Goal: Task Accomplishment & Management: Complete application form

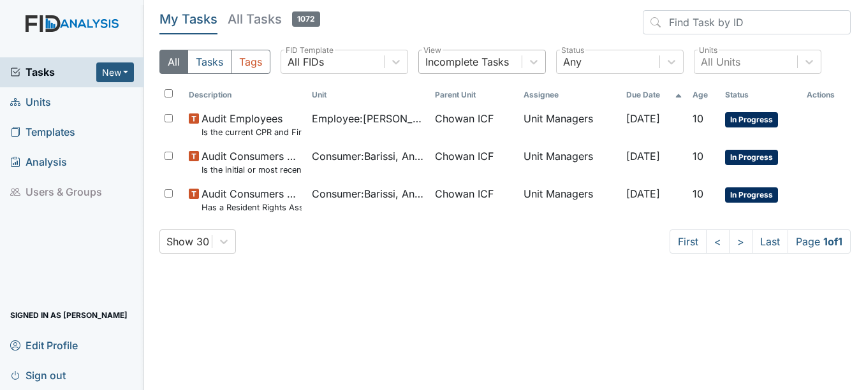
click at [472, 54] on div "Incomplete Tasks" at bounding box center [470, 61] width 103 height 23
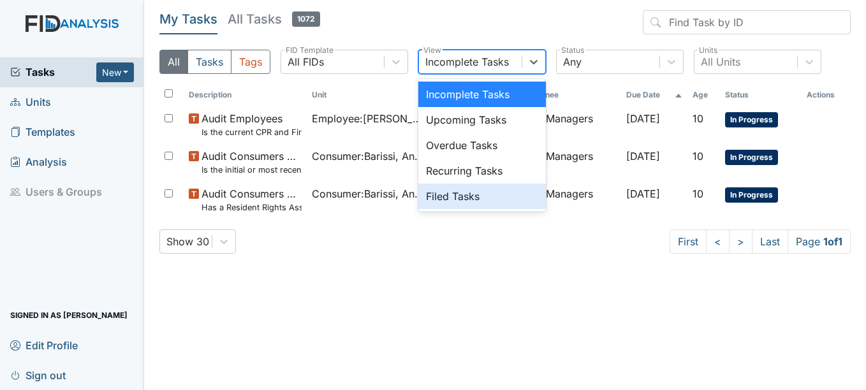
click at [468, 202] on div "Filed Tasks" at bounding box center [483, 197] width 128 height 26
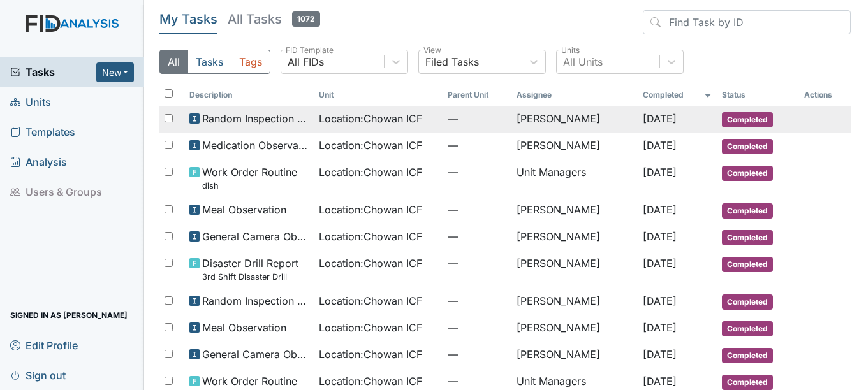
click at [319, 111] on span "Location : Chowan ICF" at bounding box center [370, 118] width 103 height 15
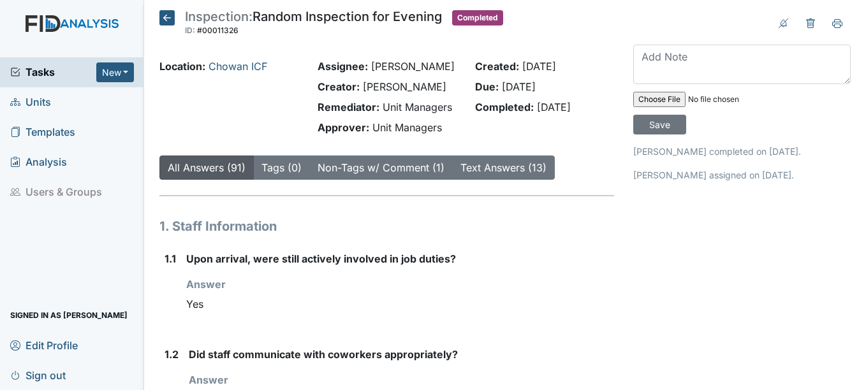
click at [165, 19] on icon at bounding box center [167, 17] width 15 height 15
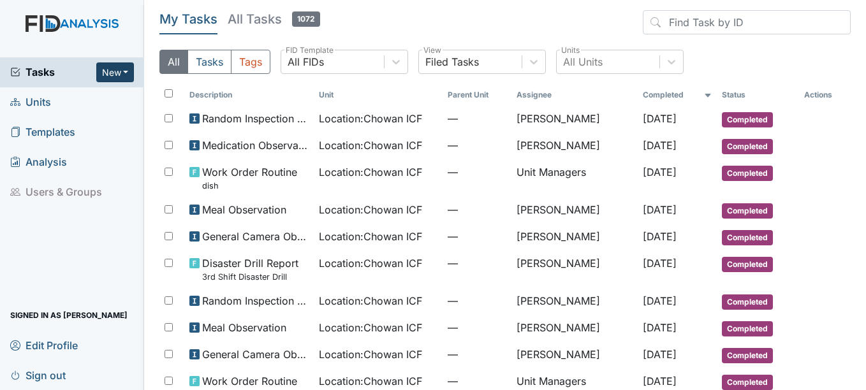
click at [126, 64] on button "New" at bounding box center [115, 73] width 38 height 20
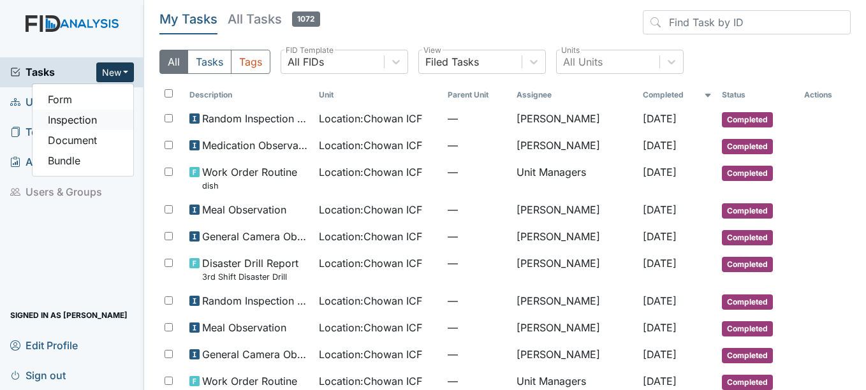
click at [111, 117] on link "Inspection" at bounding box center [83, 120] width 101 height 20
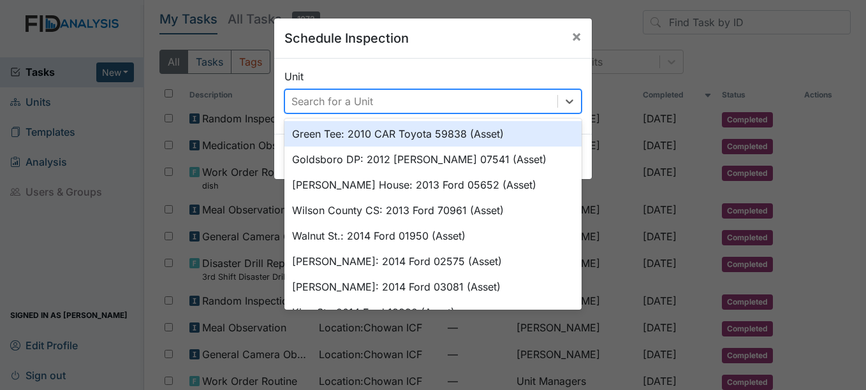
click at [354, 109] on div "Search for a Unit" at bounding box center [421, 101] width 272 height 23
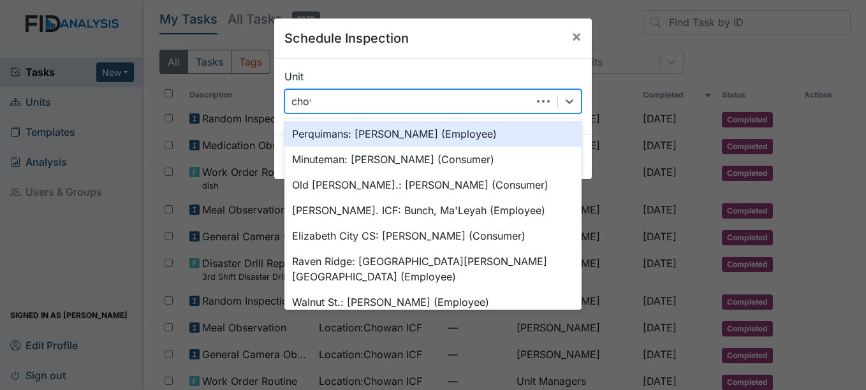
type input "chowa"
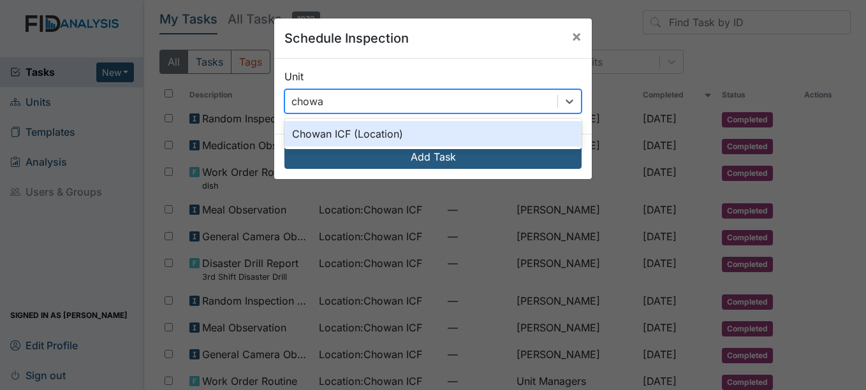
click at [359, 141] on div "Chowan ICF (Location)" at bounding box center [433, 134] width 297 height 26
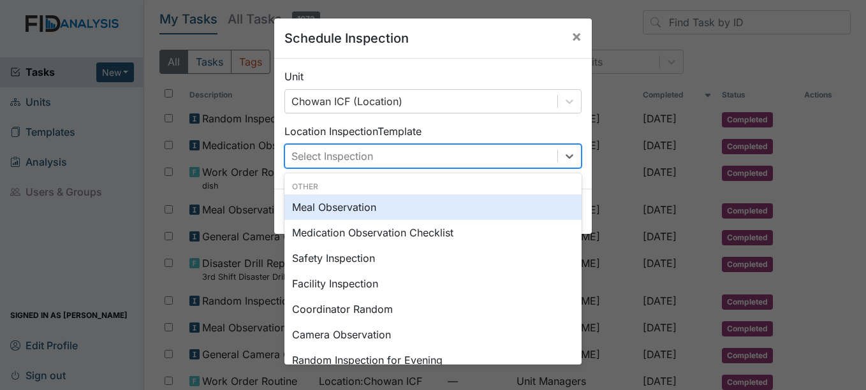
click at [364, 155] on div "Select Inspection" at bounding box center [333, 156] width 82 height 15
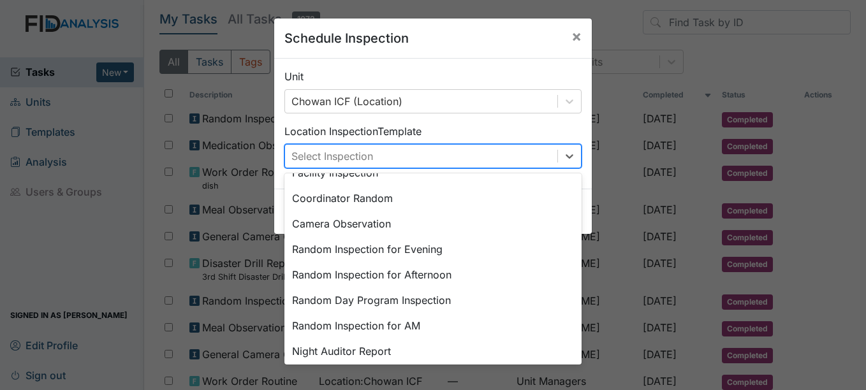
scroll to position [115, 0]
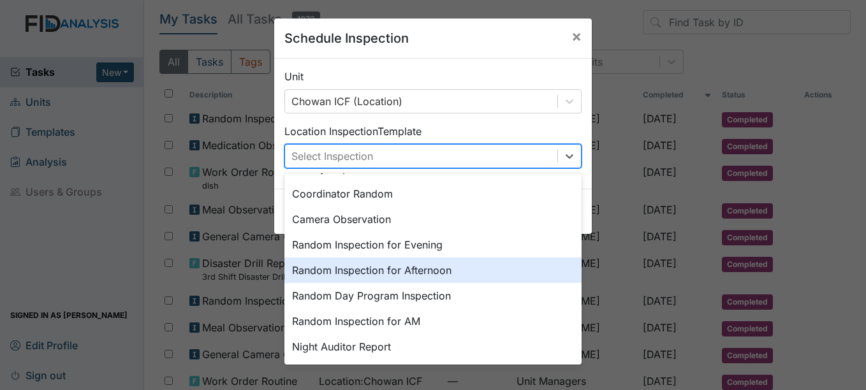
click at [454, 277] on div "Random Inspection for Afternoon" at bounding box center [433, 271] width 297 height 26
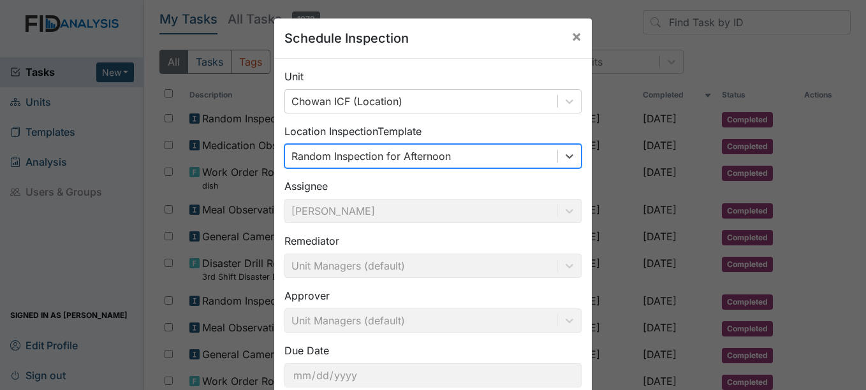
scroll to position [82, 0]
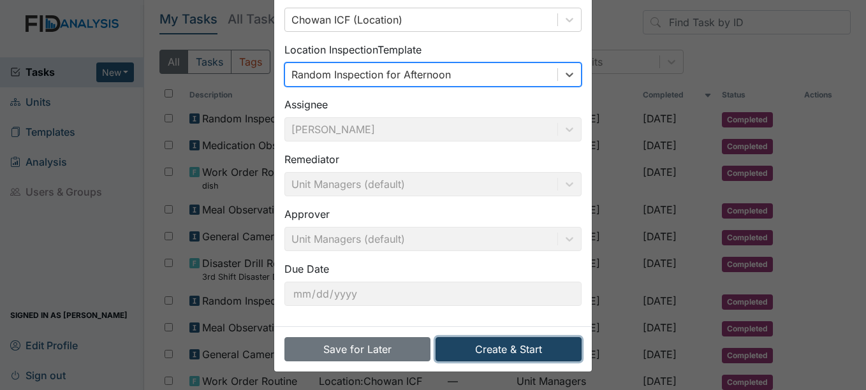
click at [511, 344] on button "Create & Start" at bounding box center [509, 350] width 146 height 24
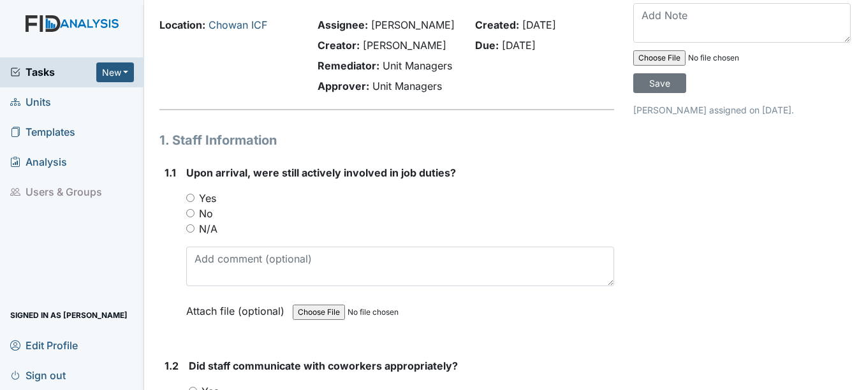
scroll to position [64, 0]
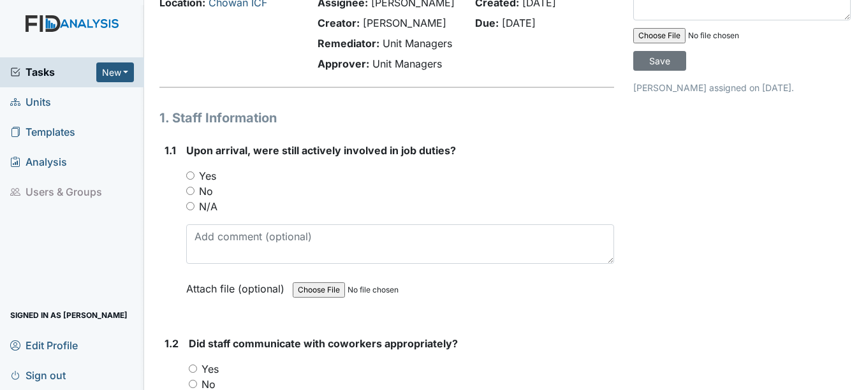
click at [206, 175] on label "Yes" at bounding box center [207, 175] width 17 height 15
click at [195, 175] on input "Yes" at bounding box center [190, 176] width 8 height 8
radio input "true"
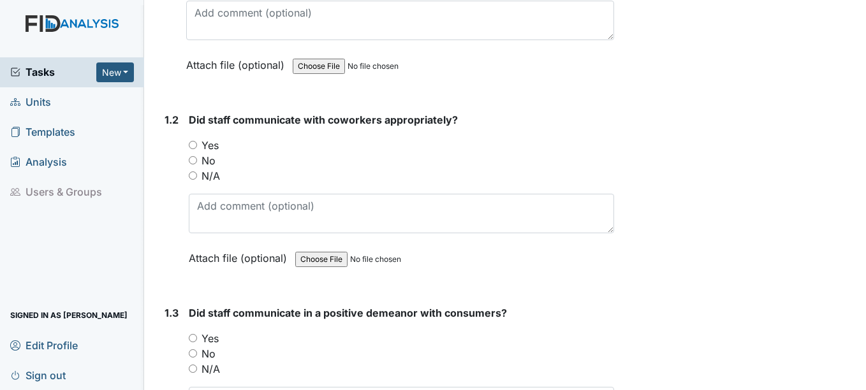
scroll to position [319, 0]
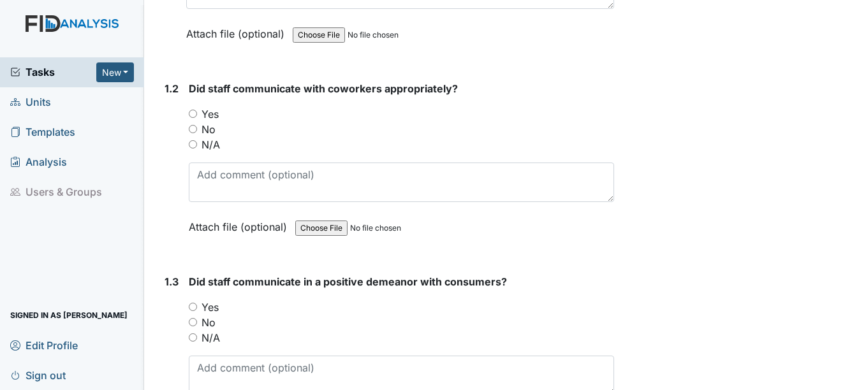
click at [216, 112] on label "Yes" at bounding box center [210, 114] width 17 height 15
click at [197, 112] on input "Yes" at bounding box center [193, 114] width 8 height 8
radio input "true"
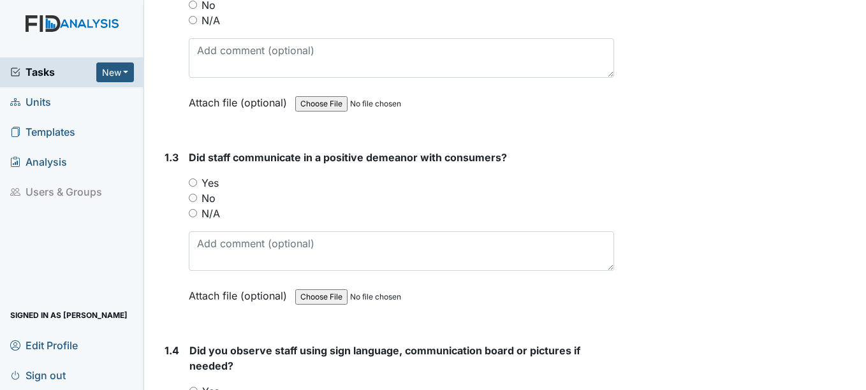
scroll to position [510, 0]
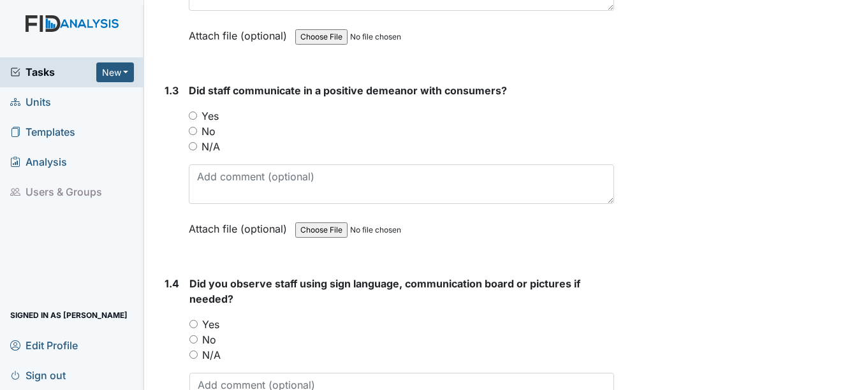
click at [210, 123] on label "Yes" at bounding box center [210, 115] width 17 height 15
click at [197, 120] on input "Yes" at bounding box center [193, 116] width 8 height 8
radio input "true"
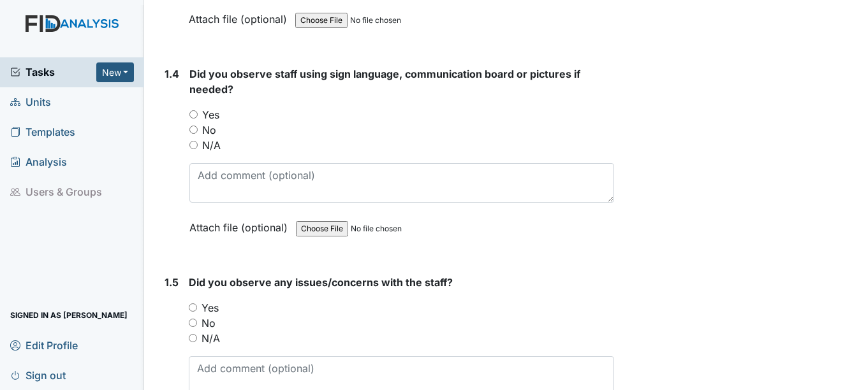
scroll to position [702, 0]
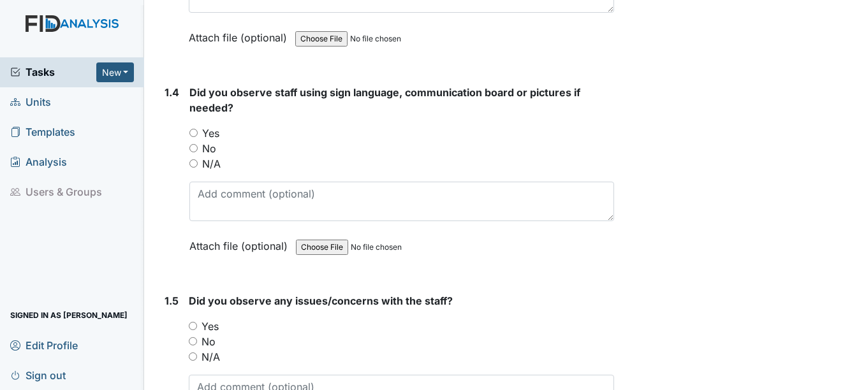
click at [211, 130] on label "Yes" at bounding box center [210, 133] width 17 height 15
click at [198, 130] on input "Yes" at bounding box center [194, 133] width 8 height 8
radio input "true"
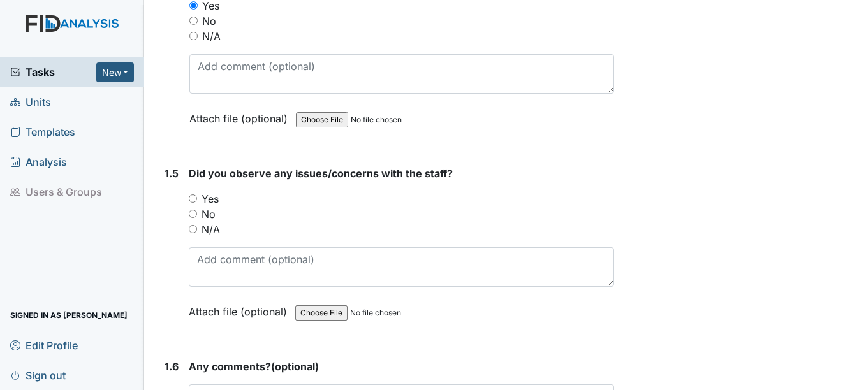
scroll to position [893, 0]
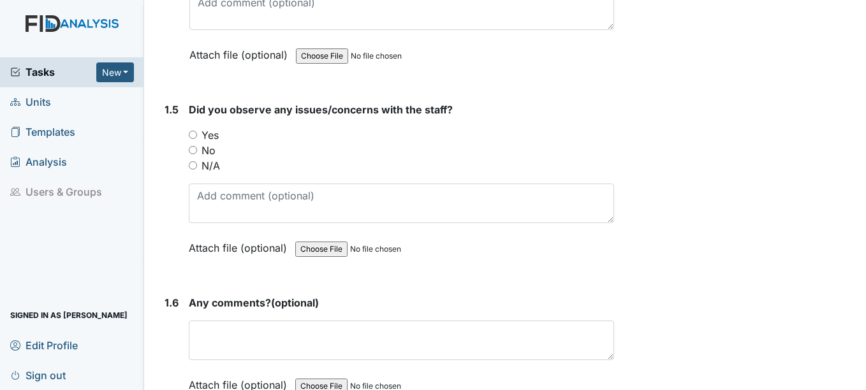
click at [207, 152] on label "No" at bounding box center [209, 150] width 14 height 15
click at [197, 152] on input "No" at bounding box center [193, 150] width 8 height 8
radio input "true"
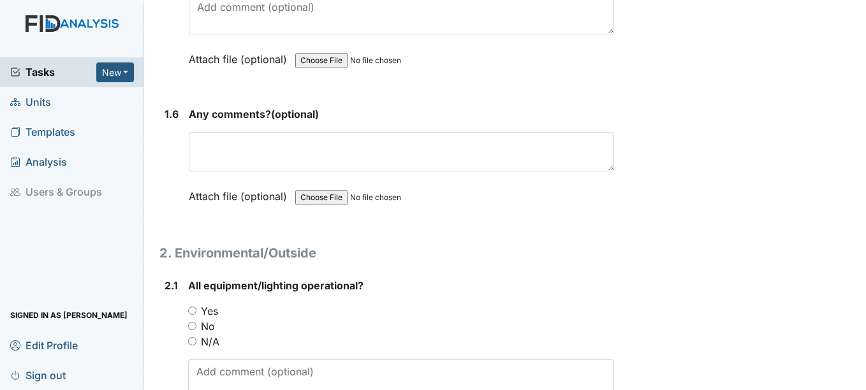
scroll to position [1085, 0]
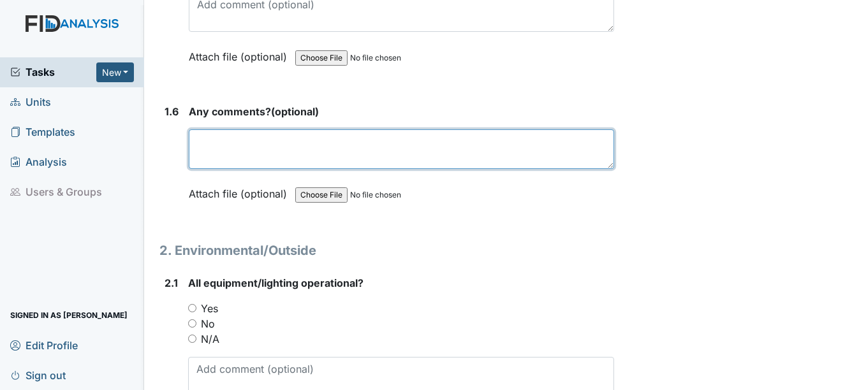
click at [214, 151] on textarea at bounding box center [401, 150] width 425 height 40
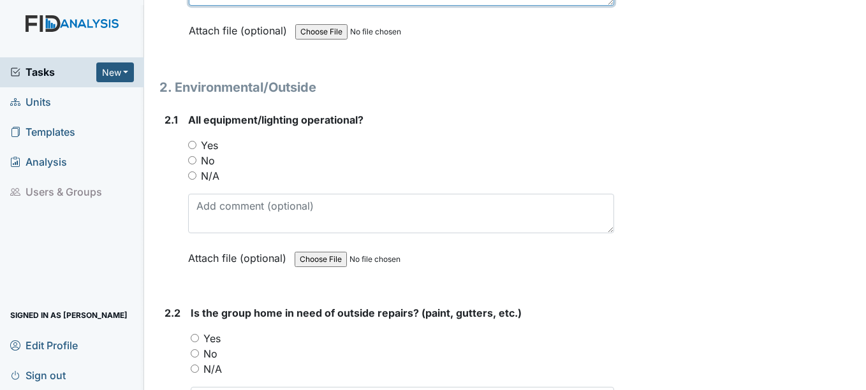
scroll to position [1276, 0]
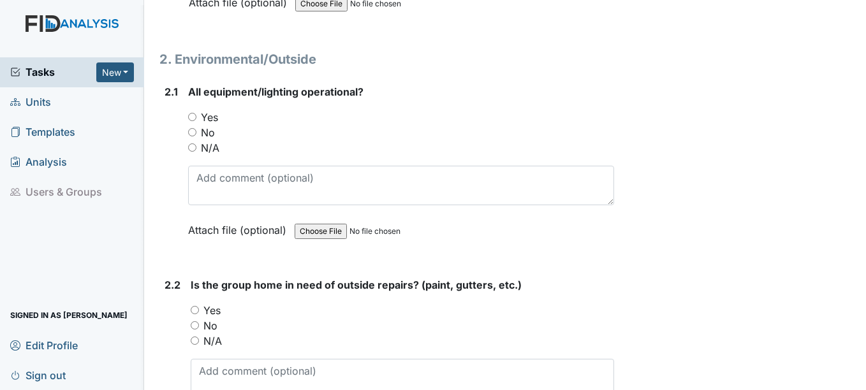
type textarea "N/A"
click at [205, 117] on label "Yes" at bounding box center [209, 117] width 17 height 15
click at [197, 117] on input "Yes" at bounding box center [192, 117] width 8 height 8
radio input "true"
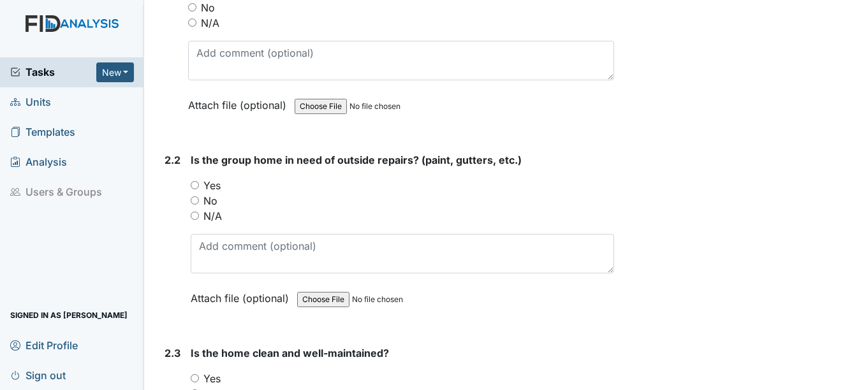
scroll to position [1468, 0]
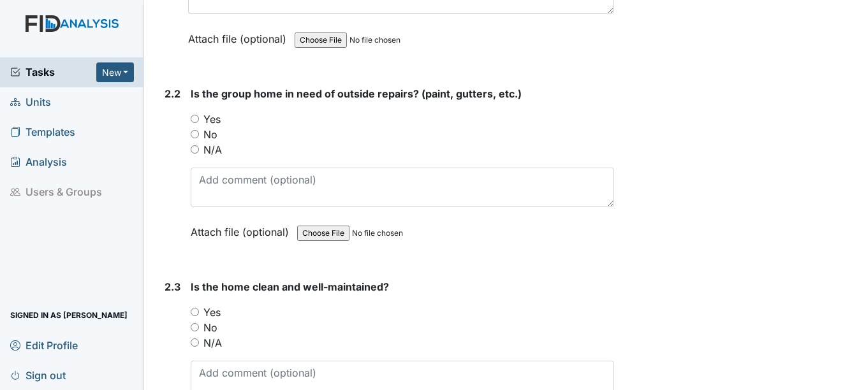
click at [205, 133] on label "No" at bounding box center [211, 134] width 14 height 15
click at [199, 133] on input "No" at bounding box center [195, 134] width 8 height 8
radio input "true"
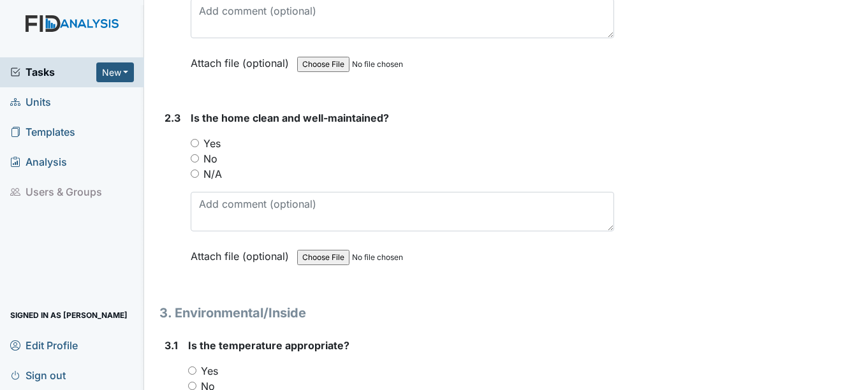
scroll to position [1659, 0]
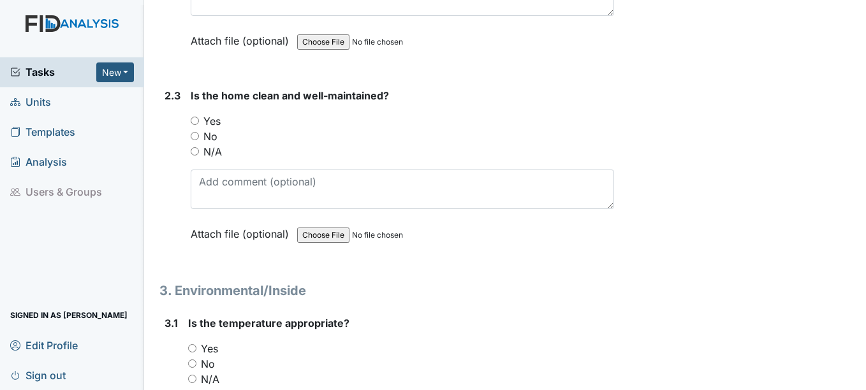
click at [212, 124] on label "Yes" at bounding box center [212, 121] width 17 height 15
click at [199, 124] on input "Yes" at bounding box center [195, 121] width 8 height 8
radio input "true"
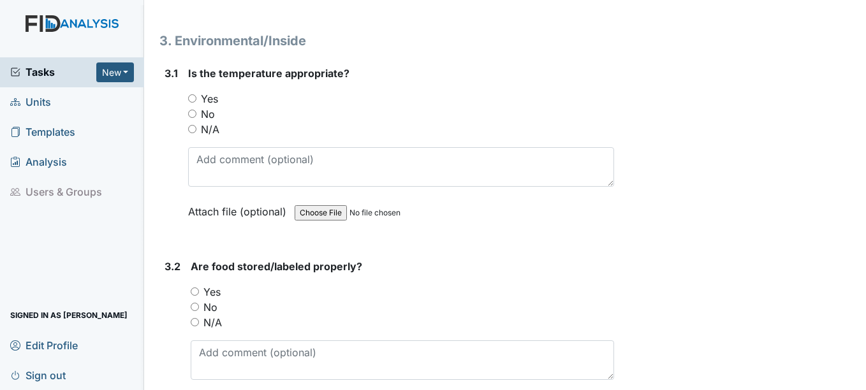
scroll to position [1914, 0]
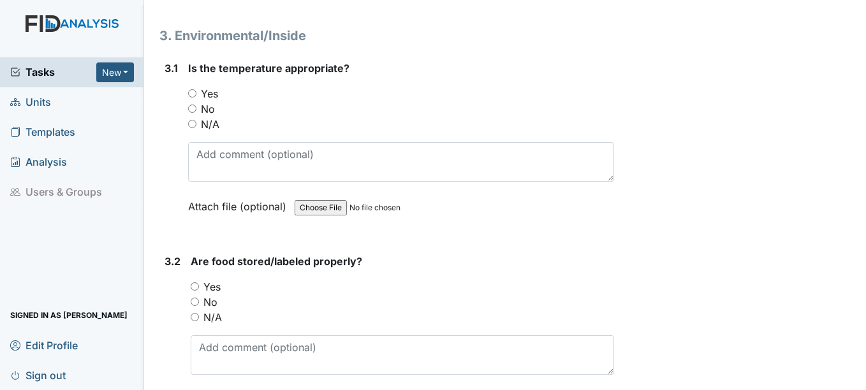
click at [206, 94] on label "Yes" at bounding box center [209, 93] width 17 height 15
click at [197, 94] on input "Yes" at bounding box center [192, 93] width 8 height 8
radio input "true"
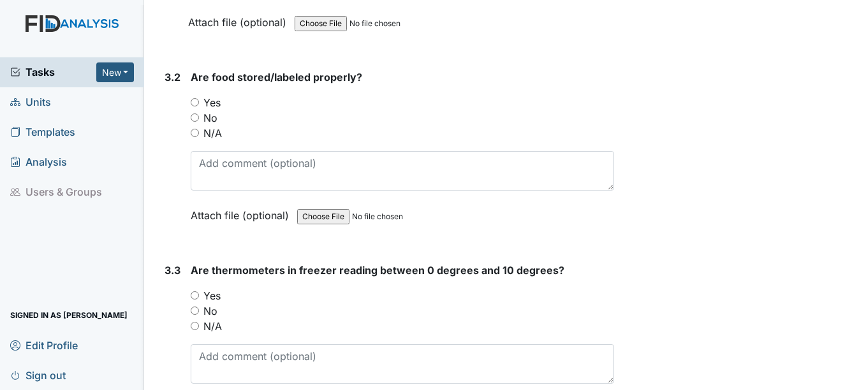
scroll to position [2106, 0]
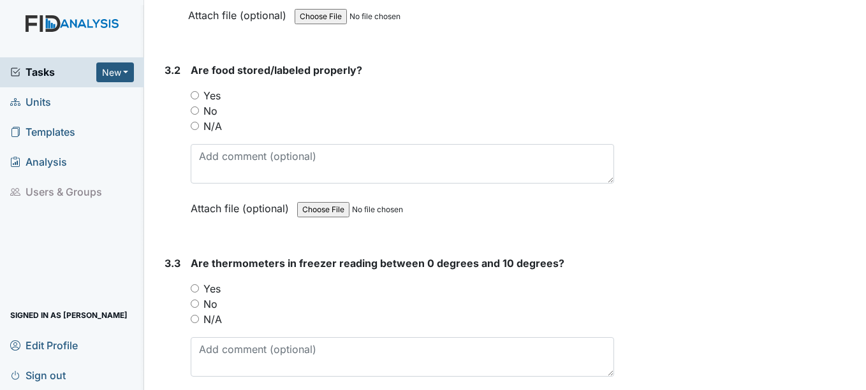
click at [210, 95] on label "Yes" at bounding box center [212, 95] width 17 height 15
click at [199, 95] on input "Yes" at bounding box center [195, 95] width 8 height 8
radio input "true"
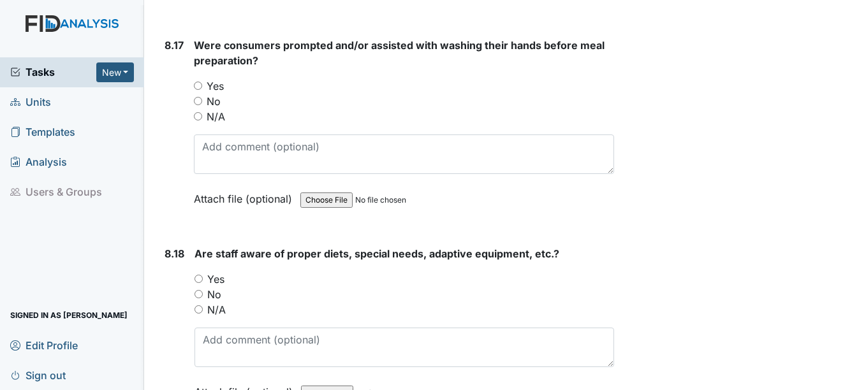
scroll to position [22883, 0]
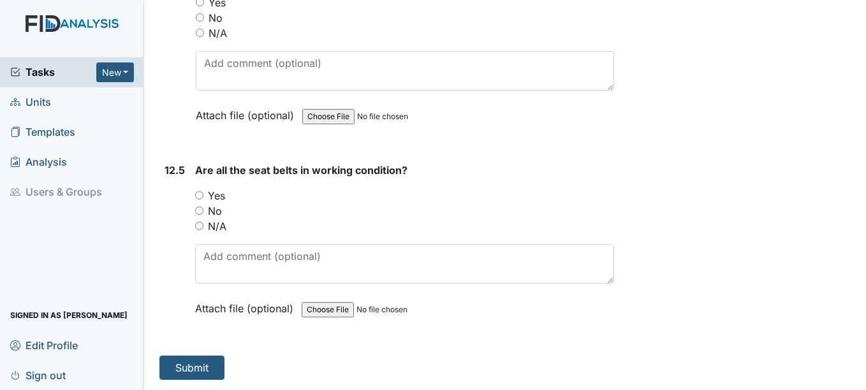
click at [222, 198] on label "Yes" at bounding box center [216, 195] width 17 height 15
click at [204, 198] on input "Yes" at bounding box center [199, 195] width 8 height 8
radio input "true"
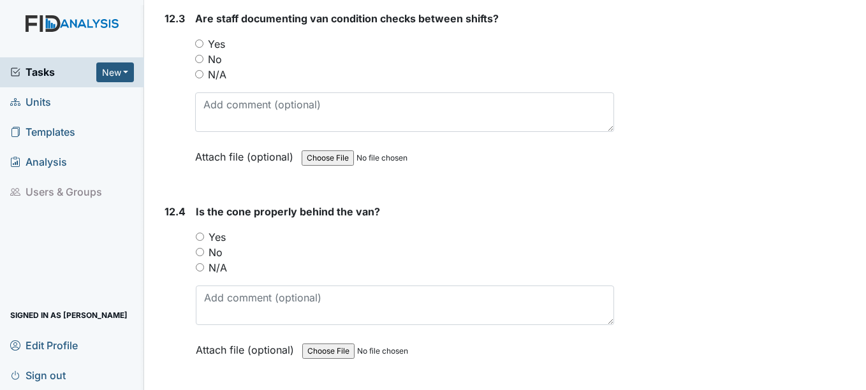
scroll to position [22628, 0]
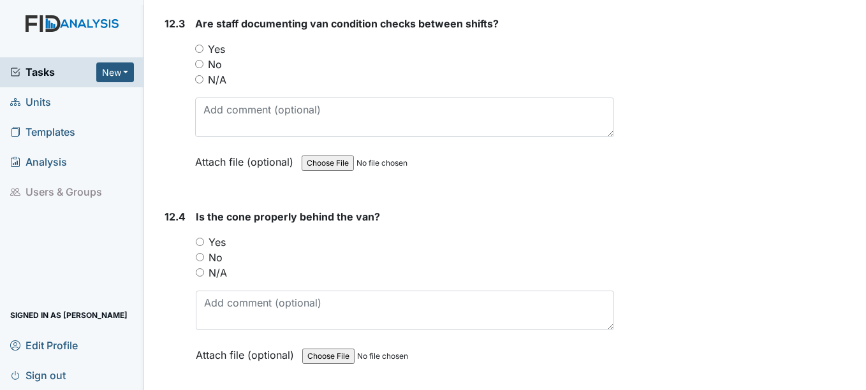
click at [220, 250] on label "Yes" at bounding box center [217, 242] width 17 height 15
click at [204, 246] on input "Yes" at bounding box center [200, 242] width 8 height 8
radio input "true"
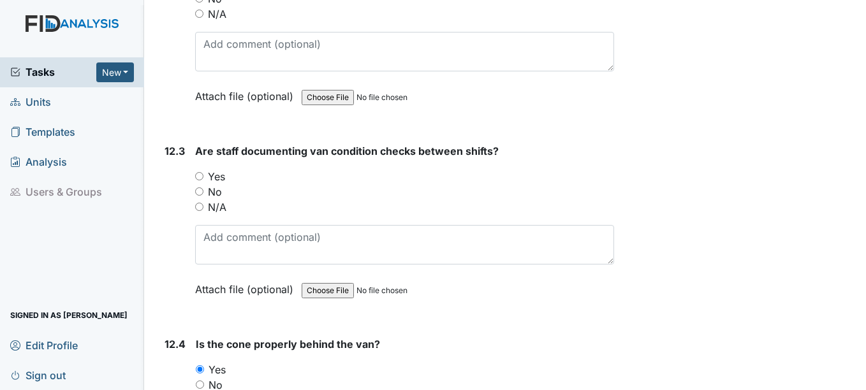
click at [224, 184] on label "Yes" at bounding box center [216, 176] width 17 height 15
click at [204, 181] on input "Yes" at bounding box center [199, 176] width 8 height 8
radio input "true"
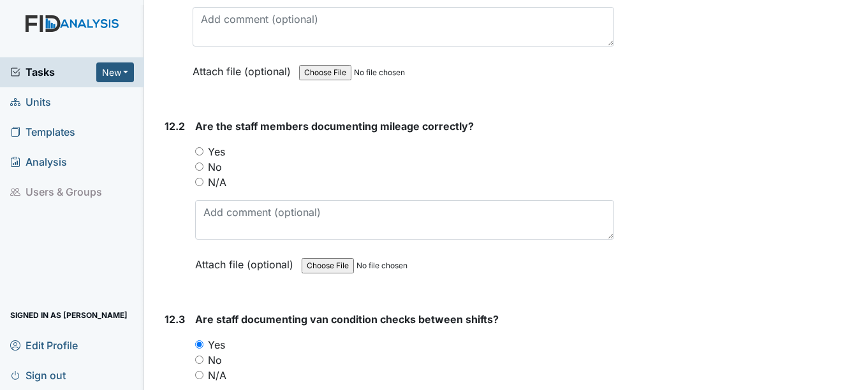
scroll to position [22245, 0]
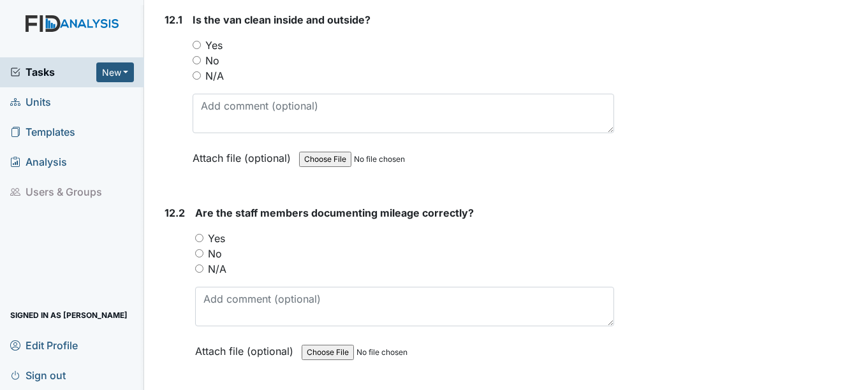
click at [216, 246] on label "Yes" at bounding box center [216, 238] width 17 height 15
click at [204, 242] on input "Yes" at bounding box center [199, 238] width 8 height 8
radio input "true"
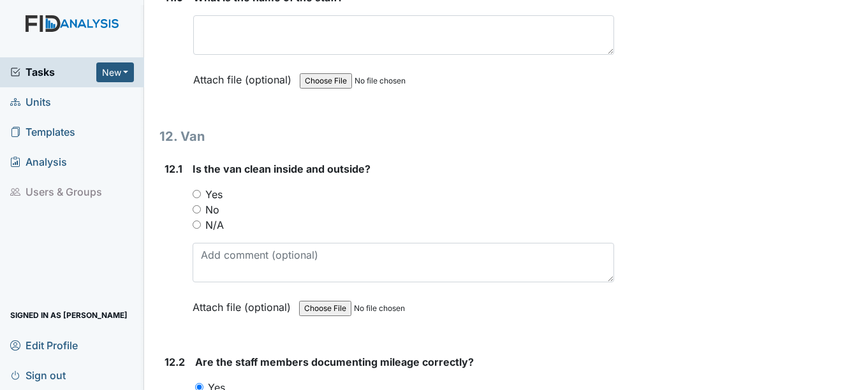
scroll to position [22054, 0]
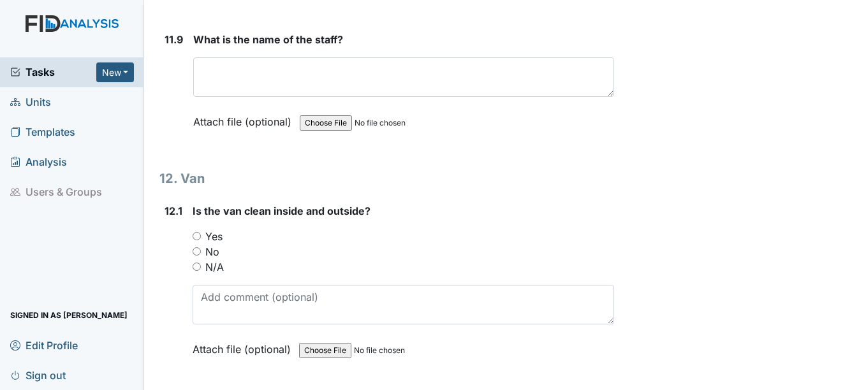
click at [218, 244] on label "Yes" at bounding box center [213, 236] width 17 height 15
click at [201, 241] on input "Yes" at bounding box center [197, 236] width 8 height 8
radio input "true"
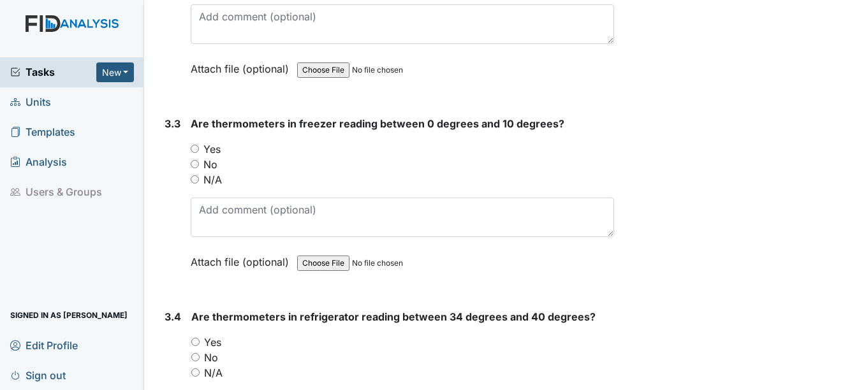
scroll to position [2297, 0]
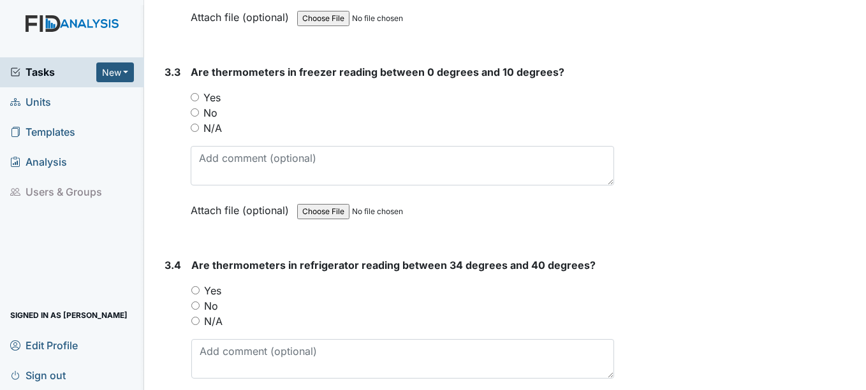
click at [221, 100] on label "Yes" at bounding box center [212, 97] width 17 height 15
click at [199, 100] on input "Yes" at bounding box center [195, 97] width 8 height 8
radio input "true"
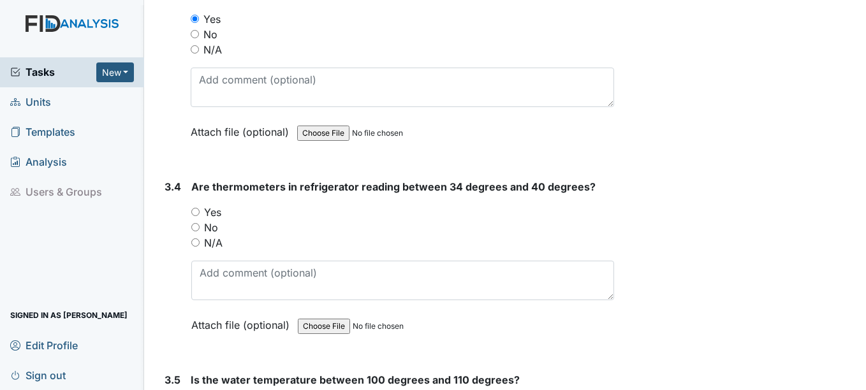
scroll to position [2488, 0]
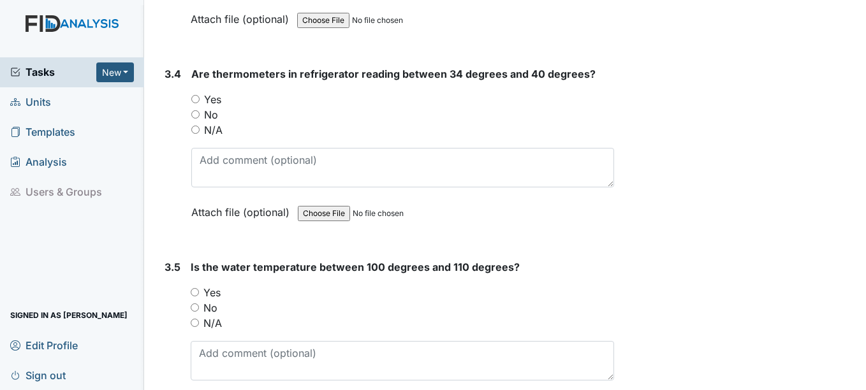
click at [214, 102] on label "Yes" at bounding box center [212, 99] width 17 height 15
click at [200, 102] on input "Yes" at bounding box center [195, 99] width 8 height 8
radio input "true"
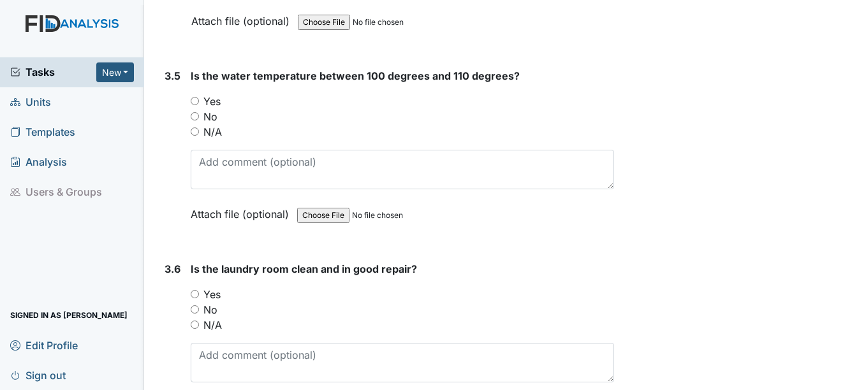
click at [214, 103] on label "Yes" at bounding box center [212, 101] width 17 height 15
click at [199, 103] on input "Yes" at bounding box center [195, 101] width 8 height 8
radio input "true"
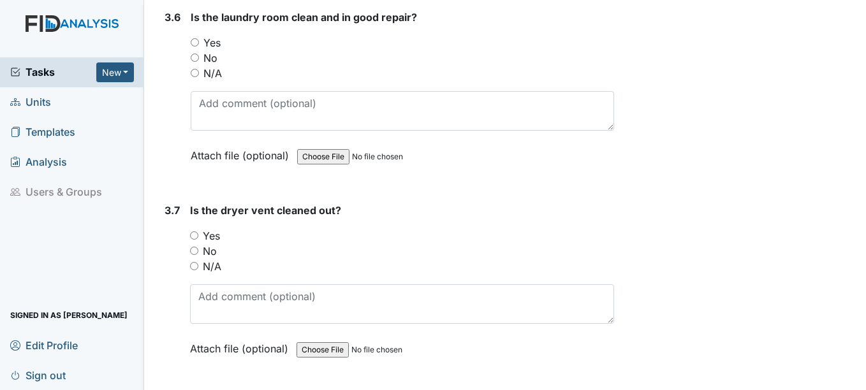
scroll to position [2935, 0]
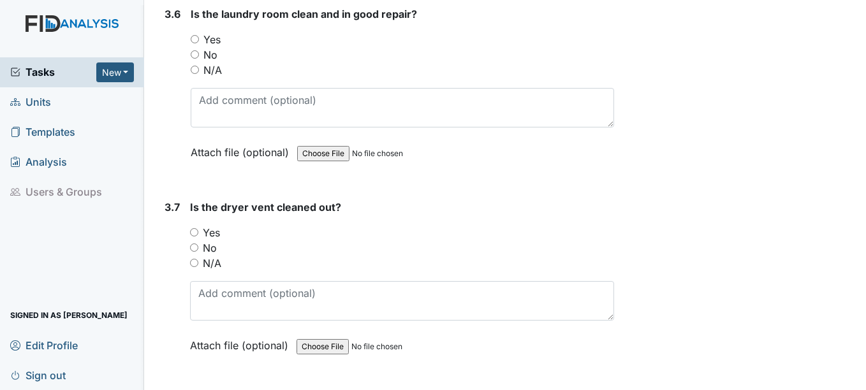
click at [208, 36] on label "Yes" at bounding box center [212, 39] width 17 height 15
click at [199, 36] on input "Yes" at bounding box center [195, 39] width 8 height 8
radio input "true"
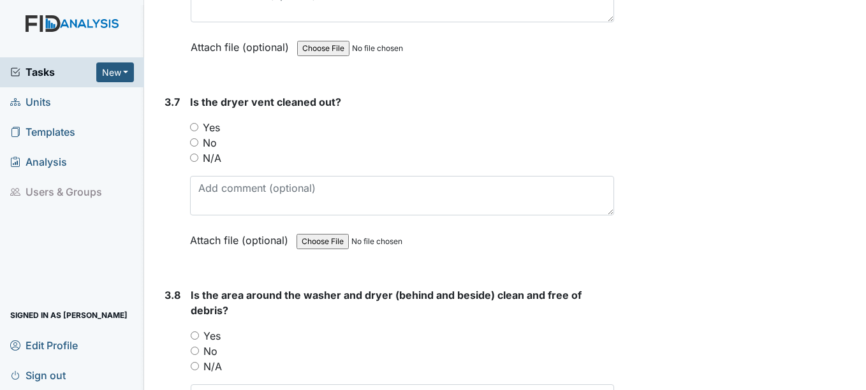
scroll to position [3063, 0]
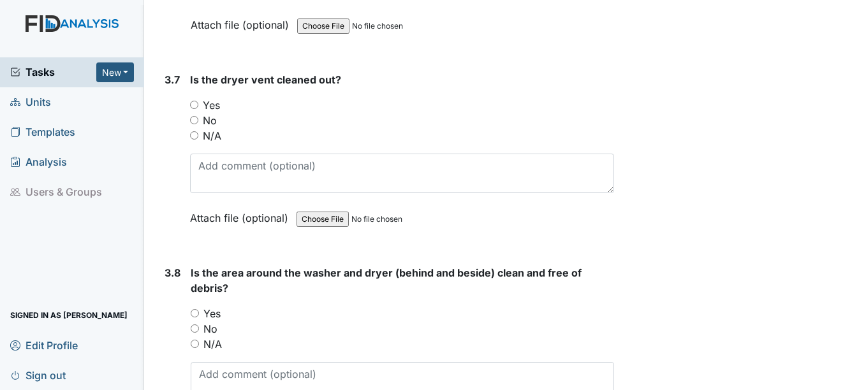
click at [212, 99] on label "Yes" at bounding box center [211, 105] width 17 height 15
click at [198, 101] on input "Yes" at bounding box center [194, 105] width 8 height 8
radio input "true"
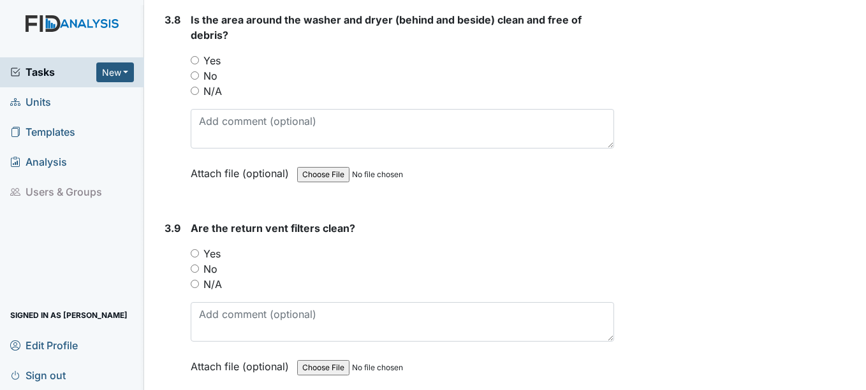
scroll to position [3318, 0]
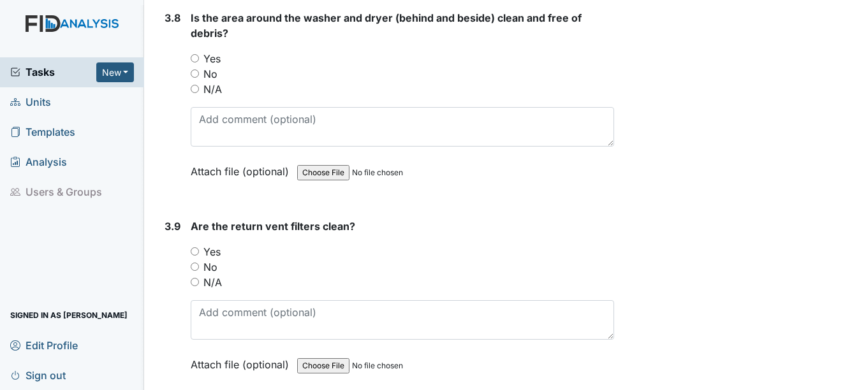
click at [216, 50] on div "Is the area around the washer and dryer (behind and beside) clean and free of d…" at bounding box center [402, 99] width 423 height 178
click at [215, 63] on label "Yes" at bounding box center [212, 58] width 17 height 15
click at [199, 63] on input "Yes" at bounding box center [195, 58] width 8 height 8
radio input "true"
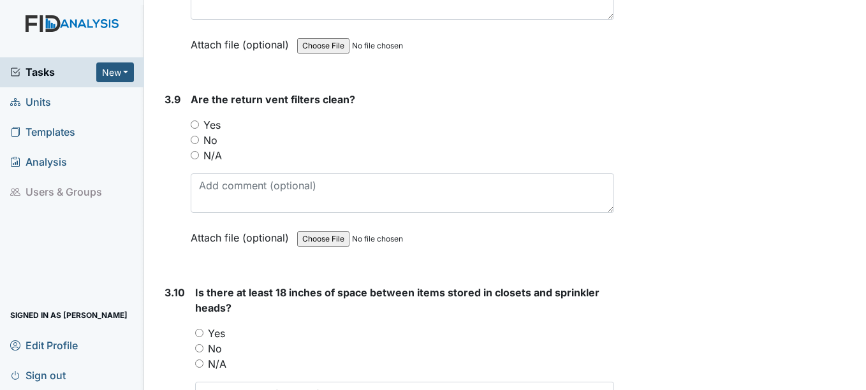
scroll to position [3446, 0]
click at [216, 121] on label "Yes" at bounding box center [212, 124] width 17 height 15
click at [199, 121] on input "Yes" at bounding box center [195, 124] width 8 height 8
radio input "true"
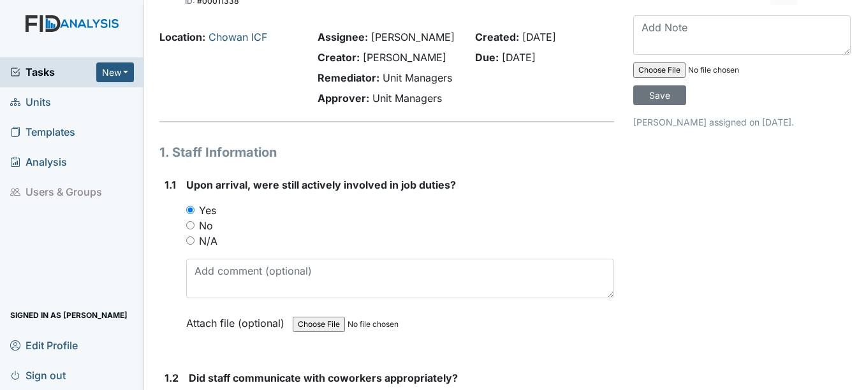
scroll to position [0, 0]
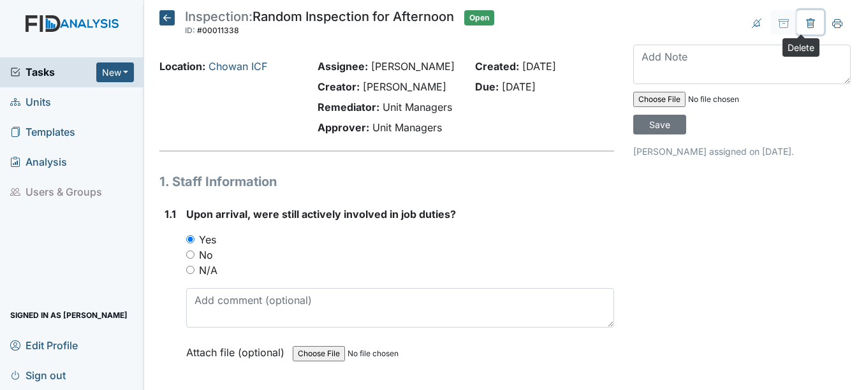
click at [809, 24] on icon at bounding box center [811, 24] width 4 height 4
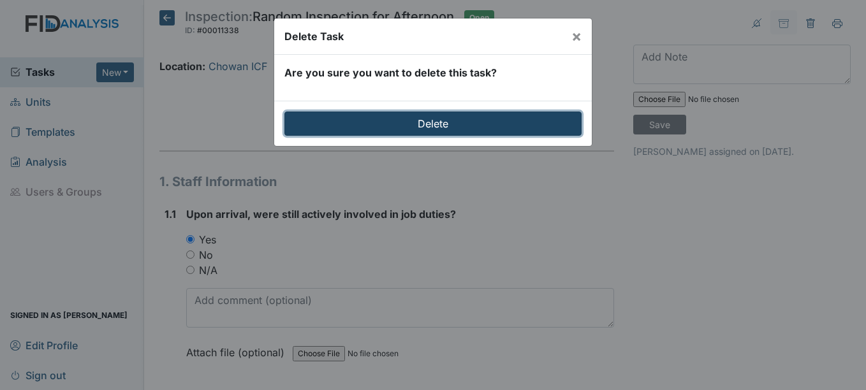
click at [479, 125] on input "Delete" at bounding box center [433, 124] width 297 height 24
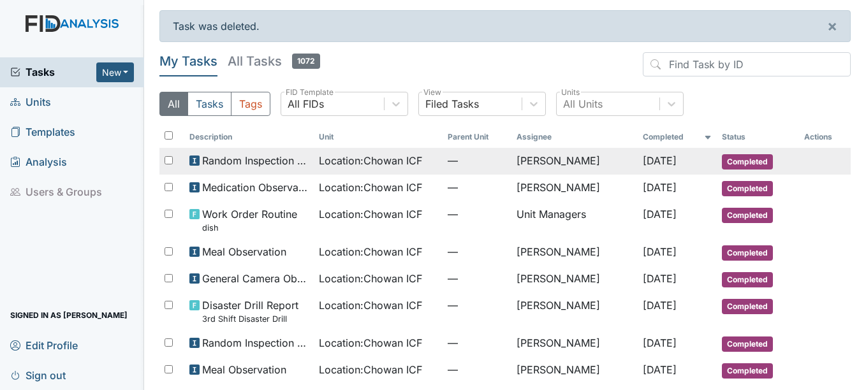
click at [479, 161] on span "—" at bounding box center [477, 160] width 59 height 15
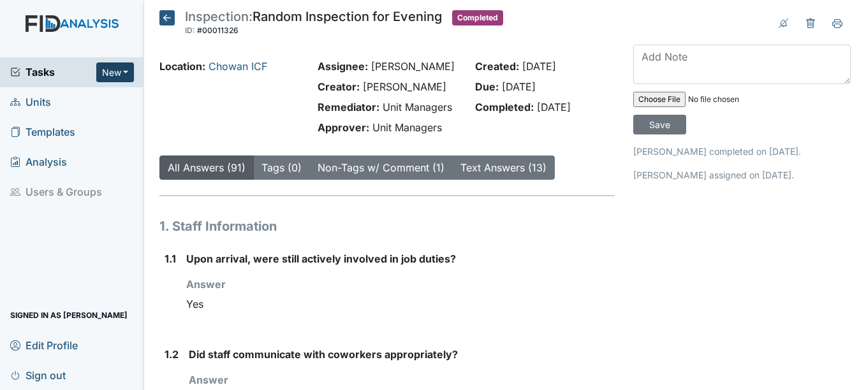
click at [126, 68] on button "New" at bounding box center [115, 73] width 38 height 20
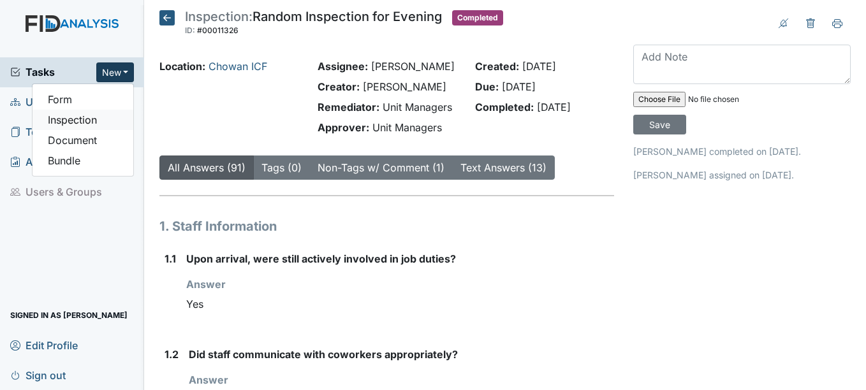
click at [104, 119] on link "Inspection" at bounding box center [83, 120] width 101 height 20
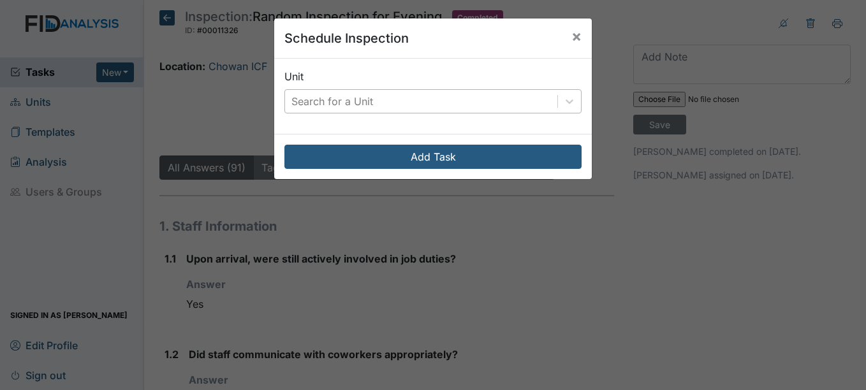
click at [338, 103] on div "Search for a Unit" at bounding box center [333, 101] width 82 height 15
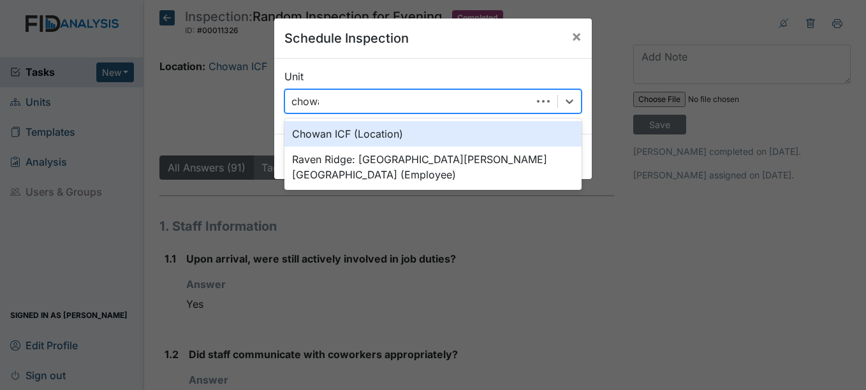
type input "chowan"
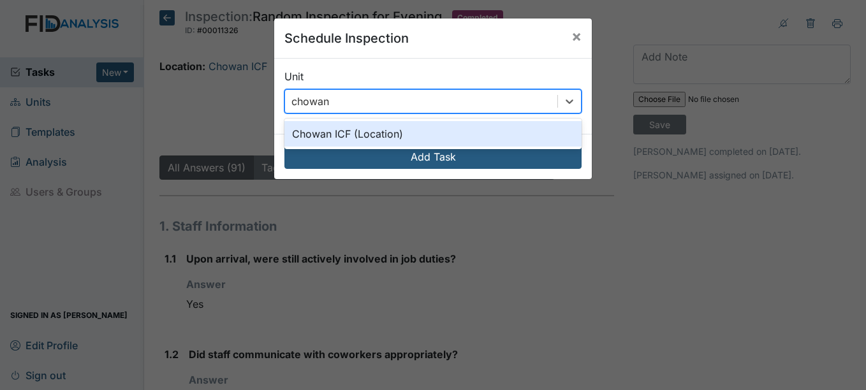
click at [346, 130] on div "Chowan ICF (Location)" at bounding box center [433, 134] width 297 height 26
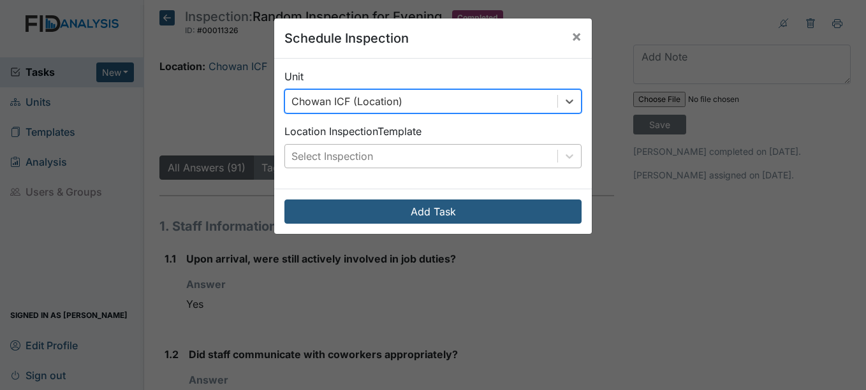
click at [364, 148] on div "Select Inspection" at bounding box center [421, 156] width 272 height 23
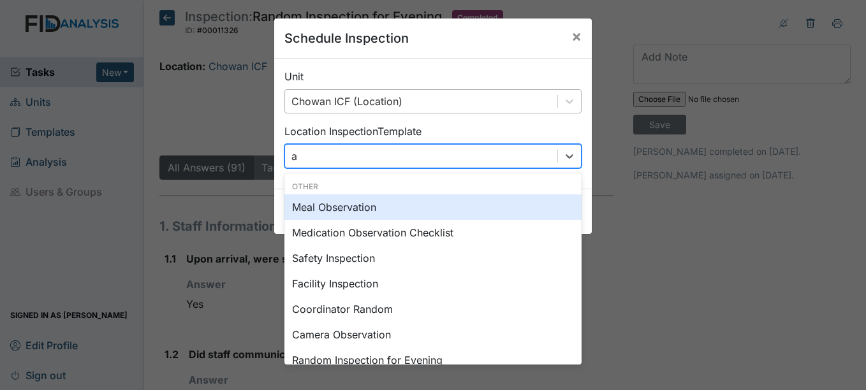
type input "af"
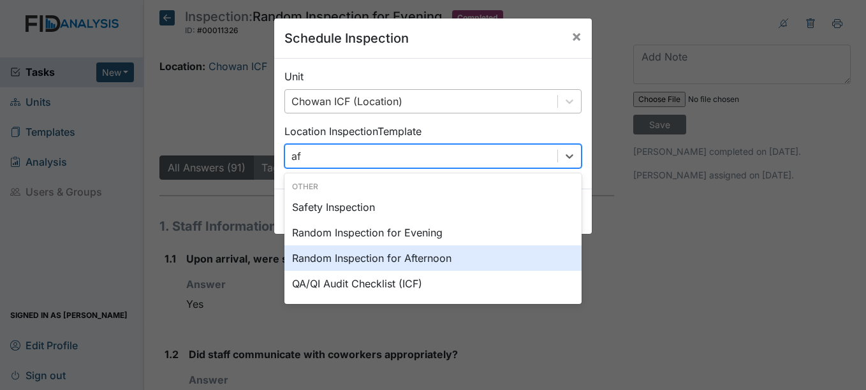
click at [415, 263] on div "Random Inspection for Afternoon" at bounding box center [433, 259] width 297 height 26
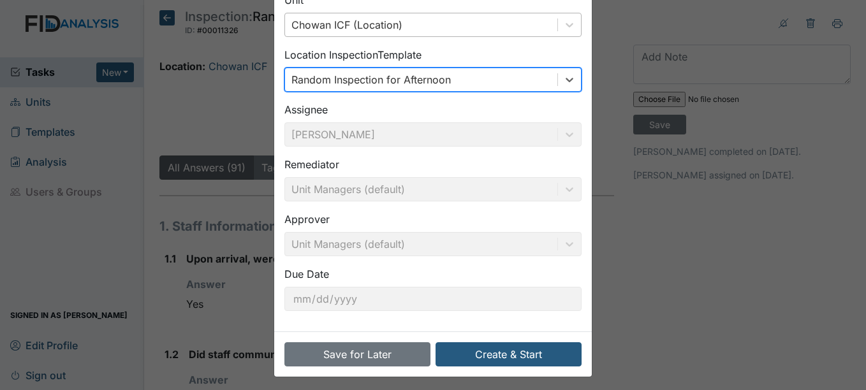
scroll to position [82, 0]
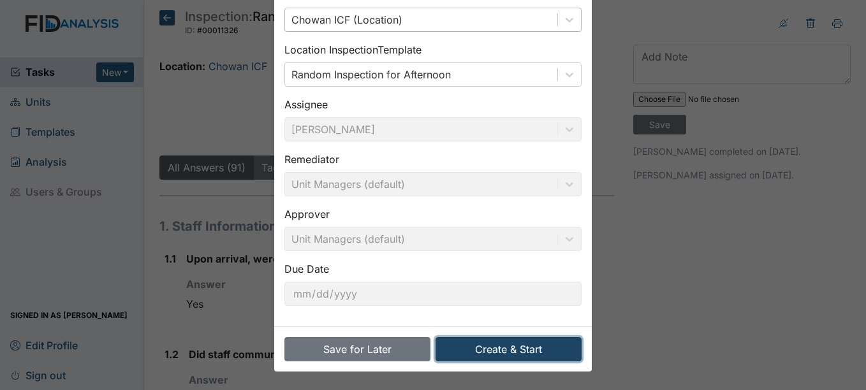
click at [558, 343] on button "Create & Start" at bounding box center [509, 350] width 146 height 24
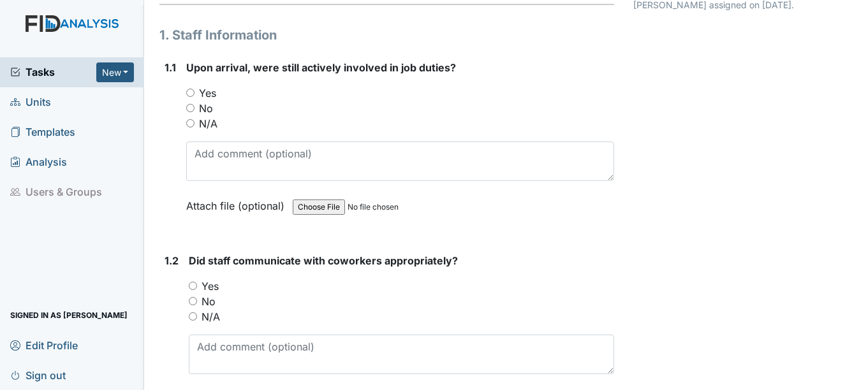
scroll to position [191, 0]
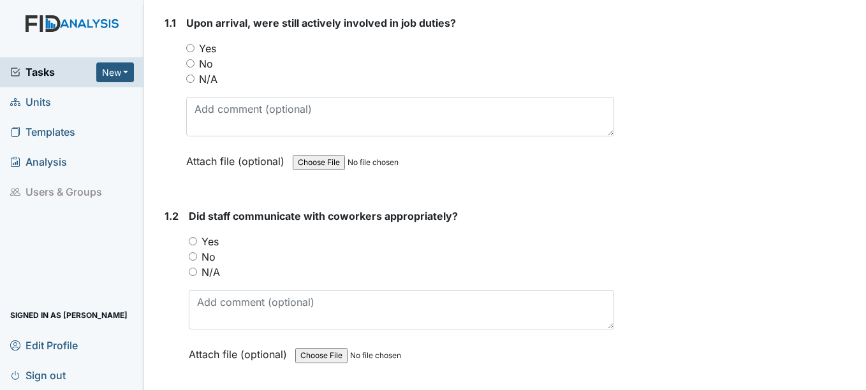
click at [209, 47] on label "Yes" at bounding box center [207, 48] width 17 height 15
click at [195, 47] on input "Yes" at bounding box center [190, 48] width 8 height 8
radio input "true"
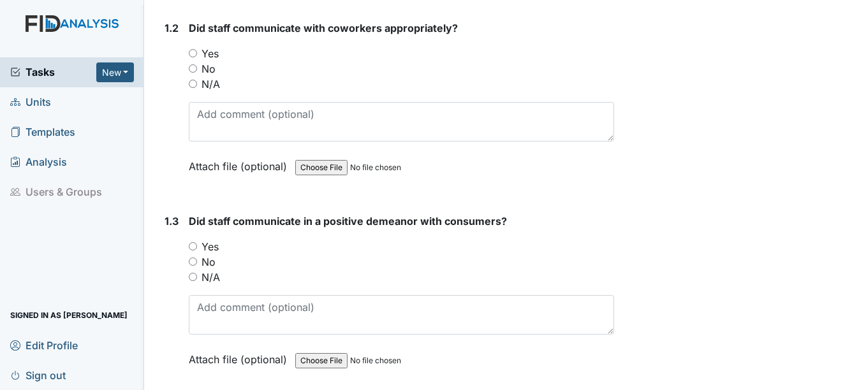
scroll to position [383, 0]
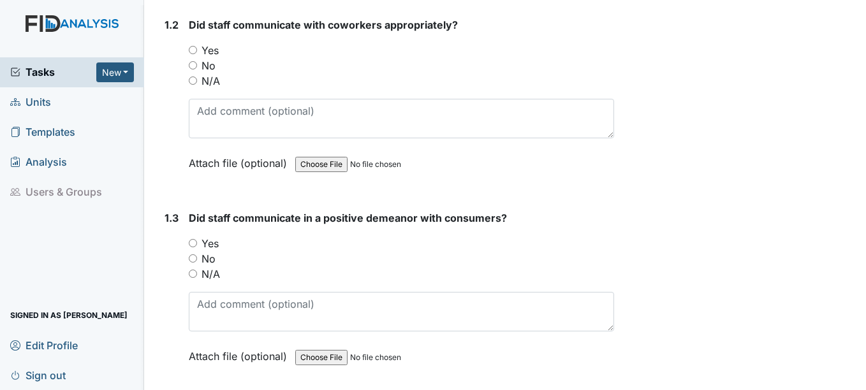
click at [193, 36] on div "Did staff communicate with coworkers appropriately? You must select one of the …" at bounding box center [401, 98] width 425 height 163
click at [198, 52] on div "Yes" at bounding box center [401, 50] width 425 height 15
click at [191, 47] on input "Yes" at bounding box center [193, 50] width 8 height 8
radio input "true"
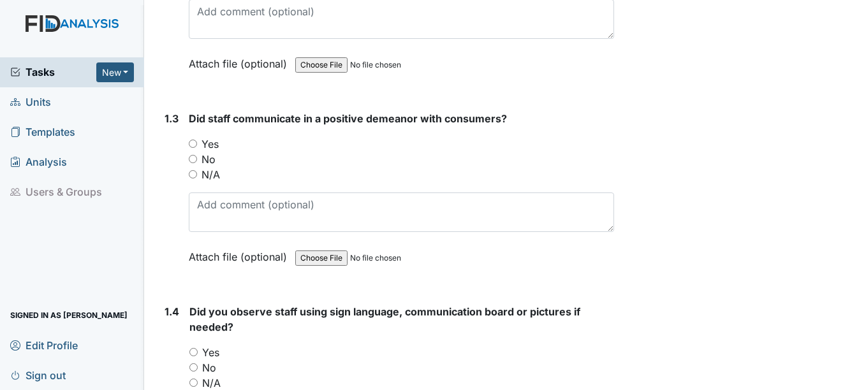
scroll to position [510, 0]
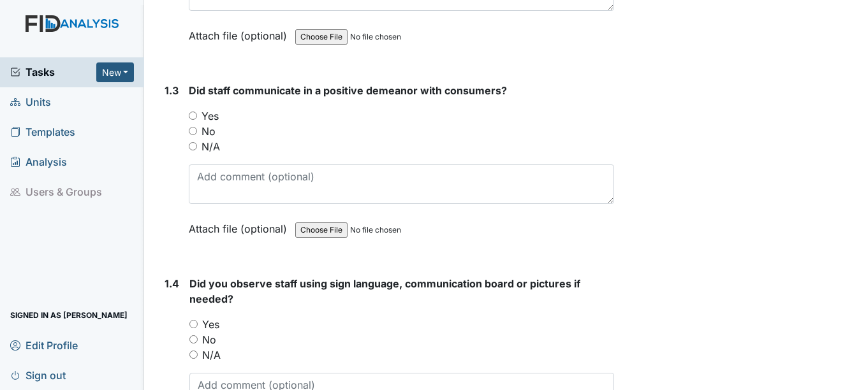
click at [198, 119] on div "You must select one of the below options. Yes No N/A" at bounding box center [401, 131] width 425 height 46
drag, startPoint x: 198, startPoint y: 119, endPoint x: 198, endPoint y: 112, distance: 7.7
click at [198, 112] on div "Yes" at bounding box center [401, 115] width 425 height 15
click at [197, 115] on input "Yes" at bounding box center [193, 116] width 8 height 8
radio input "true"
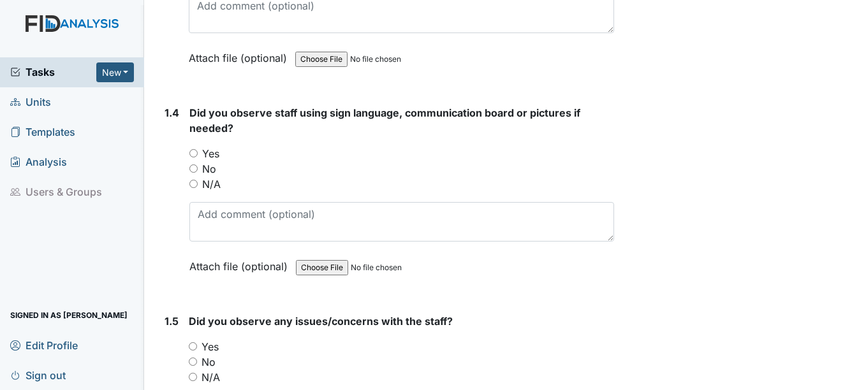
scroll to position [702, 0]
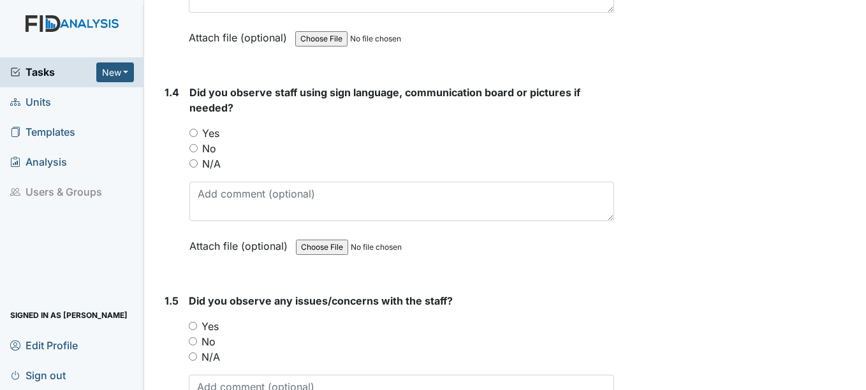
click at [199, 136] on div "Yes" at bounding box center [402, 133] width 424 height 15
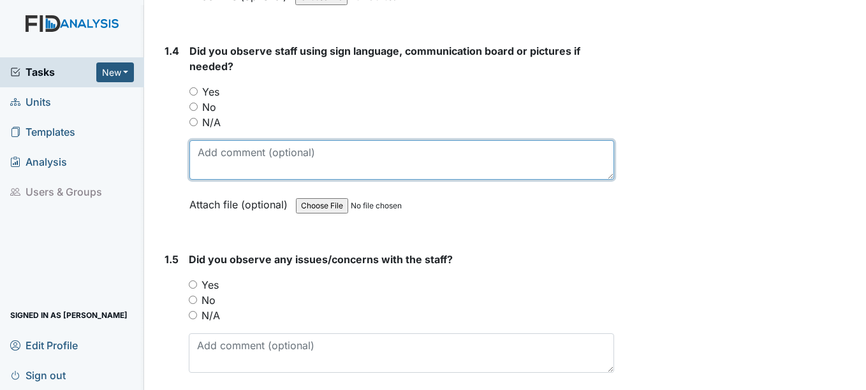
scroll to position [766, 0]
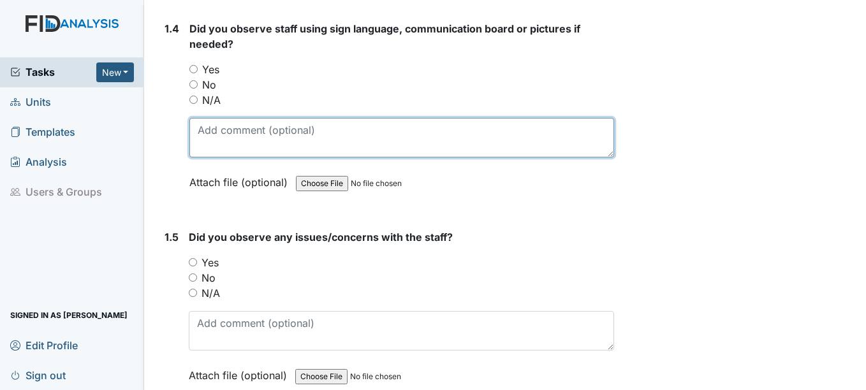
click at [201, 130] on textarea at bounding box center [402, 138] width 424 height 40
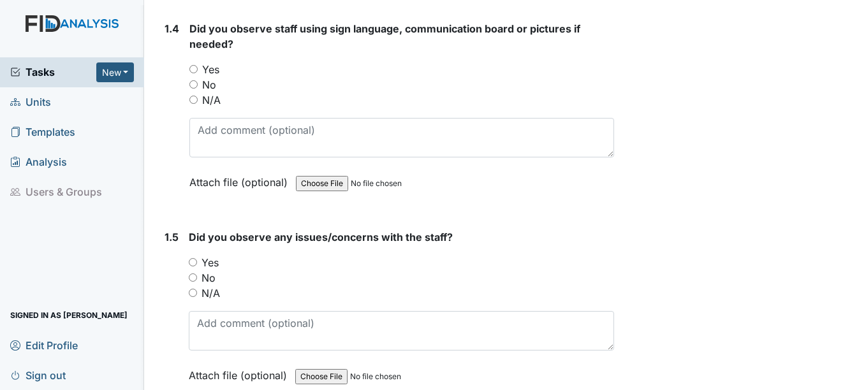
click at [208, 69] on label "Yes" at bounding box center [210, 69] width 17 height 15
click at [198, 69] on input "Yes" at bounding box center [194, 69] width 8 height 8
radio input "true"
click at [208, 66] on label "Yes" at bounding box center [210, 69] width 17 height 15
click at [198, 66] on input "Yes" at bounding box center [194, 69] width 8 height 8
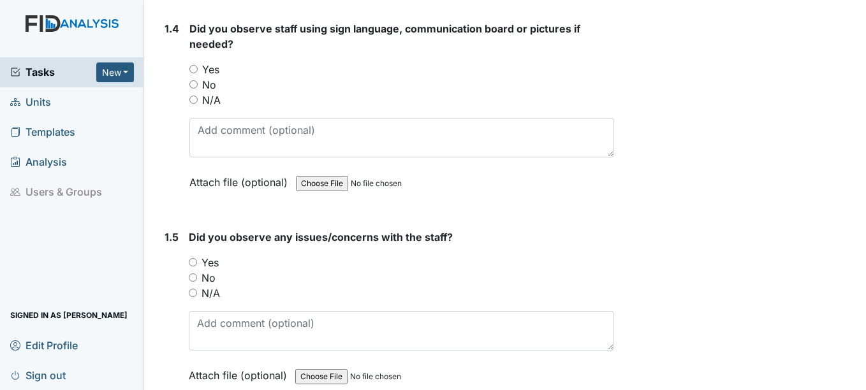
radio input "true"
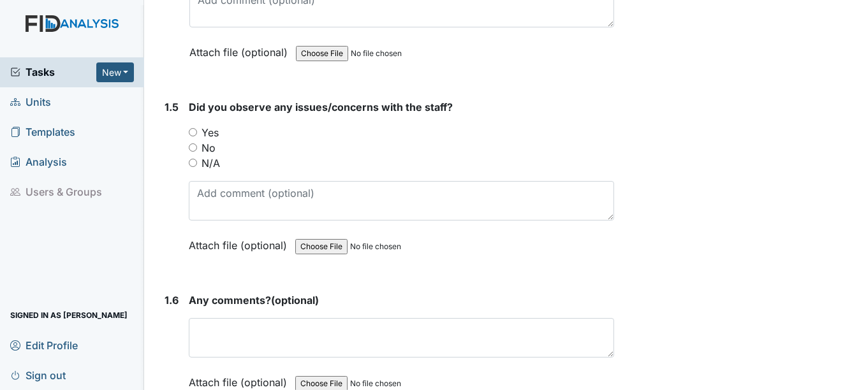
scroll to position [957, 0]
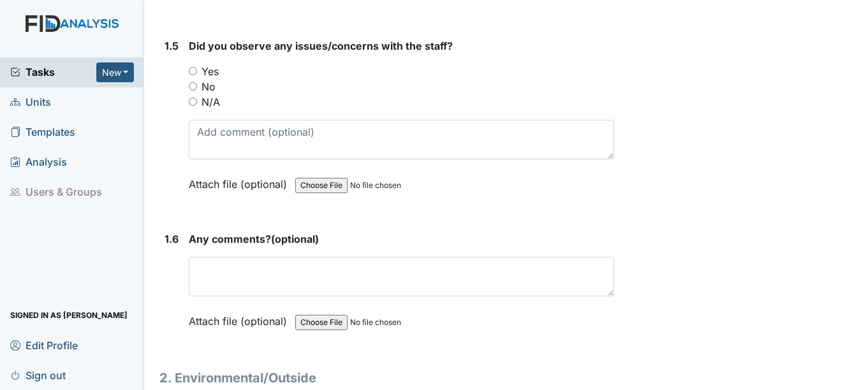
click at [211, 91] on label "No" at bounding box center [209, 86] width 14 height 15
click at [197, 91] on input "No" at bounding box center [193, 86] width 8 height 8
radio input "true"
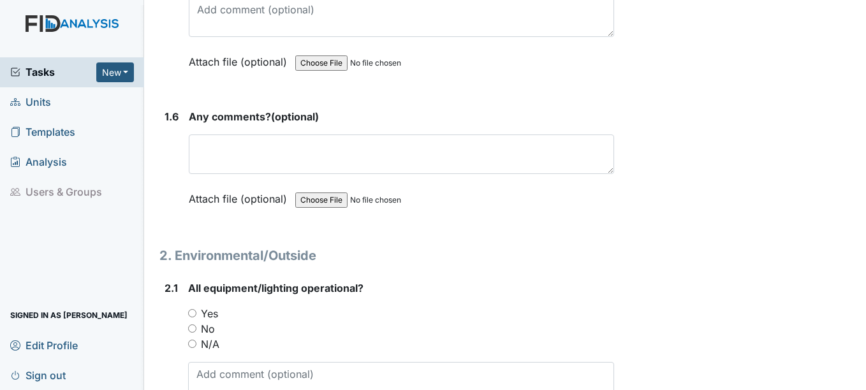
scroll to position [1085, 0]
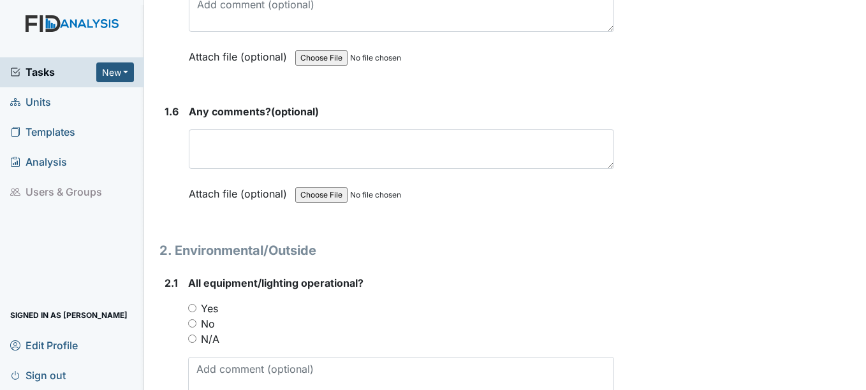
click at [225, 127] on div "Any comments? (optional) This field is required. Attach file (optional) You can…" at bounding box center [401, 157] width 425 height 107
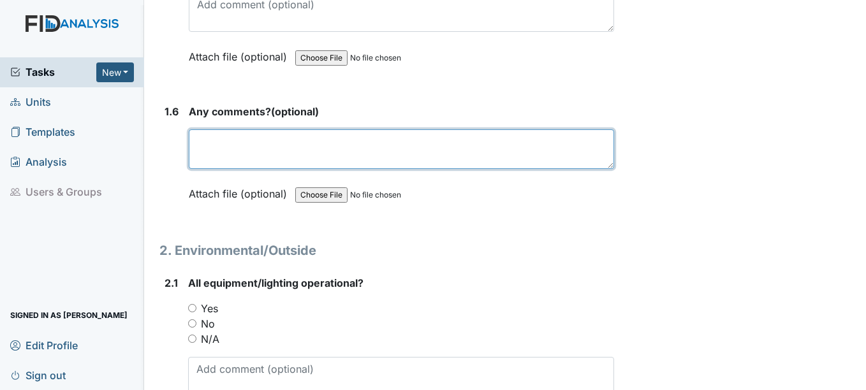
click at [230, 150] on textarea at bounding box center [401, 150] width 425 height 40
type textarea "M"
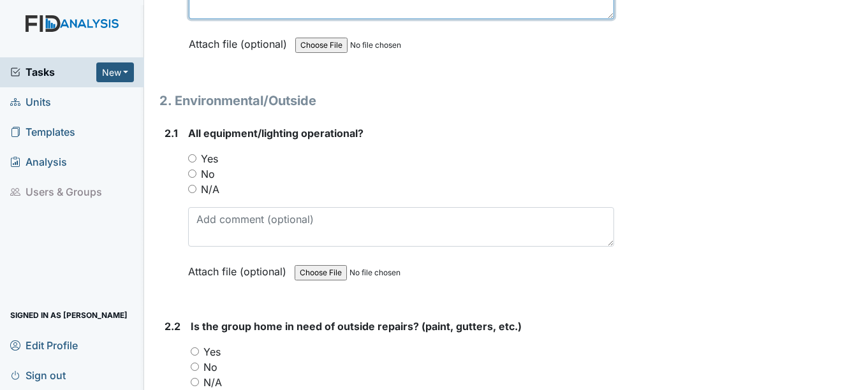
scroll to position [1276, 0]
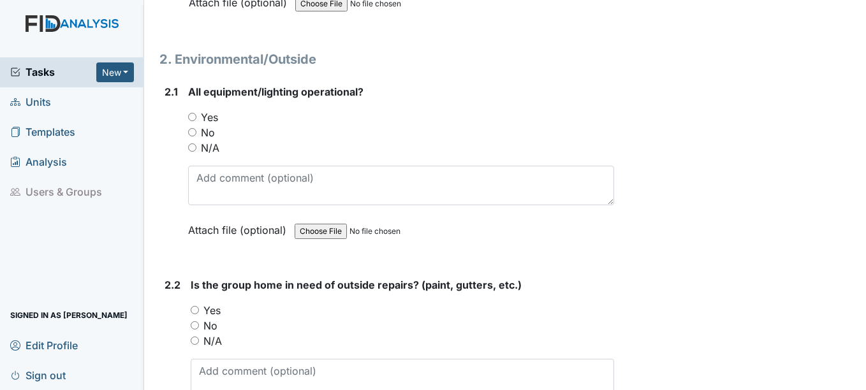
type textarea "N/A"
click at [204, 114] on label "Yes" at bounding box center [209, 117] width 17 height 15
click at [197, 114] on input "Yes" at bounding box center [192, 117] width 8 height 8
radio input "true"
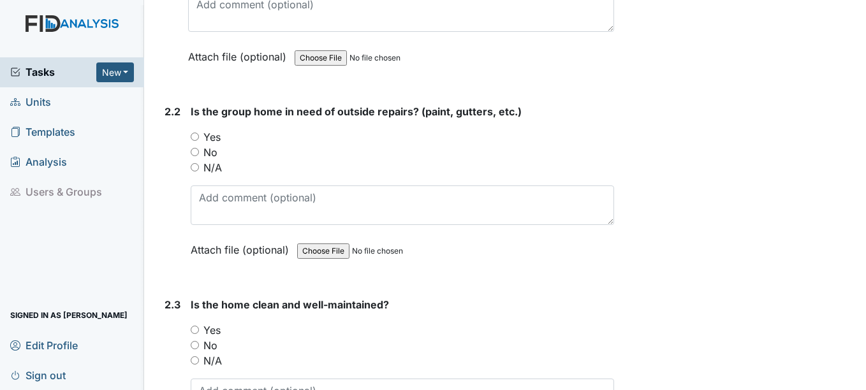
scroll to position [1468, 0]
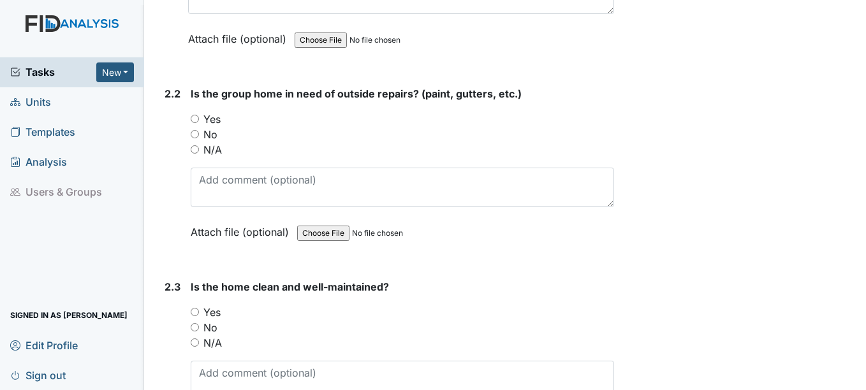
click at [210, 124] on label "Yes" at bounding box center [212, 119] width 17 height 15
click at [199, 123] on input "Yes" at bounding box center [195, 119] width 8 height 8
radio input "true"
click at [205, 138] on label "No" at bounding box center [211, 134] width 14 height 15
click at [199, 138] on input "No" at bounding box center [195, 134] width 8 height 8
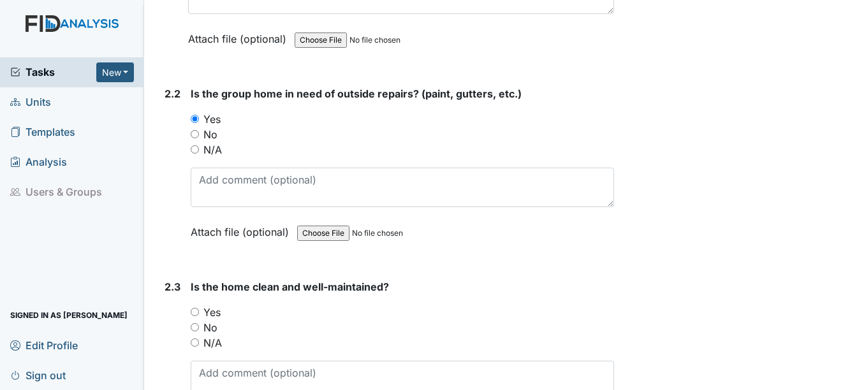
radio input "true"
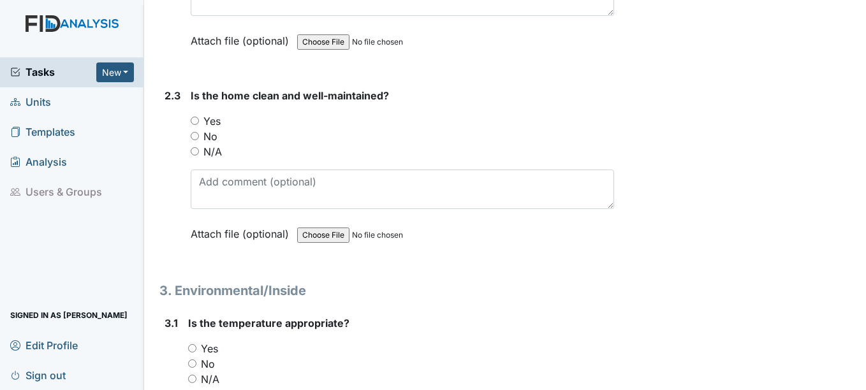
click at [212, 118] on label "Yes" at bounding box center [212, 121] width 17 height 15
click at [199, 118] on input "Yes" at bounding box center [195, 121] width 8 height 8
radio input "true"
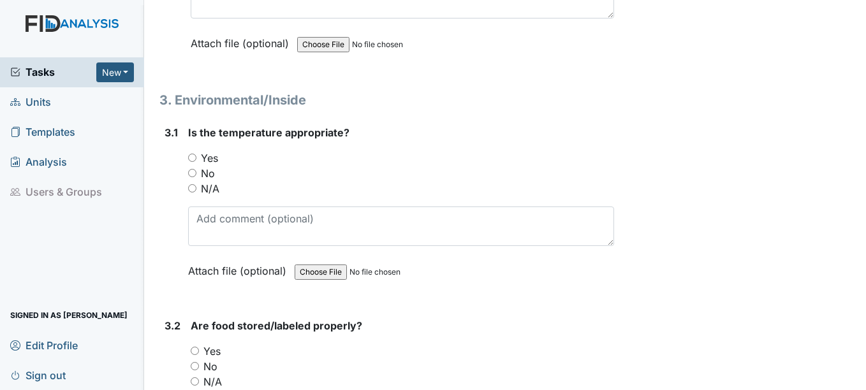
scroll to position [1850, 0]
click at [208, 155] on label "Yes" at bounding box center [209, 157] width 17 height 15
click at [197, 155] on input "Yes" at bounding box center [192, 157] width 8 height 8
radio input "true"
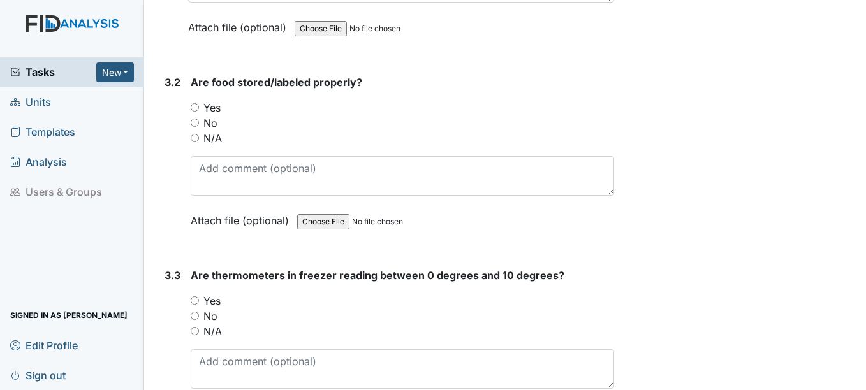
scroll to position [2106, 0]
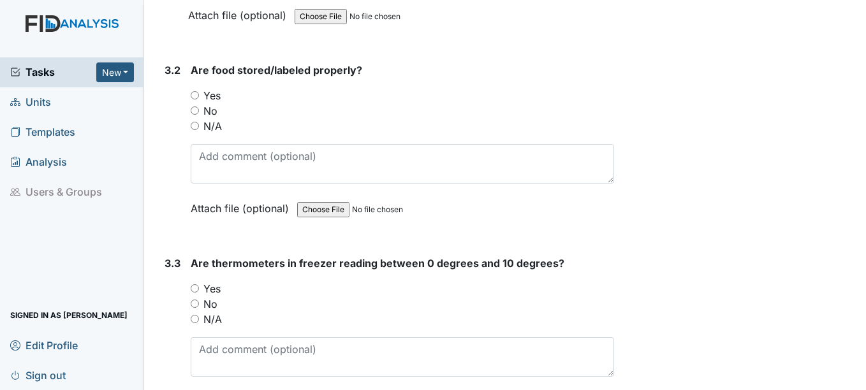
click at [204, 87] on div "Are food stored/labeled properly? You must select one of the below options. Yes…" at bounding box center [402, 144] width 423 height 163
click at [208, 98] on label "Yes" at bounding box center [212, 95] width 17 height 15
click at [199, 98] on input "Yes" at bounding box center [195, 95] width 8 height 8
radio input "true"
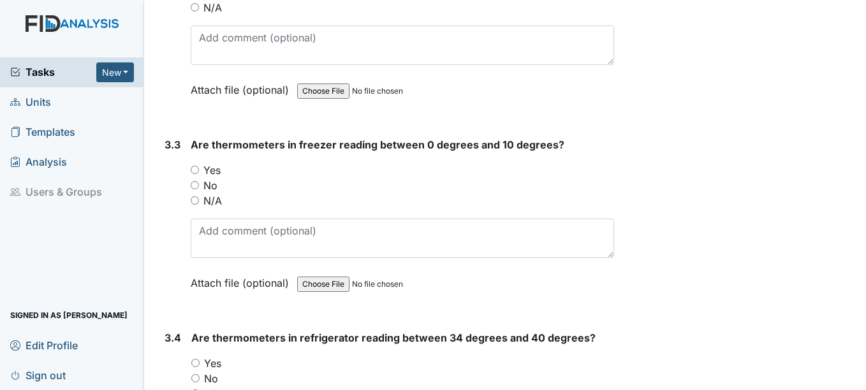
scroll to position [2233, 0]
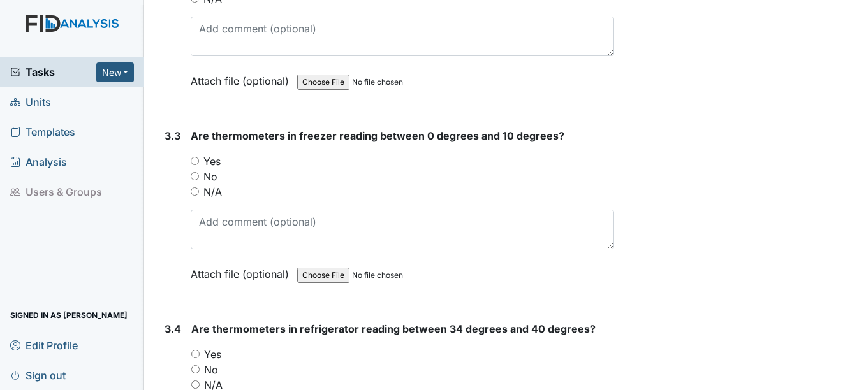
click at [208, 161] on label "Yes" at bounding box center [212, 161] width 17 height 15
click at [199, 161] on input "Yes" at bounding box center [195, 161] width 8 height 8
radio input "true"
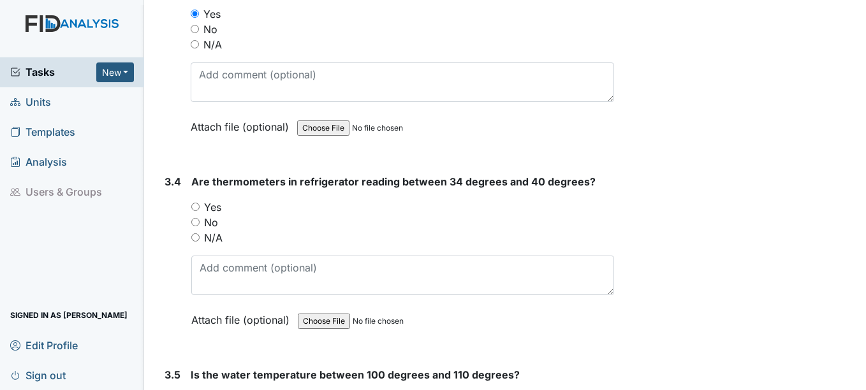
scroll to position [2425, 0]
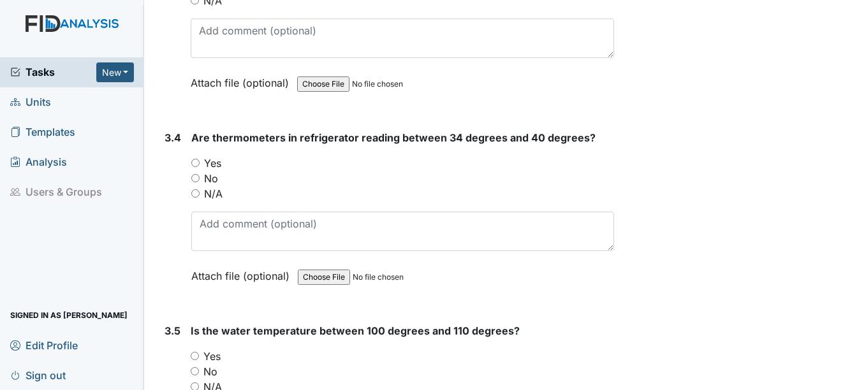
click at [210, 160] on label "Yes" at bounding box center [212, 163] width 17 height 15
click at [200, 160] on input "Yes" at bounding box center [195, 163] width 8 height 8
radio input "true"
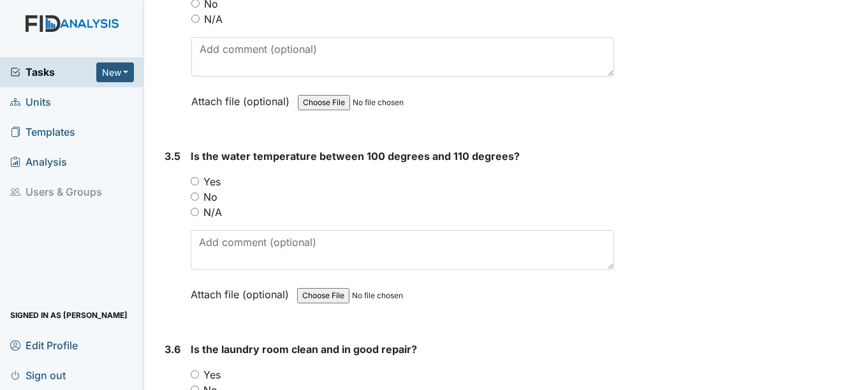
scroll to position [2680, 0]
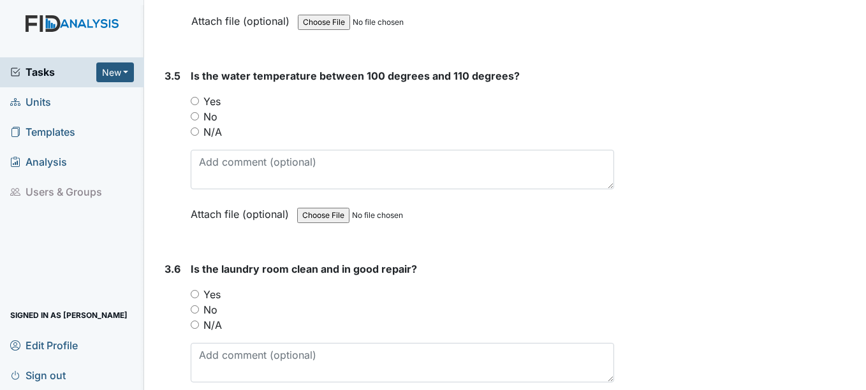
click at [211, 93] on div "Is the water temperature between 100 degrees and 110 degrees? You must select o…" at bounding box center [402, 149] width 423 height 163
click at [216, 103] on label "Yes" at bounding box center [212, 101] width 17 height 15
click at [199, 103] on input "Yes" at bounding box center [195, 101] width 8 height 8
radio input "true"
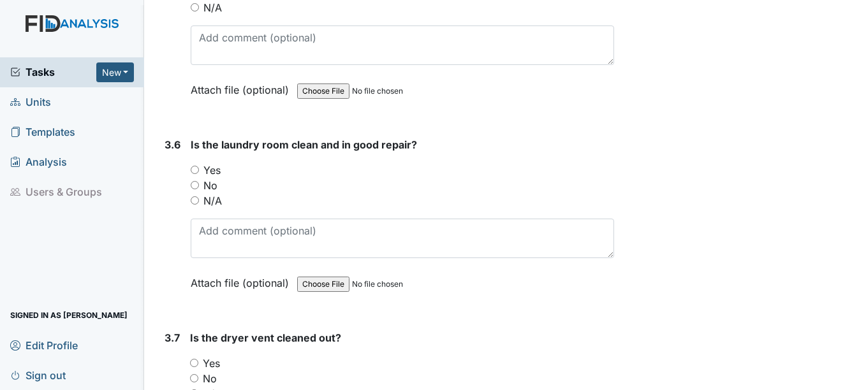
scroll to position [2871, 0]
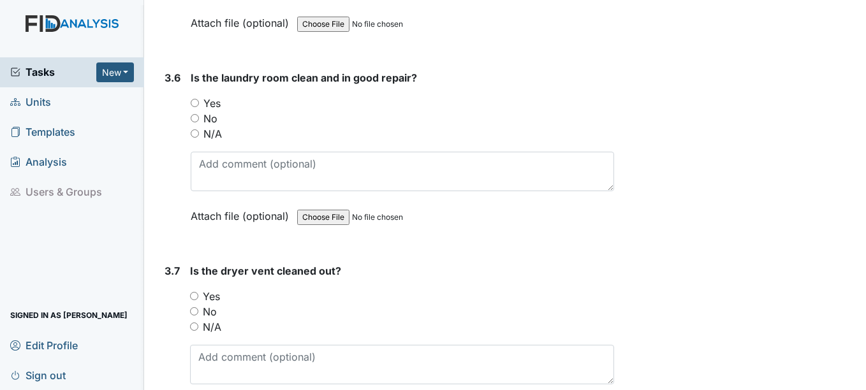
click at [218, 103] on label "Yes" at bounding box center [212, 103] width 17 height 15
click at [199, 103] on input "Yes" at bounding box center [195, 103] width 8 height 8
radio input "true"
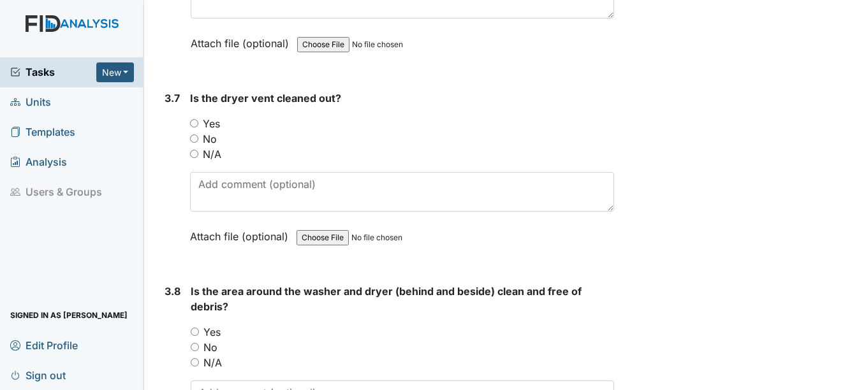
scroll to position [3063, 0]
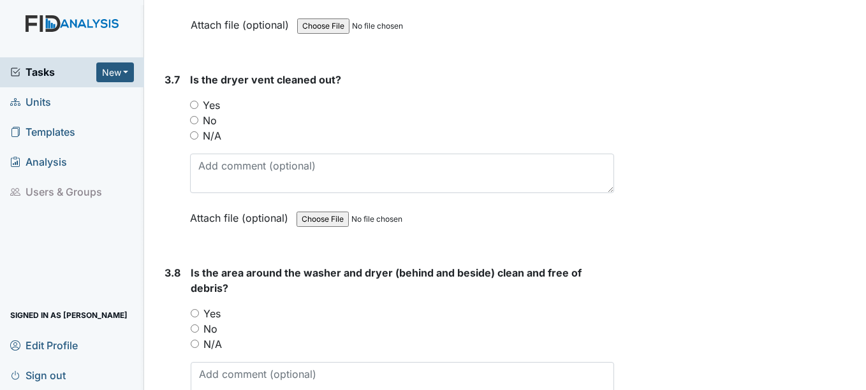
click at [207, 105] on label "Yes" at bounding box center [211, 105] width 17 height 15
click at [198, 105] on input "Yes" at bounding box center [194, 105] width 8 height 8
radio input "true"
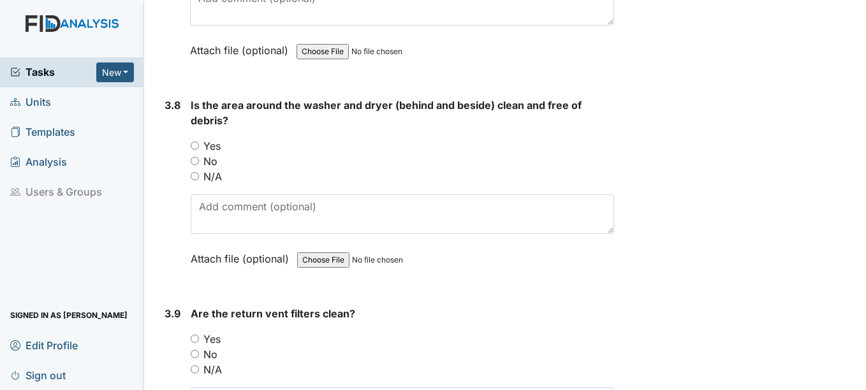
scroll to position [3254, 0]
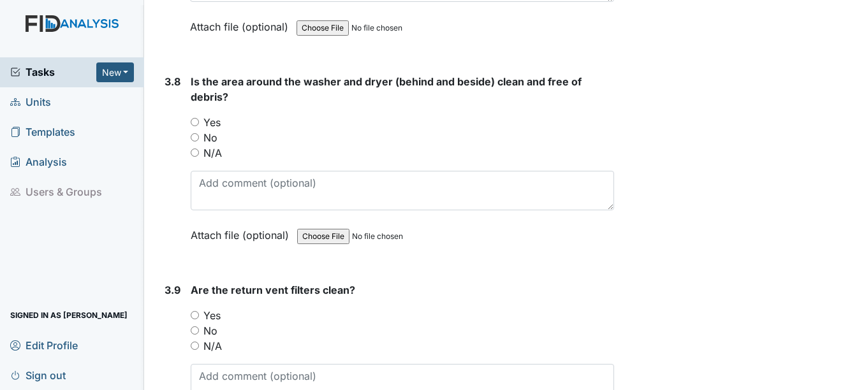
click at [210, 125] on label "Yes" at bounding box center [212, 122] width 17 height 15
click at [199, 125] on input "Yes" at bounding box center [195, 122] width 8 height 8
radio input "true"
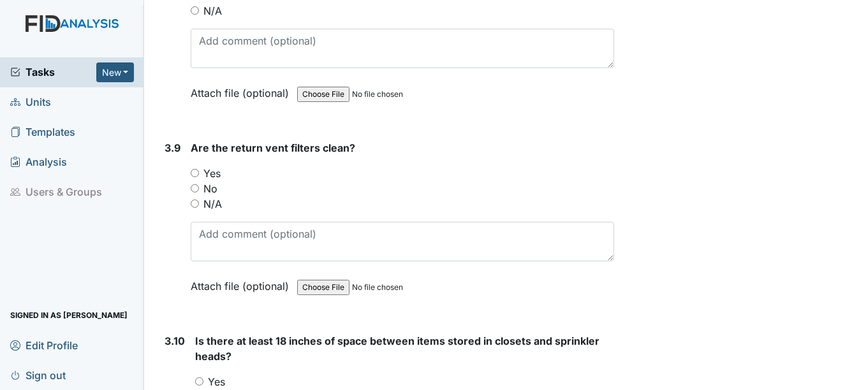
scroll to position [3446, 0]
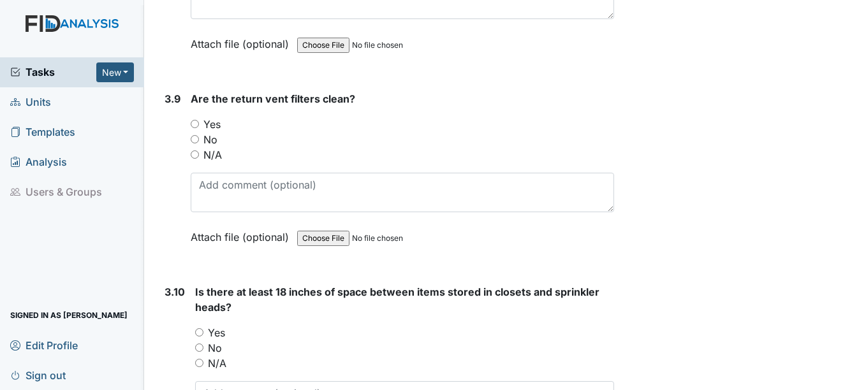
click at [212, 121] on label "Yes" at bounding box center [212, 124] width 17 height 15
click at [199, 121] on input "Yes" at bounding box center [195, 124] width 8 height 8
radio input "true"
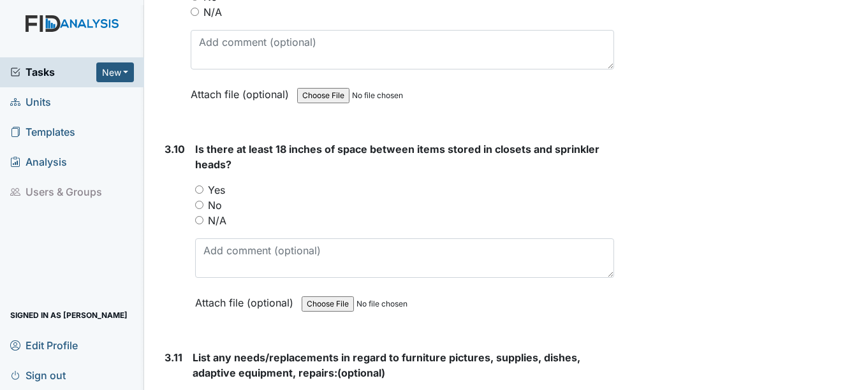
scroll to position [3637, 0]
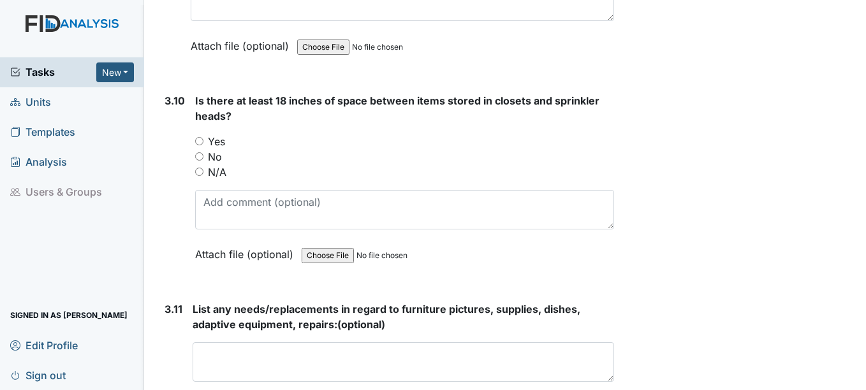
click at [222, 142] on label "Yes" at bounding box center [216, 141] width 17 height 15
click at [204, 142] on input "Yes" at bounding box center [199, 141] width 8 height 8
radio input "true"
click at [205, 154] on div "No" at bounding box center [404, 156] width 419 height 15
click at [217, 157] on label "No" at bounding box center [215, 156] width 14 height 15
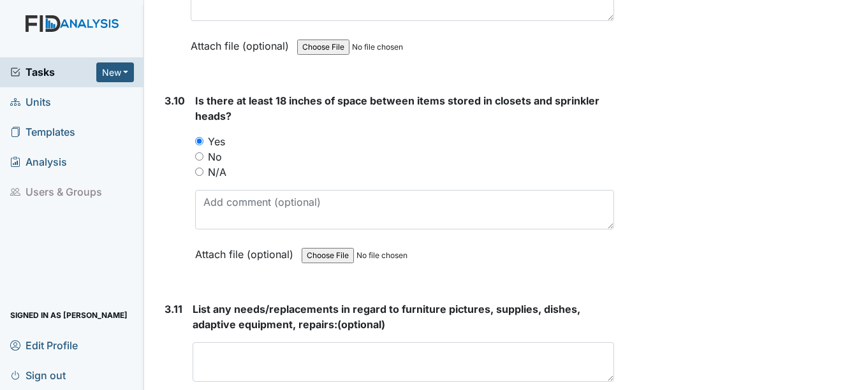
click at [204, 157] on input "No" at bounding box center [199, 156] width 8 height 8
radio input "true"
click at [221, 170] on label "N/A" at bounding box center [217, 172] width 19 height 15
click at [204, 170] on input "N/A" at bounding box center [199, 172] width 8 height 8
radio input "true"
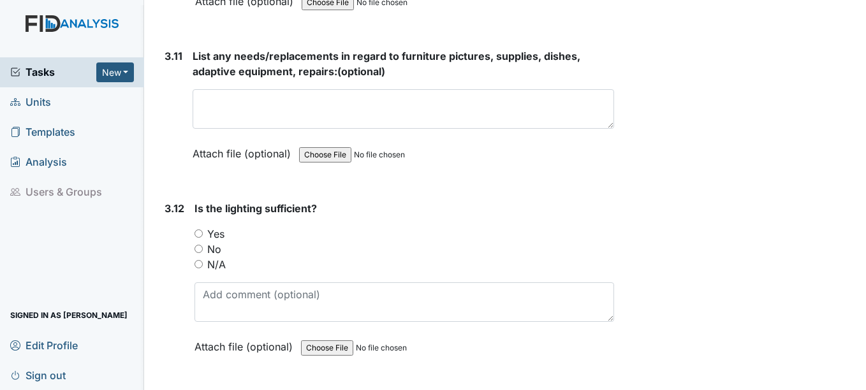
scroll to position [3892, 0]
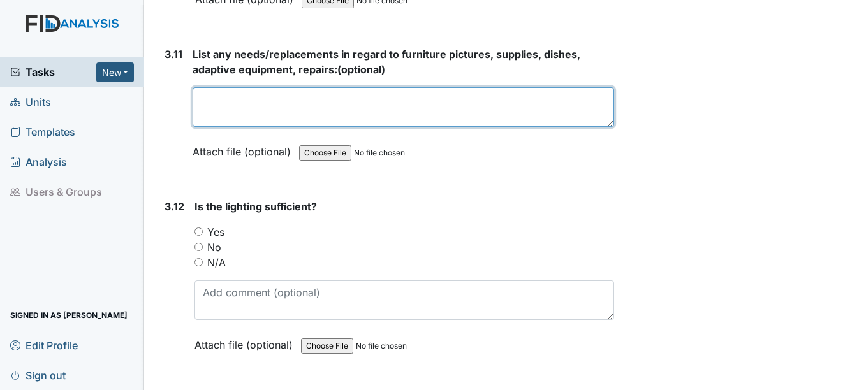
click at [237, 114] on textarea at bounding box center [403, 107] width 421 height 40
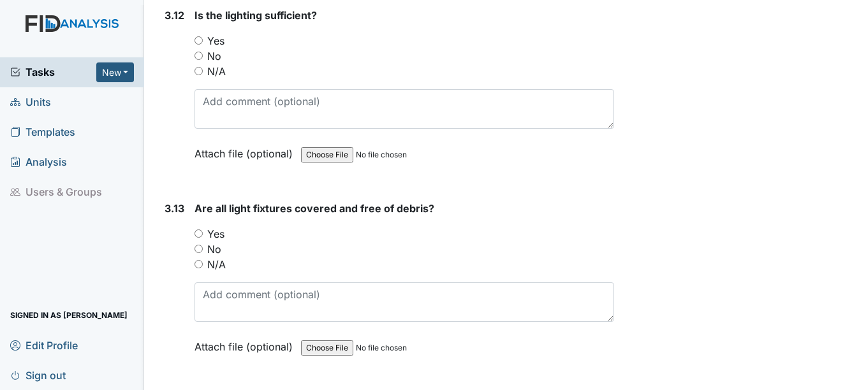
type textarea "None at this time."
click at [213, 40] on label "Yes" at bounding box center [215, 40] width 17 height 15
click at [203, 40] on input "Yes" at bounding box center [199, 40] width 8 height 8
radio input "true"
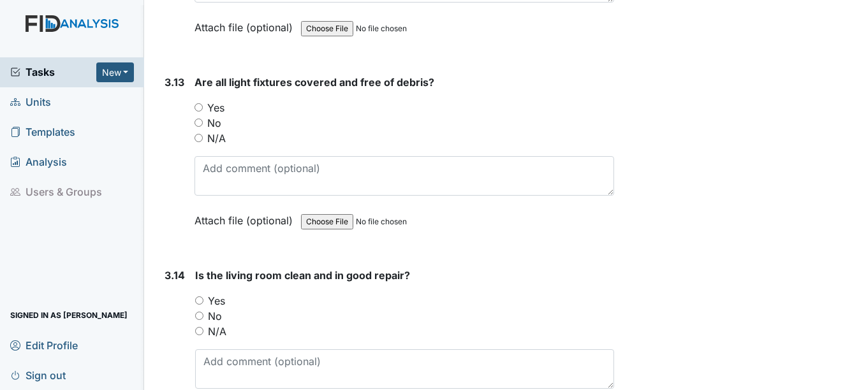
scroll to position [4275, 0]
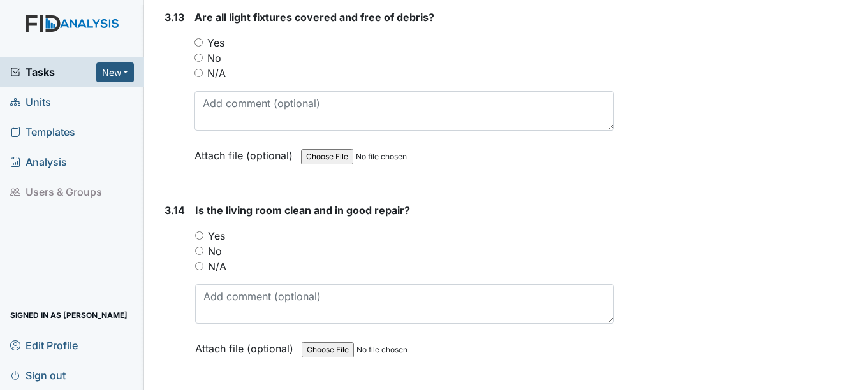
click at [221, 45] on label "Yes" at bounding box center [215, 42] width 17 height 15
click at [203, 45] on input "Yes" at bounding box center [199, 42] width 8 height 8
radio input "true"
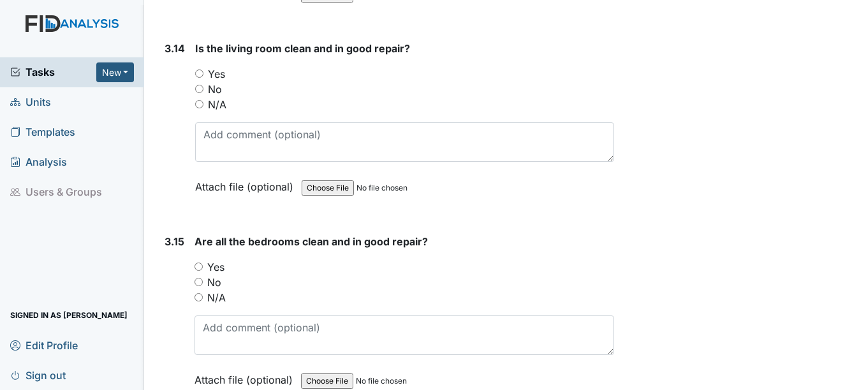
scroll to position [4466, 0]
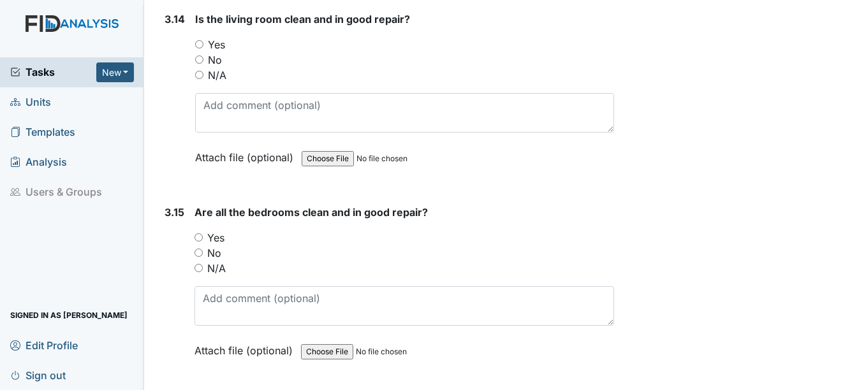
click at [223, 49] on label "Yes" at bounding box center [216, 44] width 17 height 15
click at [204, 48] on input "Yes" at bounding box center [199, 44] width 8 height 8
radio input "true"
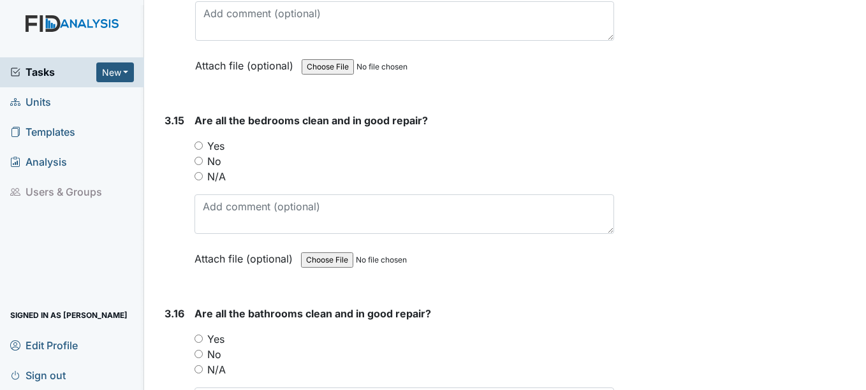
scroll to position [4594, 0]
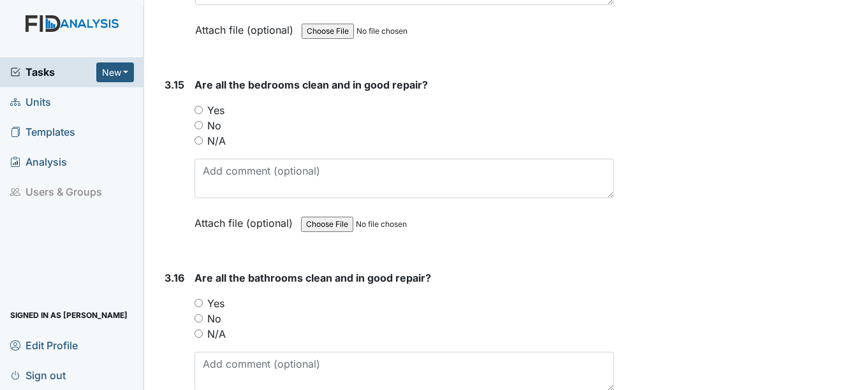
click at [219, 114] on label "Yes" at bounding box center [215, 110] width 17 height 15
click at [203, 114] on input "Yes" at bounding box center [199, 110] width 8 height 8
radio input "true"
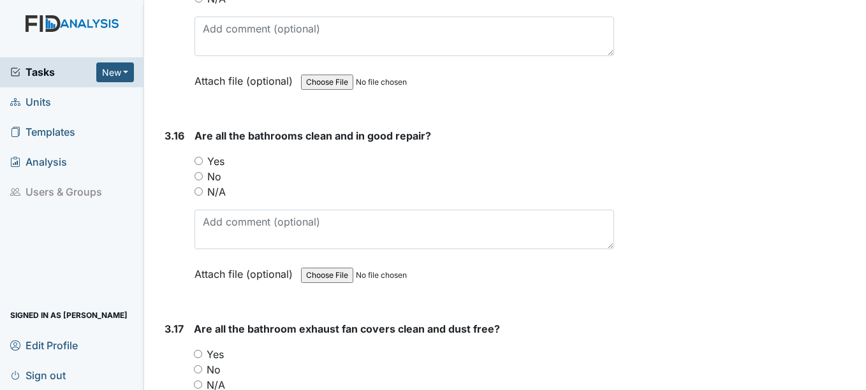
scroll to position [4785, 0]
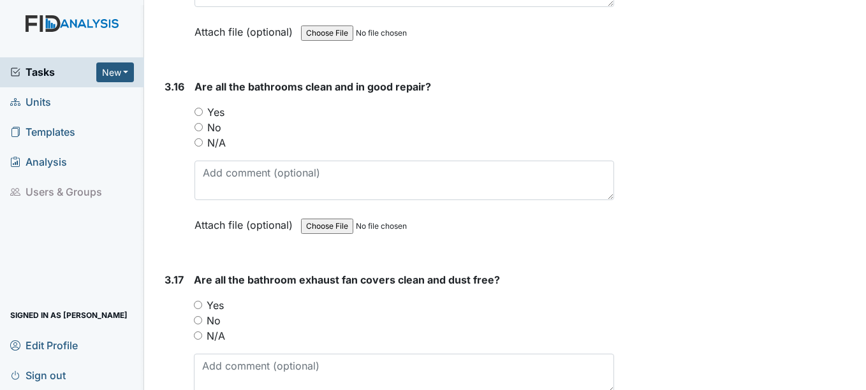
click at [214, 111] on label "Yes" at bounding box center [215, 112] width 17 height 15
click at [203, 111] on input "Yes" at bounding box center [199, 112] width 8 height 8
radio input "true"
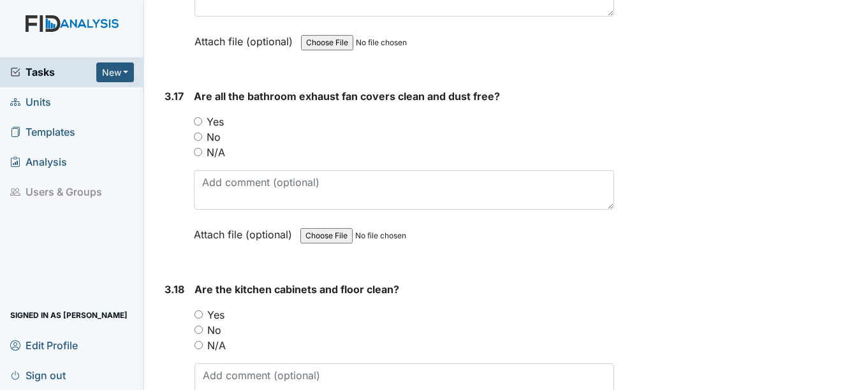
scroll to position [4977, 0]
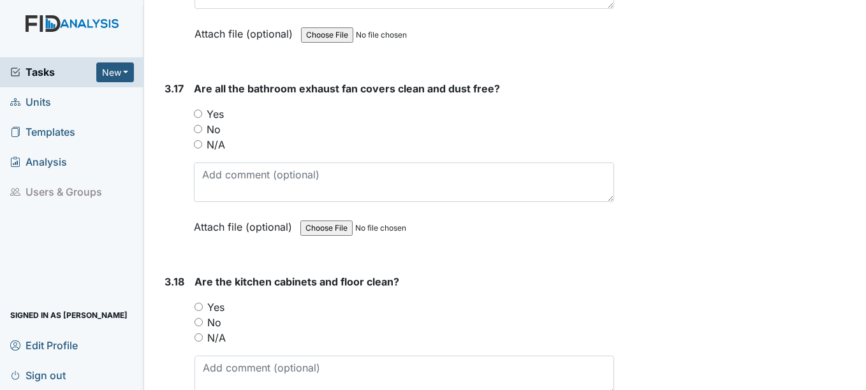
click at [219, 121] on label "Yes" at bounding box center [215, 114] width 17 height 15
click at [202, 118] on input "Yes" at bounding box center [198, 114] width 8 height 8
radio input "true"
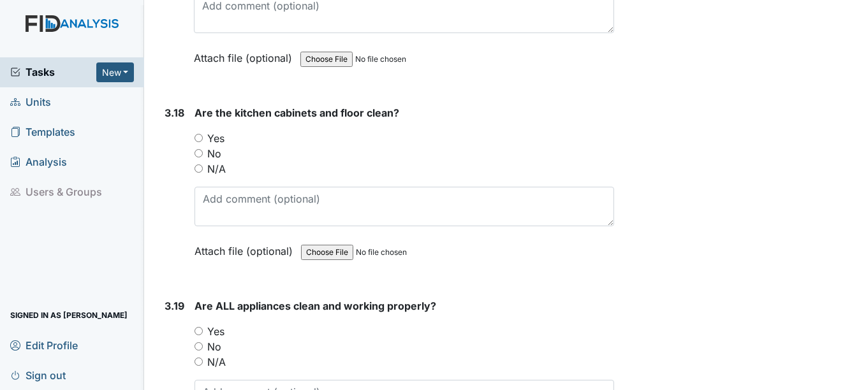
scroll to position [5168, 0]
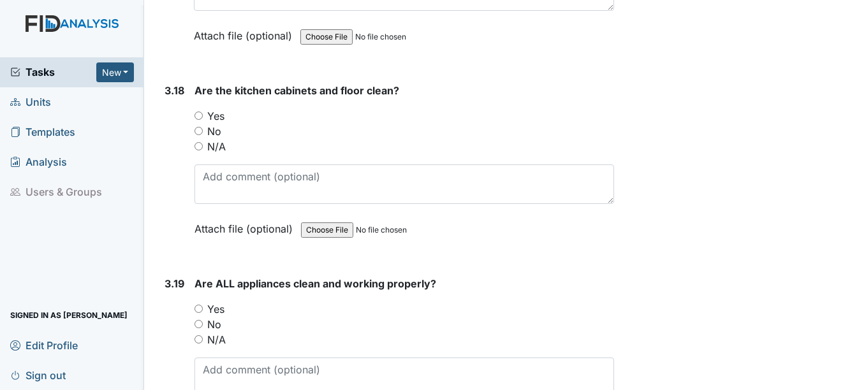
click at [214, 115] on label "Yes" at bounding box center [215, 115] width 17 height 15
click at [203, 115] on input "Yes" at bounding box center [199, 116] width 8 height 8
radio input "true"
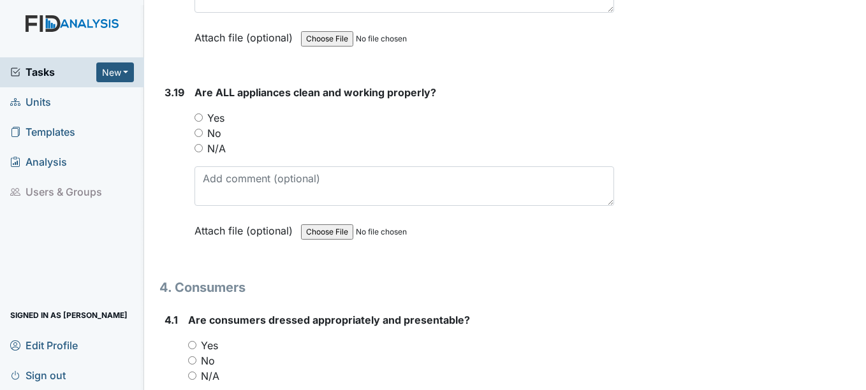
click at [221, 114] on label "Yes" at bounding box center [215, 117] width 17 height 15
click at [203, 114] on input "Yes" at bounding box center [199, 118] width 8 height 8
radio input "true"
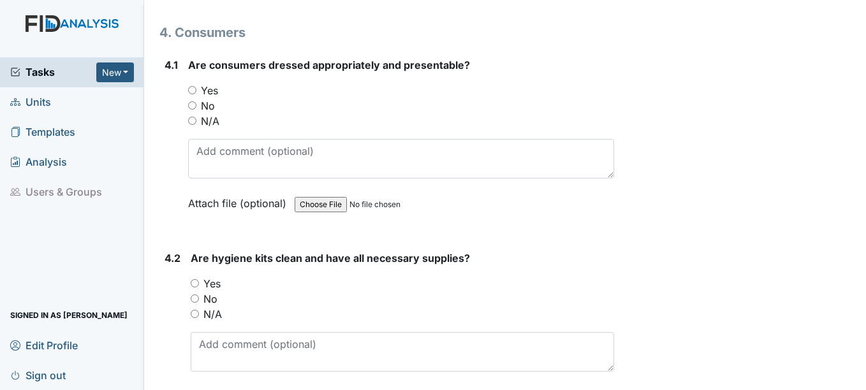
click at [212, 92] on label "Yes" at bounding box center [209, 90] width 17 height 15
click at [197, 92] on input "Yes" at bounding box center [192, 90] width 8 height 8
radio input "true"
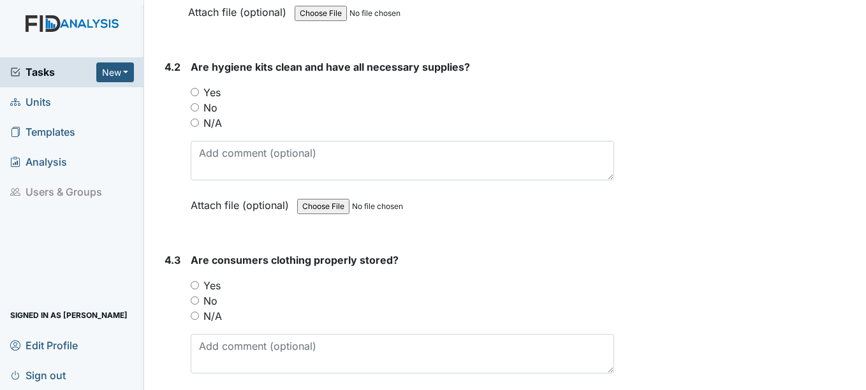
click at [219, 94] on label "Yes" at bounding box center [212, 92] width 17 height 15
click at [199, 94] on input "Yes" at bounding box center [195, 92] width 8 height 8
radio input "true"
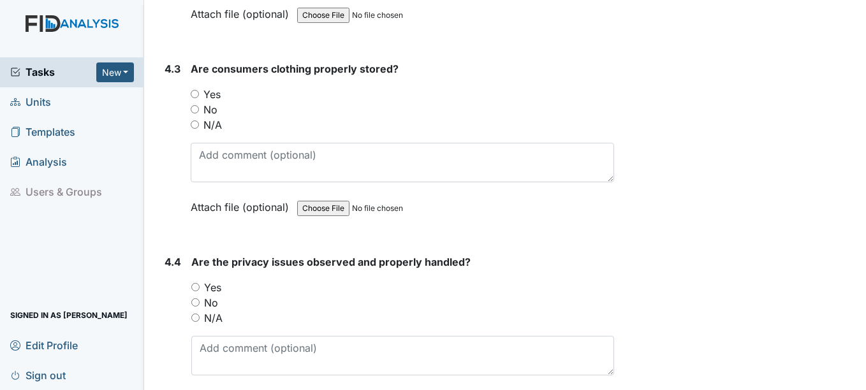
click at [218, 95] on label "Yes" at bounding box center [212, 94] width 17 height 15
click at [199, 95] on input "Yes" at bounding box center [195, 94] width 8 height 8
radio input "true"
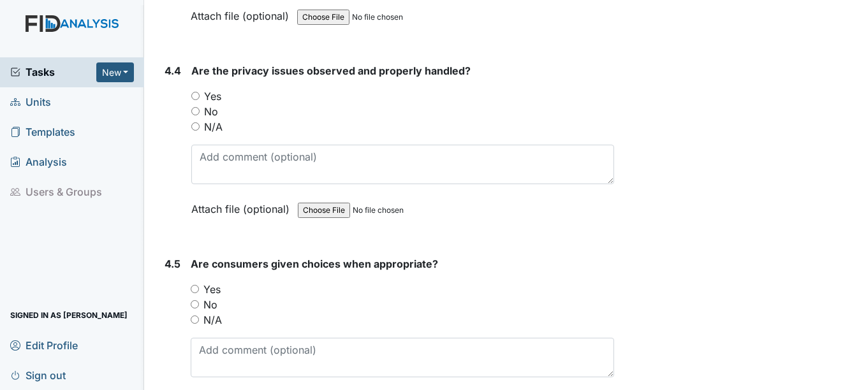
click at [221, 95] on label "Yes" at bounding box center [212, 96] width 17 height 15
click at [200, 95] on input "Yes" at bounding box center [195, 96] width 8 height 8
radio input "true"
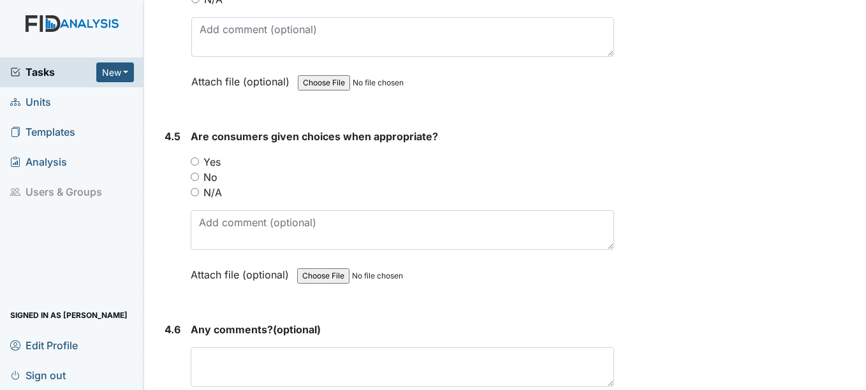
scroll to position [6189, 0]
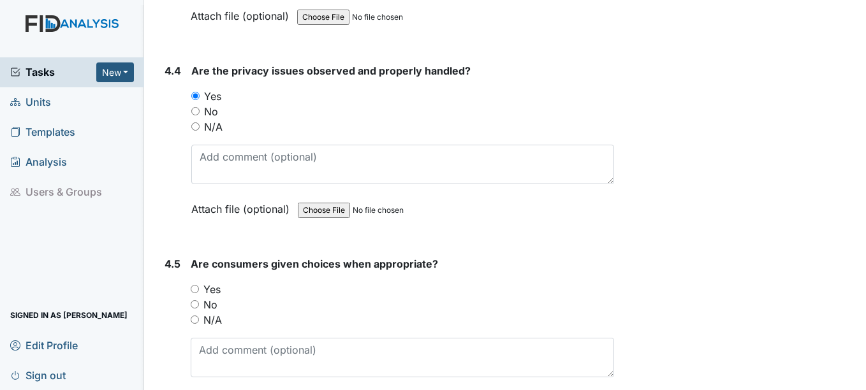
click at [211, 120] on label "N/A" at bounding box center [213, 126] width 19 height 15
click at [200, 123] on input "N/A" at bounding box center [195, 127] width 8 height 8
radio input "true"
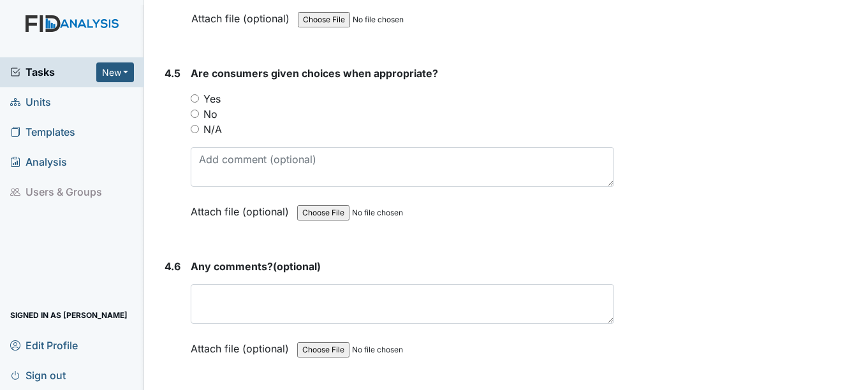
scroll to position [6381, 0]
click at [214, 102] on label "Yes" at bounding box center [212, 98] width 17 height 15
click at [199, 102] on input "Yes" at bounding box center [195, 98] width 8 height 8
radio input "true"
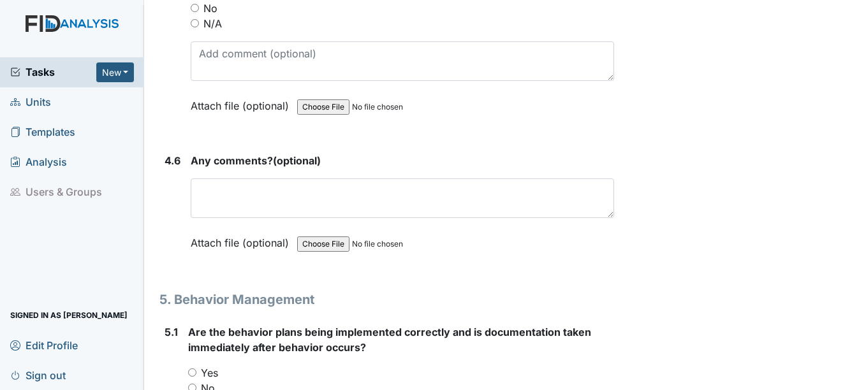
scroll to position [6508, 0]
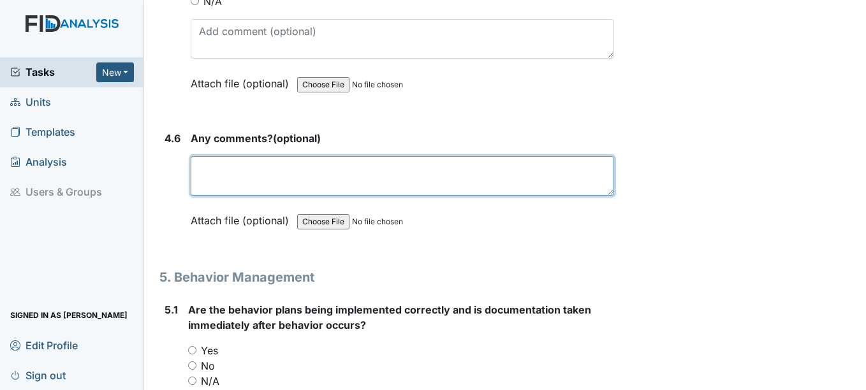
click at [257, 181] on textarea at bounding box center [402, 176] width 423 height 40
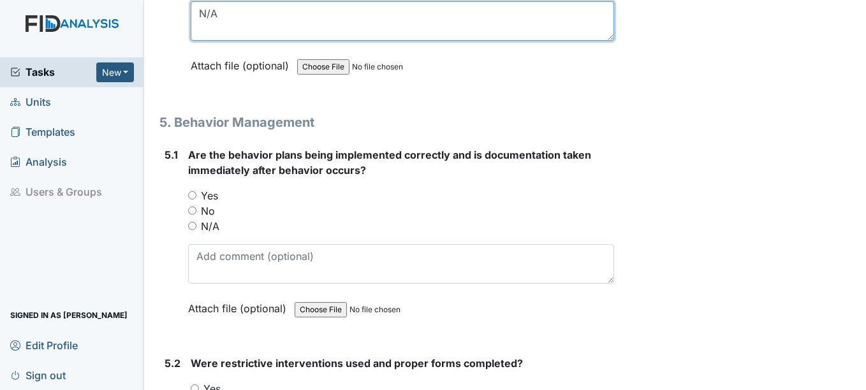
scroll to position [6700, 0]
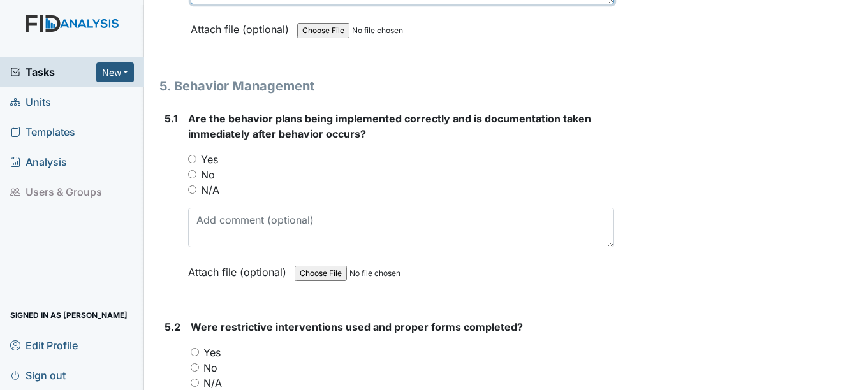
type textarea "N/A"
click at [201, 154] on label "Yes" at bounding box center [209, 159] width 17 height 15
click at [197, 155] on input "Yes" at bounding box center [192, 159] width 8 height 8
radio input "true"
click at [205, 169] on label "No" at bounding box center [208, 174] width 14 height 15
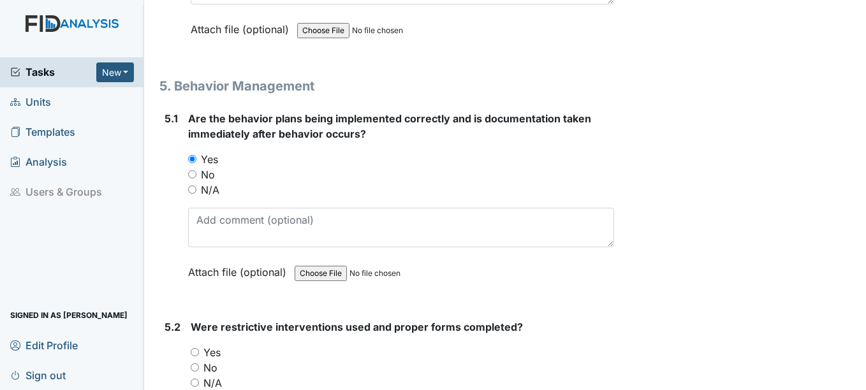
click at [197, 170] on input "No" at bounding box center [192, 174] width 8 height 8
radio input "true"
click at [209, 159] on label "Yes" at bounding box center [209, 159] width 17 height 15
click at [197, 159] on input "Yes" at bounding box center [192, 159] width 8 height 8
radio input "true"
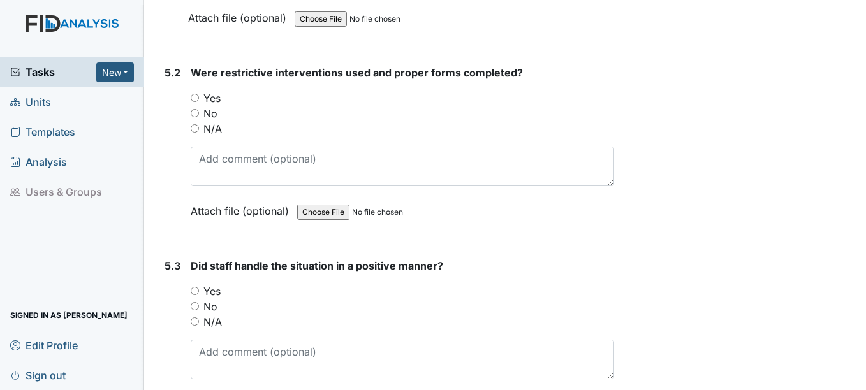
scroll to position [6955, 0]
click at [208, 116] on label "No" at bounding box center [211, 112] width 14 height 15
click at [199, 116] on input "No" at bounding box center [195, 112] width 8 height 8
radio input "true"
click at [211, 98] on label "Yes" at bounding box center [212, 97] width 17 height 15
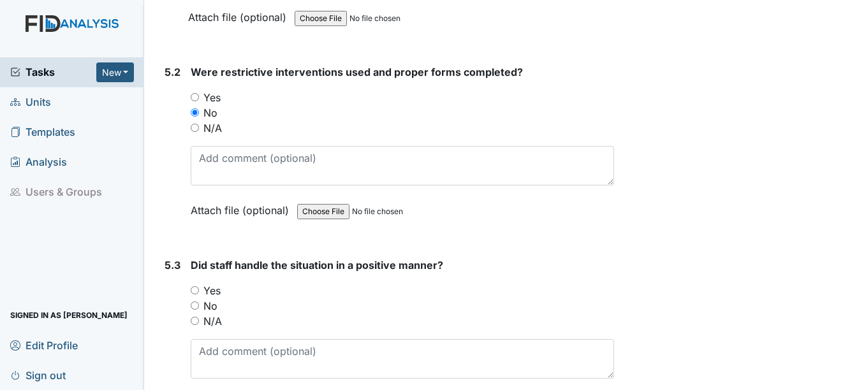
click at [199, 98] on input "Yes" at bounding box center [195, 97] width 8 height 8
radio input "true"
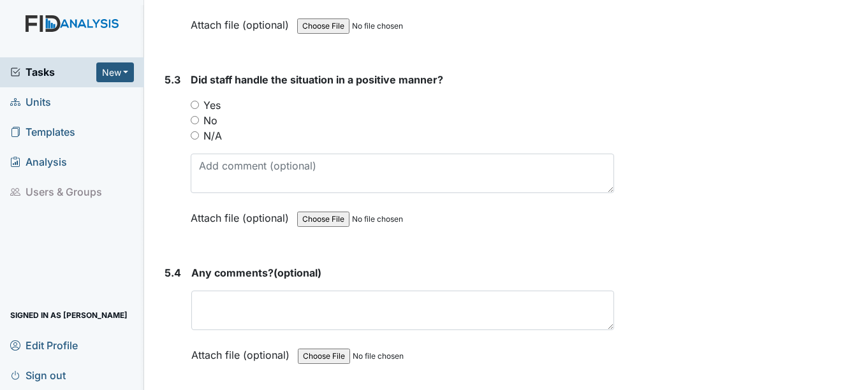
scroll to position [7146, 0]
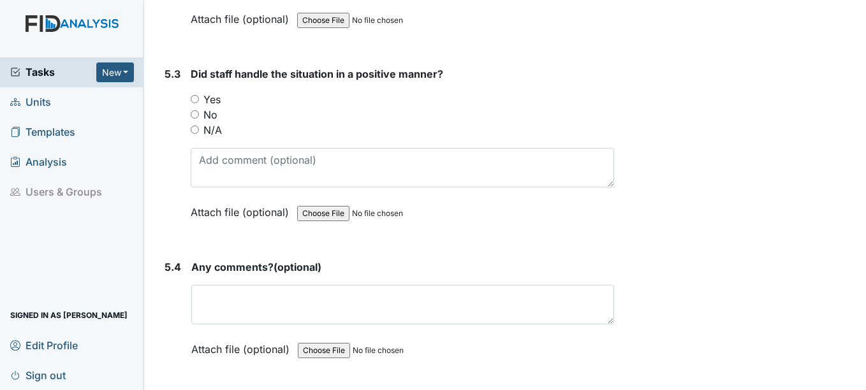
click at [221, 101] on label "Yes" at bounding box center [212, 99] width 17 height 15
click at [199, 101] on input "Yes" at bounding box center [195, 99] width 8 height 8
radio input "true"
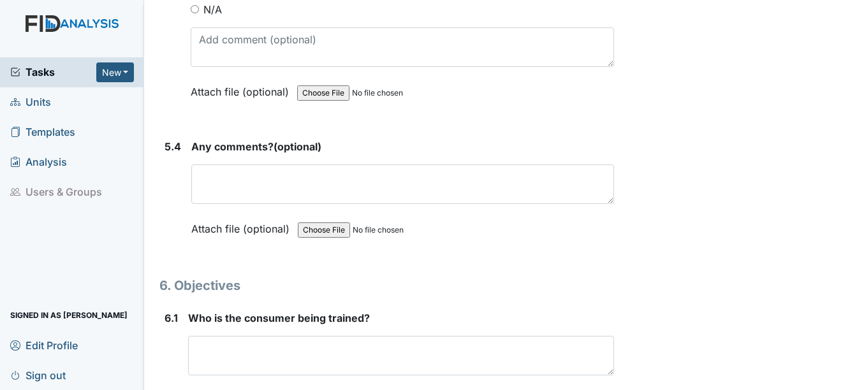
scroll to position [7274, 0]
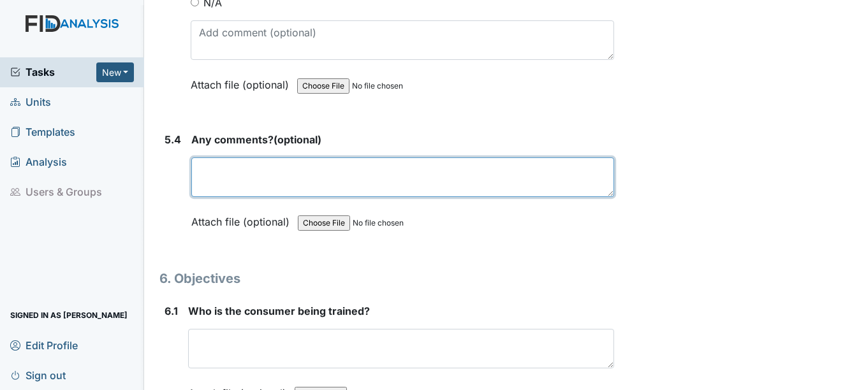
click at [238, 174] on textarea at bounding box center [402, 178] width 422 height 40
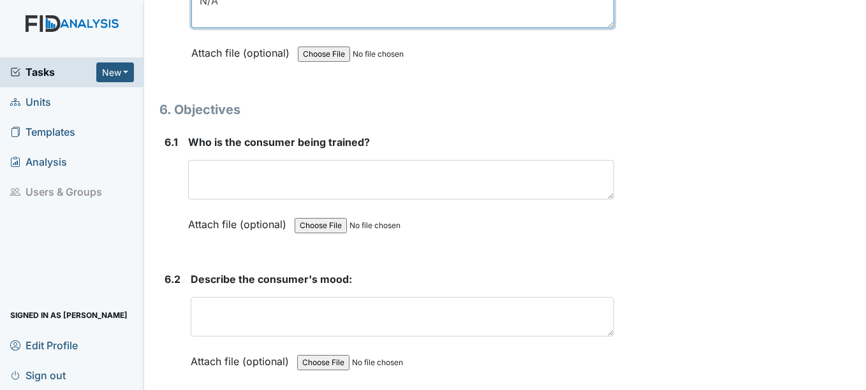
scroll to position [7465, 0]
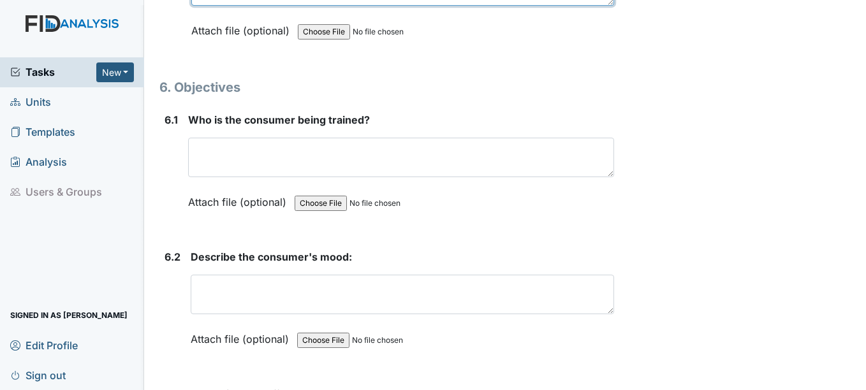
type textarea "N/A"
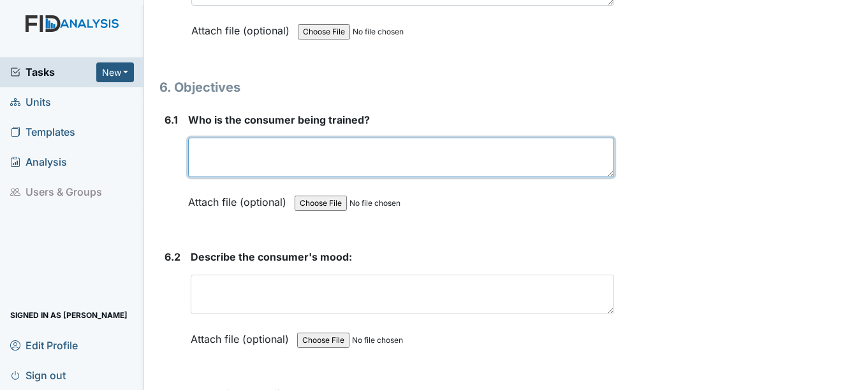
click at [284, 161] on textarea at bounding box center [401, 158] width 426 height 40
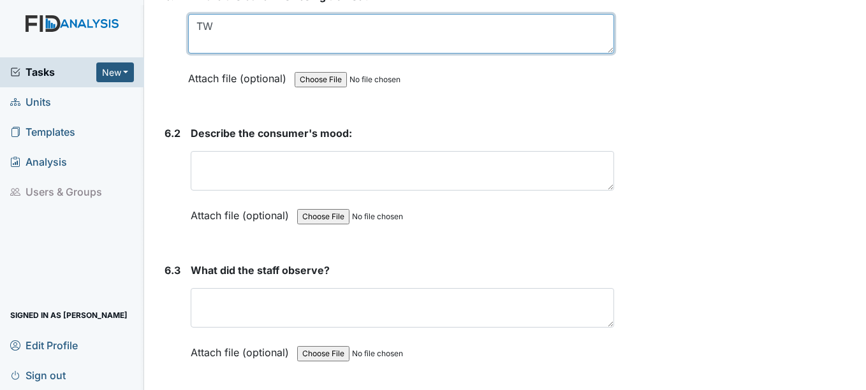
scroll to position [7593, 0]
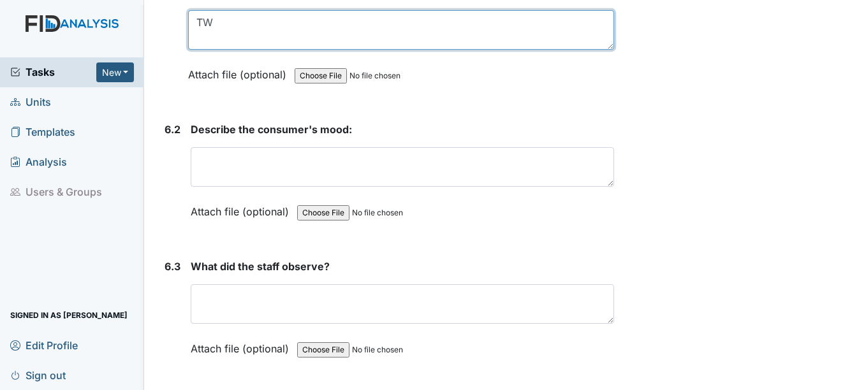
type textarea "TW"
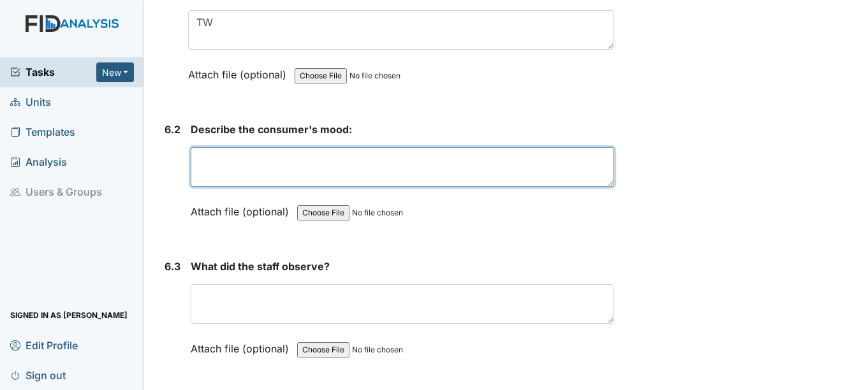
click at [283, 167] on textarea at bounding box center [402, 167] width 423 height 40
type textarea "c"
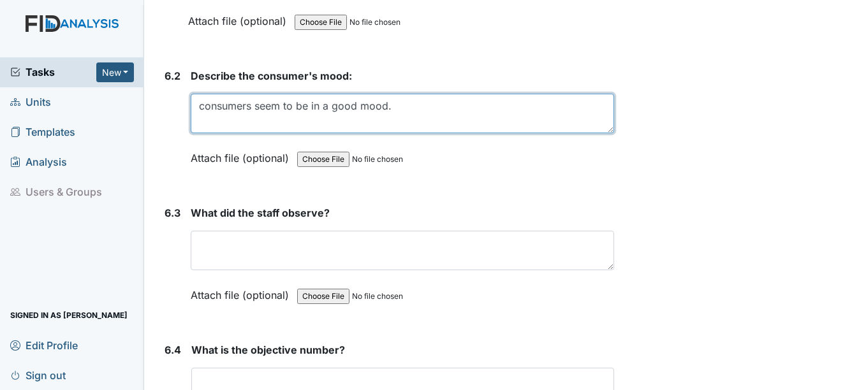
scroll to position [7721, 0]
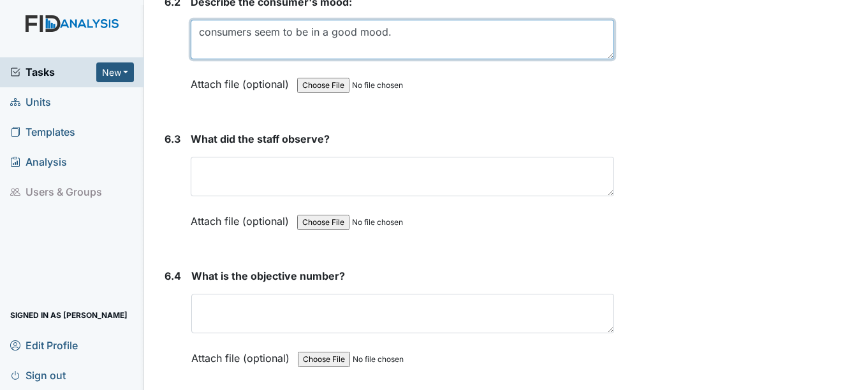
type textarea "consumers seem to be in a good mood."
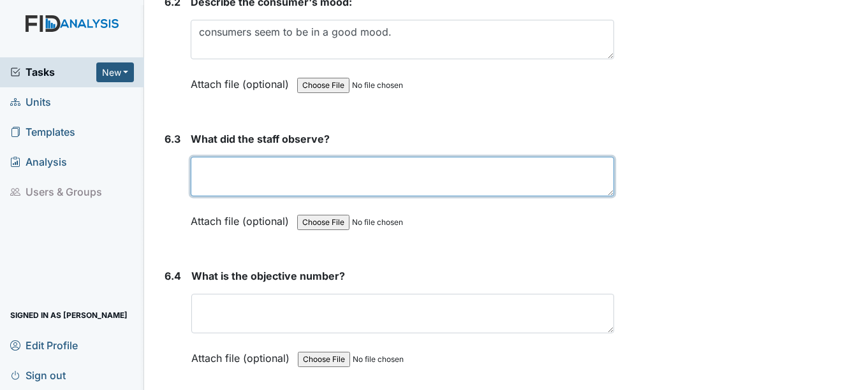
click at [315, 191] on textarea at bounding box center [402, 177] width 423 height 40
type textarea "S"
type textarea "N"
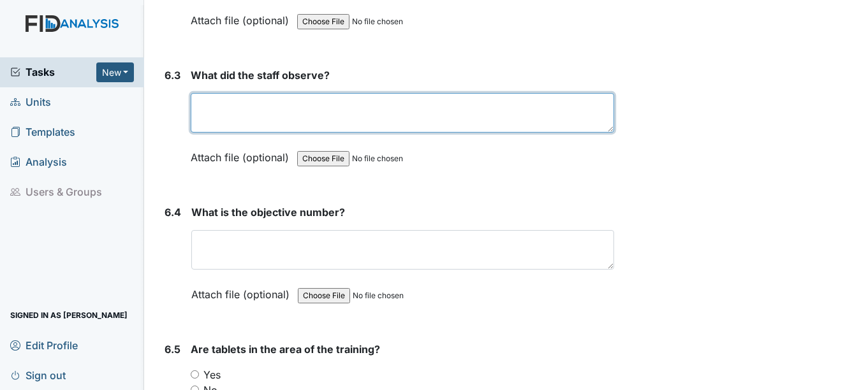
scroll to position [7848, 0]
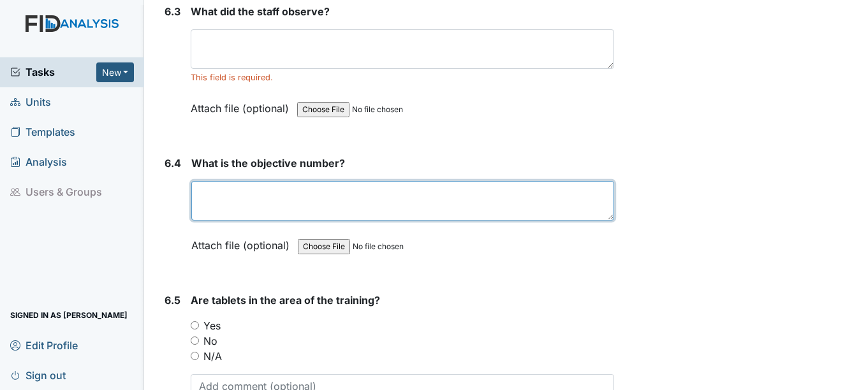
drag, startPoint x: 355, startPoint y: 204, endPoint x: 334, endPoint y: 192, distance: 24.5
click at [355, 204] on textarea at bounding box center [402, 201] width 422 height 40
type textarea "DIL024"
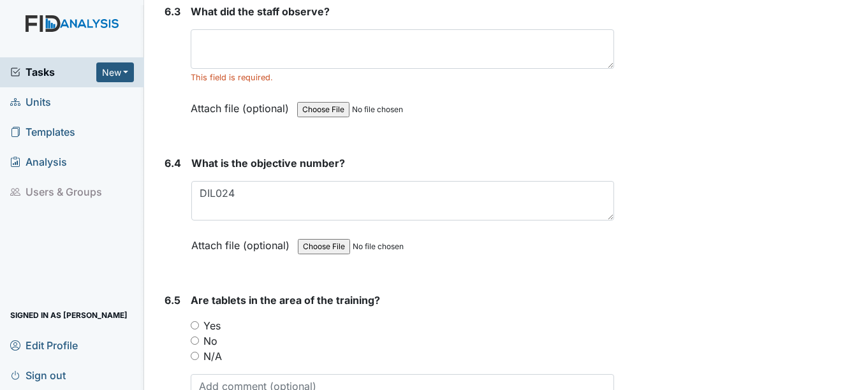
click at [352, 25] on div "What did the staff observe? This field is required. Attach file (optional) You …" at bounding box center [402, 64] width 423 height 121
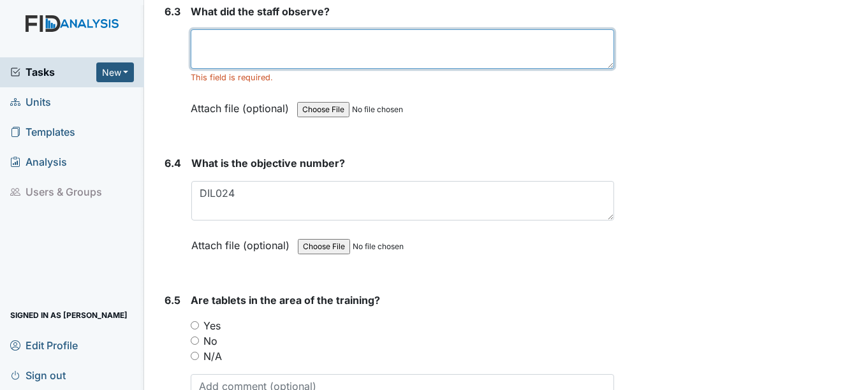
click at [352, 34] on textarea at bounding box center [402, 49] width 423 height 40
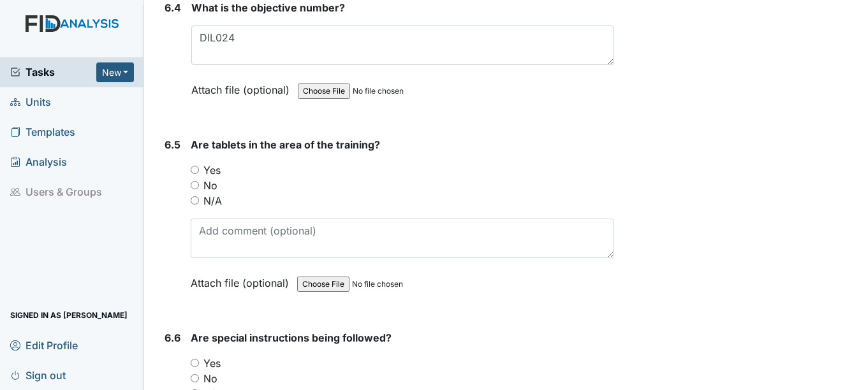
scroll to position [8040, 0]
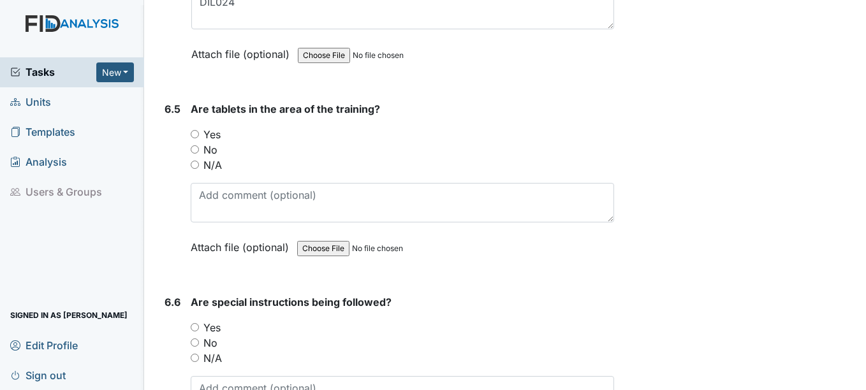
type textarea "Staff observed consumer sweeping the floor after dinner."
click at [209, 130] on label "Yes" at bounding box center [212, 134] width 17 height 15
click at [199, 130] on input "Yes" at bounding box center [195, 134] width 8 height 8
radio input "true"
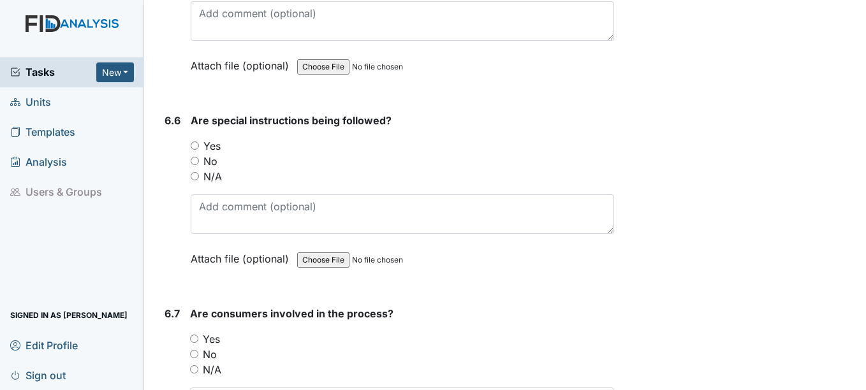
scroll to position [8231, 0]
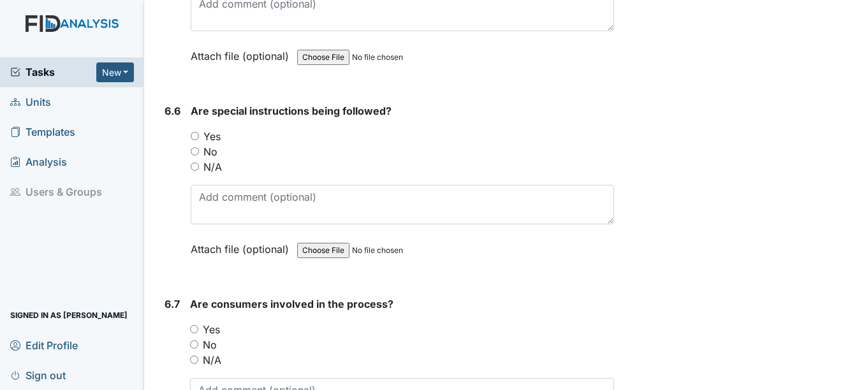
click at [212, 140] on label "Yes" at bounding box center [212, 136] width 17 height 15
click at [199, 140] on input "Yes" at bounding box center [195, 136] width 8 height 8
radio input "true"
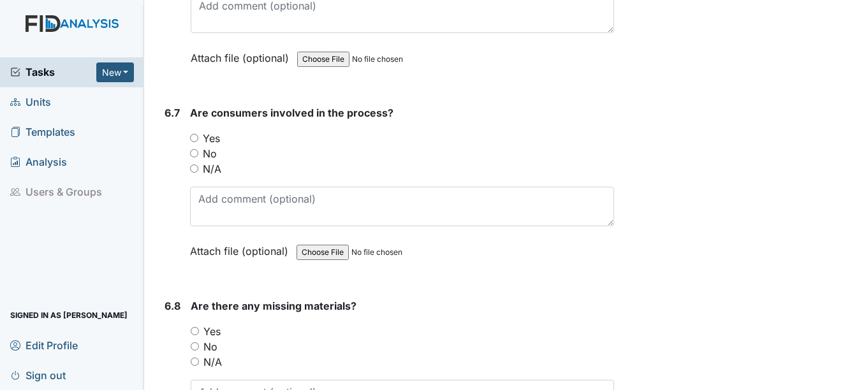
click at [212, 140] on label "Yes" at bounding box center [211, 138] width 17 height 15
click at [198, 140] on input "Yes" at bounding box center [194, 138] width 8 height 8
radio input "true"
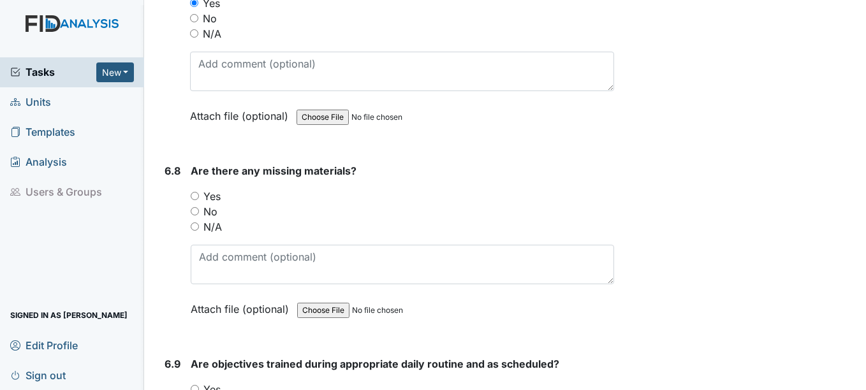
scroll to position [8614, 0]
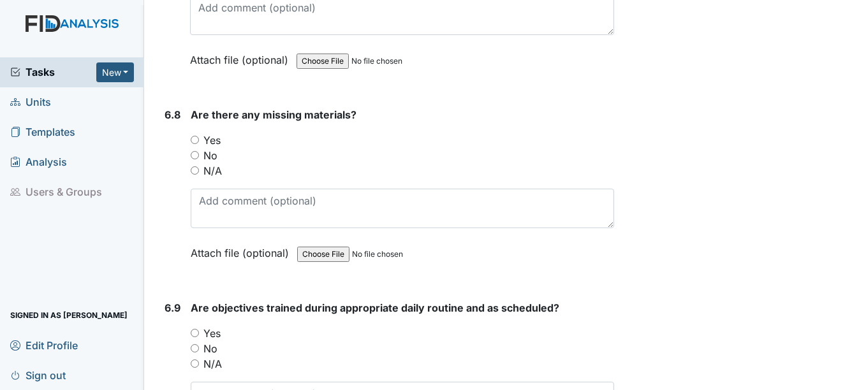
click at [212, 140] on label "Yes" at bounding box center [212, 140] width 17 height 15
click at [199, 140] on input "Yes" at bounding box center [195, 140] width 8 height 8
radio input "true"
click at [214, 147] on label "Yes" at bounding box center [212, 140] width 17 height 15
click at [199, 144] on input "Yes" at bounding box center [195, 140] width 8 height 8
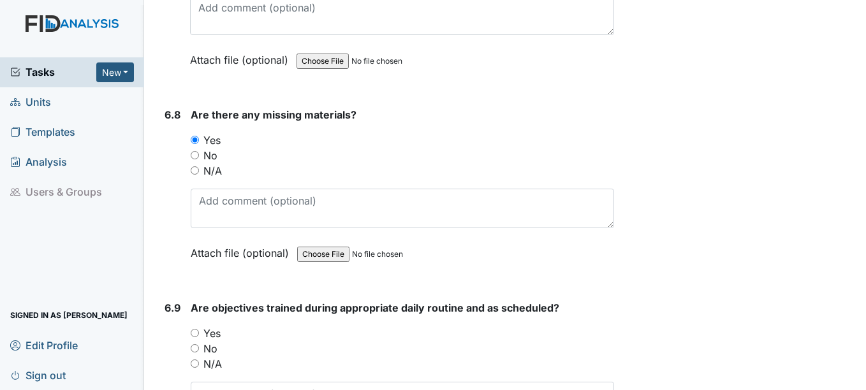
click at [214, 155] on label "No" at bounding box center [211, 155] width 14 height 15
click at [199, 155] on input "No" at bounding box center [195, 155] width 8 height 8
radio input "true"
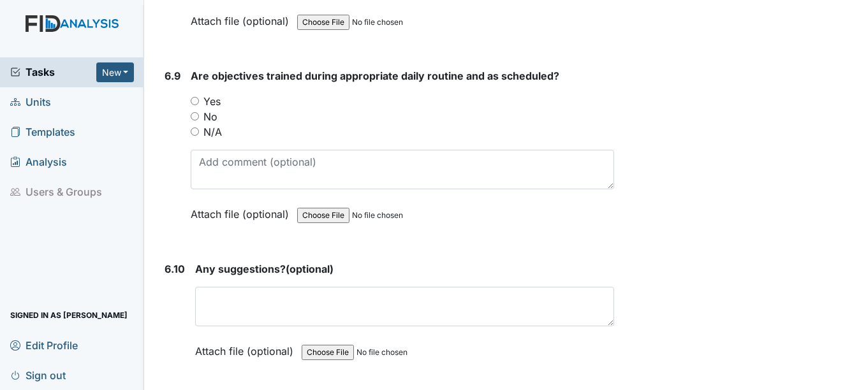
scroll to position [8869, 0]
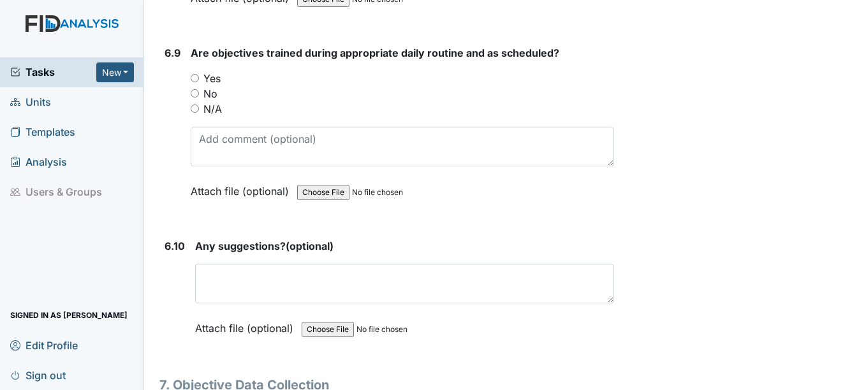
click at [210, 84] on label "Yes" at bounding box center [212, 78] width 17 height 15
click at [199, 82] on input "Yes" at bounding box center [195, 78] width 8 height 8
radio input "true"
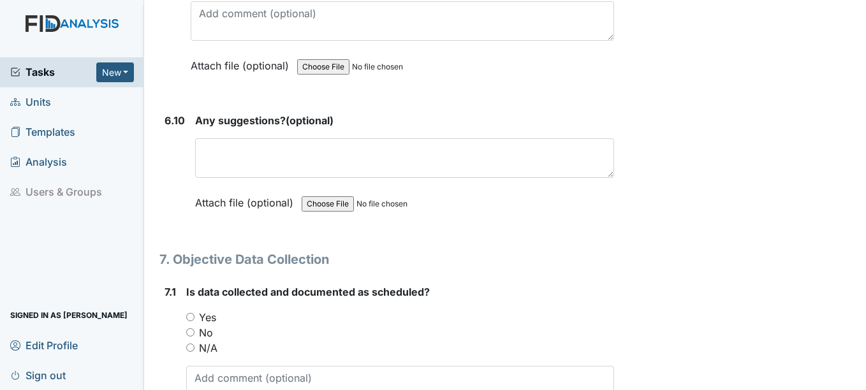
scroll to position [8997, 0]
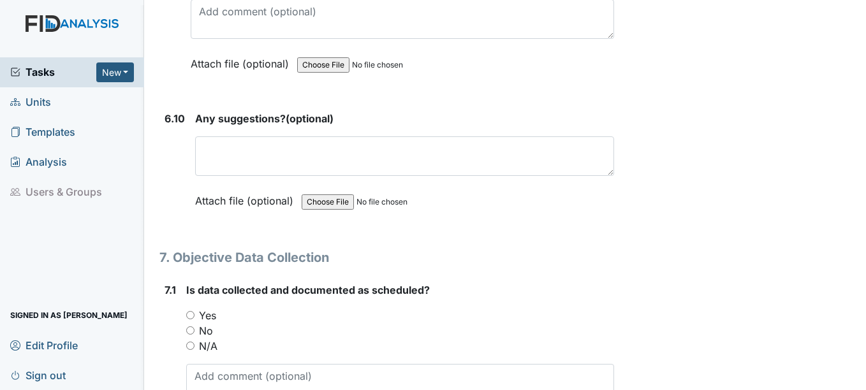
click at [258, 133] on div "Any suggestions? (optional) This field is required. Attach file (optional) You …" at bounding box center [404, 164] width 419 height 107
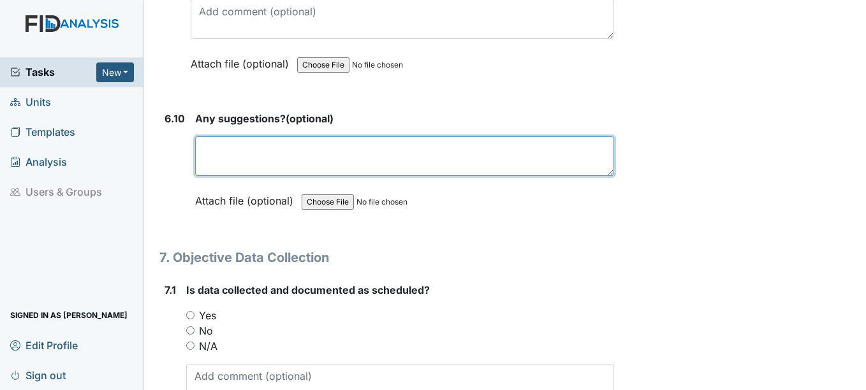
click at [265, 161] on textarea at bounding box center [404, 157] width 419 height 40
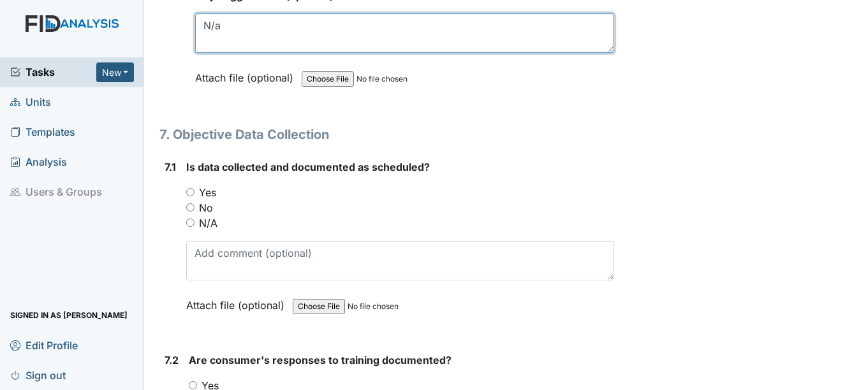
scroll to position [9124, 0]
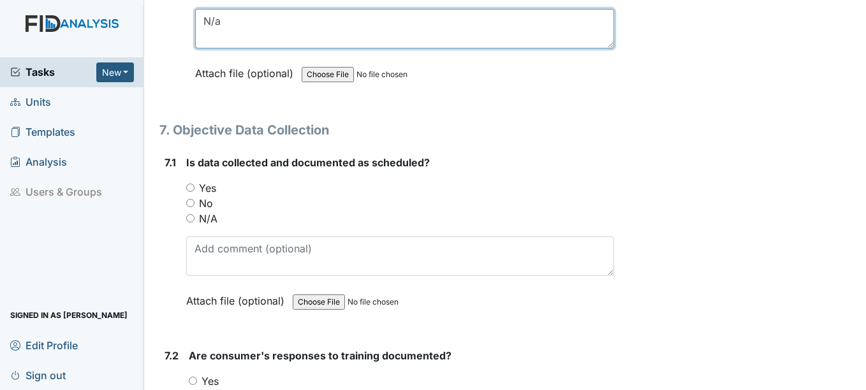
type textarea "N/a"
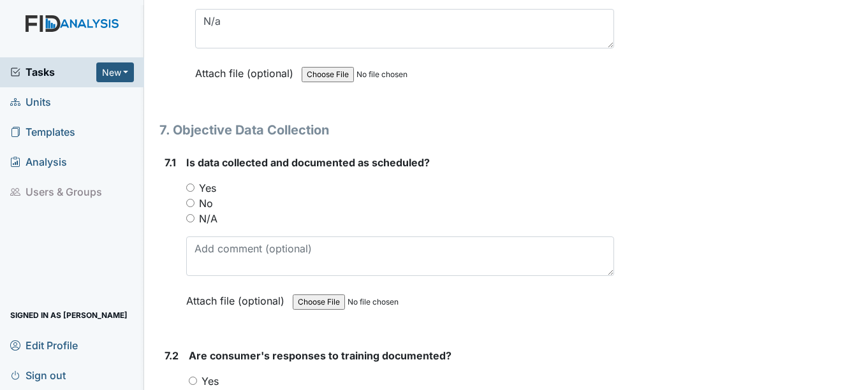
click at [219, 186] on div "Yes" at bounding box center [400, 188] width 428 height 15
click at [218, 186] on div "Yes" at bounding box center [400, 188] width 428 height 15
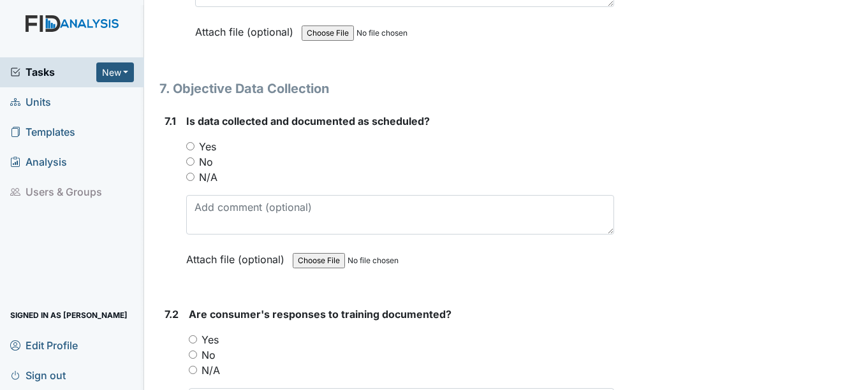
scroll to position [9188, 0]
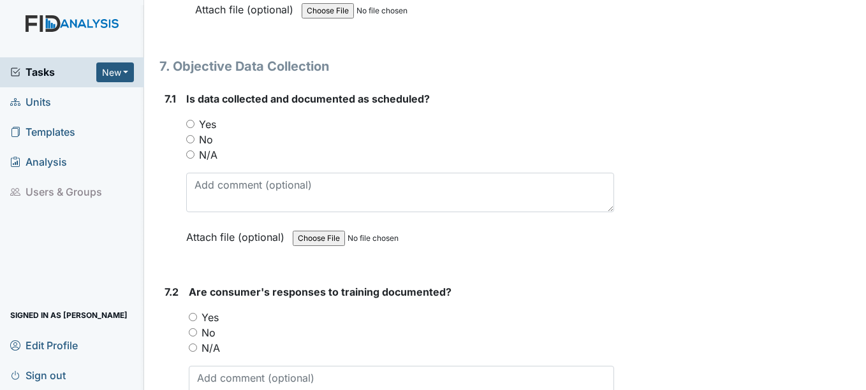
click at [206, 124] on label "Yes" at bounding box center [207, 124] width 17 height 15
click at [195, 124] on input "Yes" at bounding box center [190, 124] width 8 height 8
radio input "true"
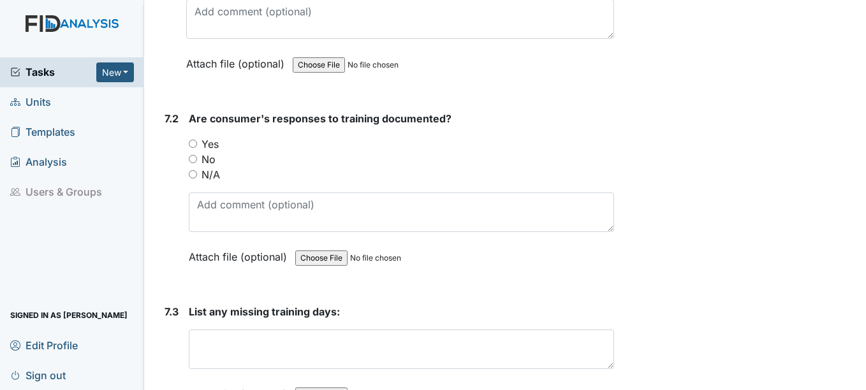
scroll to position [9380, 0]
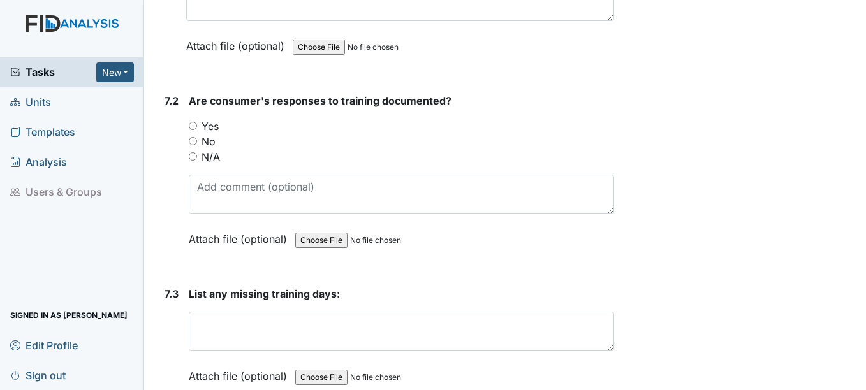
click at [203, 126] on label "Yes" at bounding box center [210, 126] width 17 height 15
click at [197, 126] on input "Yes" at bounding box center [193, 126] width 8 height 8
radio input "true"
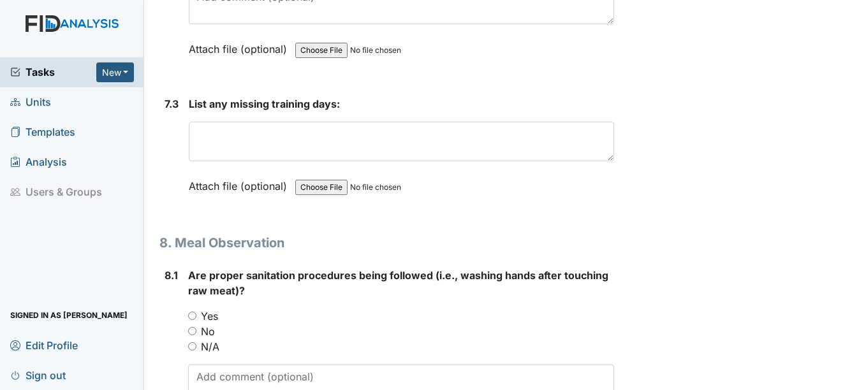
scroll to position [9571, 0]
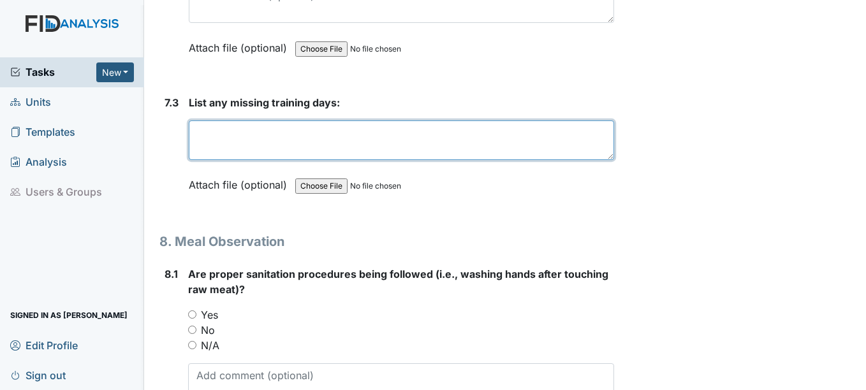
click at [227, 141] on textarea at bounding box center [401, 141] width 425 height 40
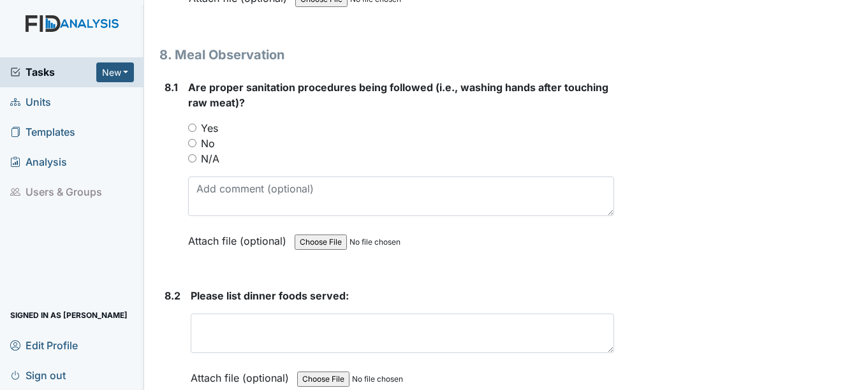
scroll to position [9762, 0]
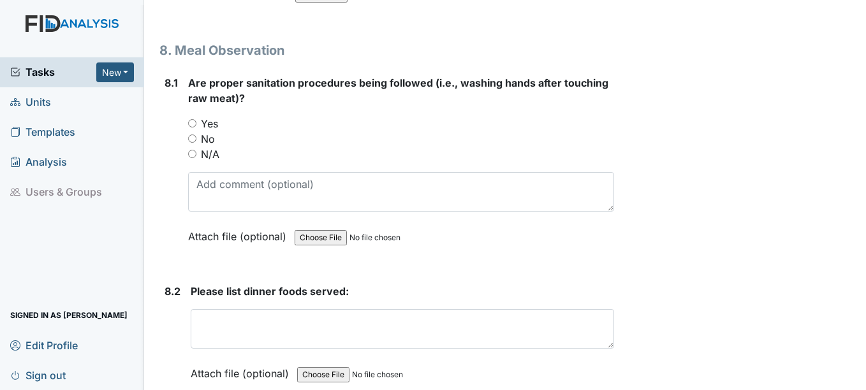
type textarea "No missing training days at this time."
click at [206, 121] on label "Yes" at bounding box center [209, 123] width 17 height 15
click at [197, 121] on input "Yes" at bounding box center [192, 123] width 8 height 8
radio input "true"
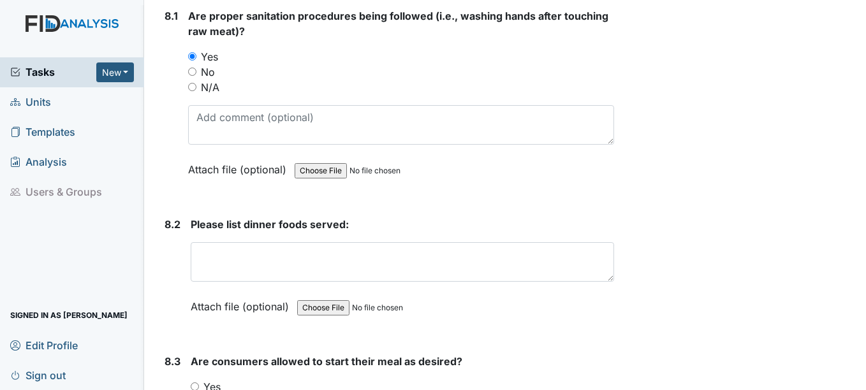
scroll to position [9890, 0]
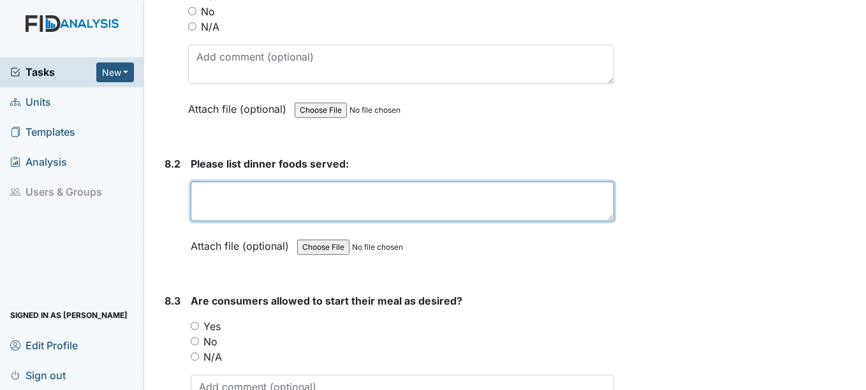
click at [255, 207] on textarea at bounding box center [402, 202] width 423 height 40
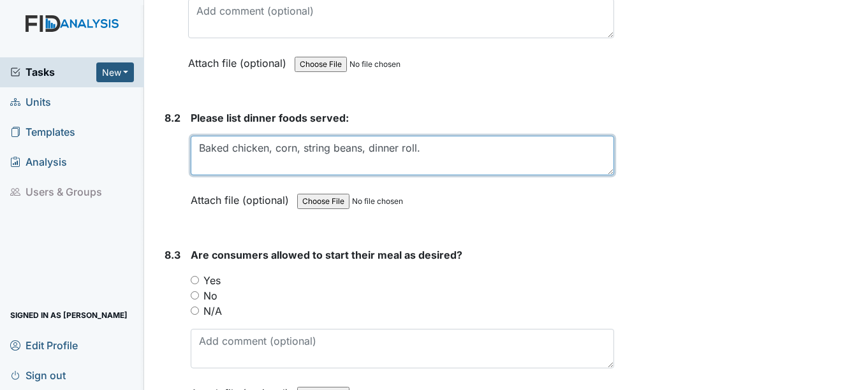
scroll to position [10081, 0]
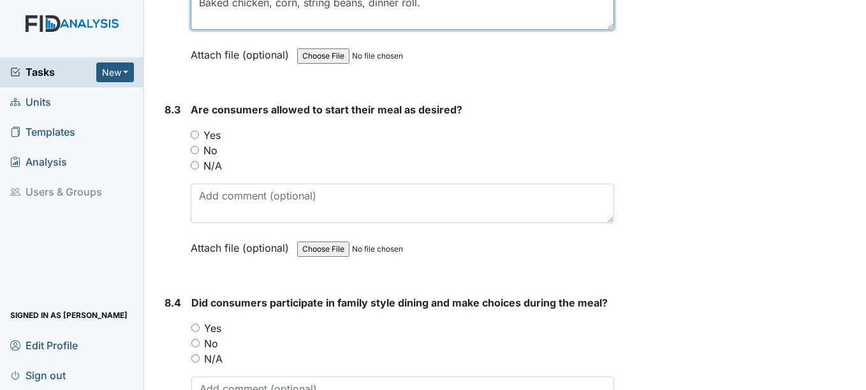
type textarea "Baked chicken, corn, string beans, dinner roll."
click at [186, 136] on div "8.3 Are consumers allowed to start their meal as desired? You must select one o…" at bounding box center [387, 188] width 454 height 173
click at [205, 137] on label "Yes" at bounding box center [212, 135] width 17 height 15
click at [199, 137] on input "Yes" at bounding box center [195, 135] width 8 height 8
radio input "true"
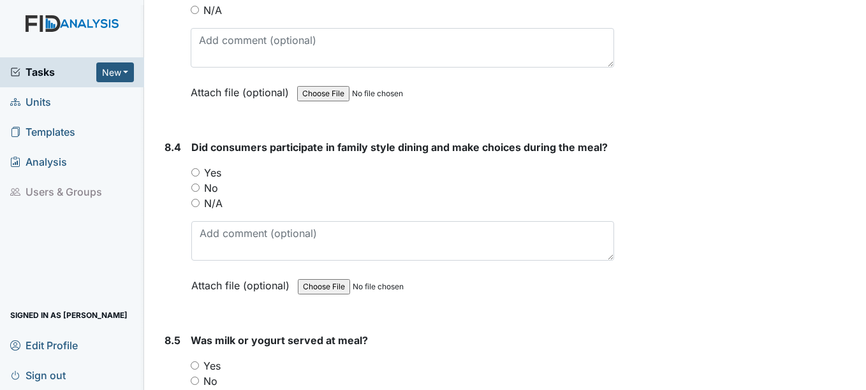
scroll to position [10273, 0]
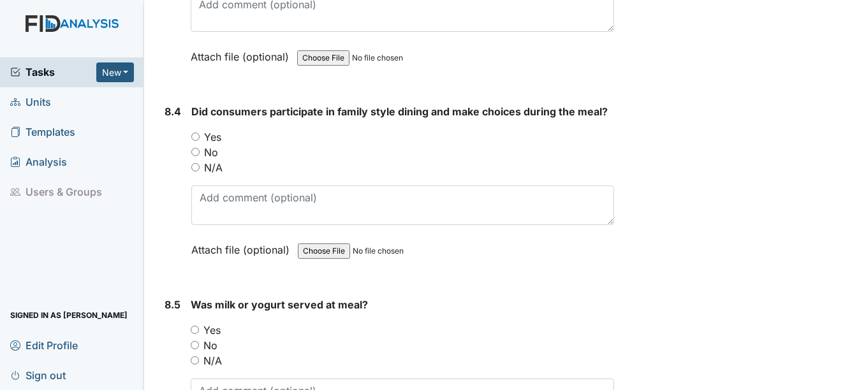
click at [205, 137] on label "Yes" at bounding box center [212, 137] width 17 height 15
click at [200, 137] on input "Yes" at bounding box center [195, 137] width 8 height 8
radio input "true"
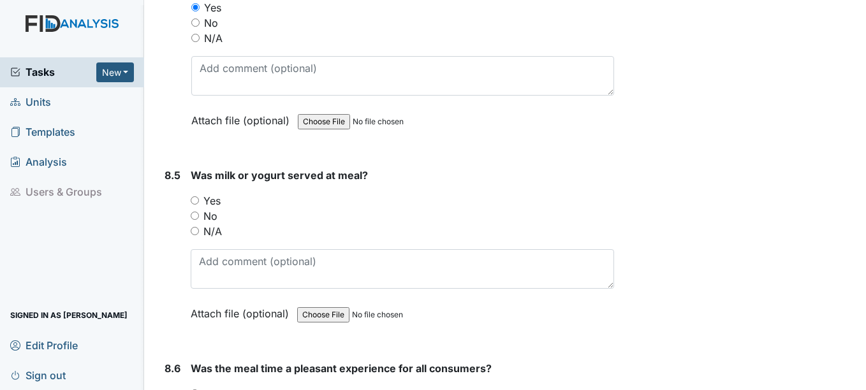
scroll to position [10464, 0]
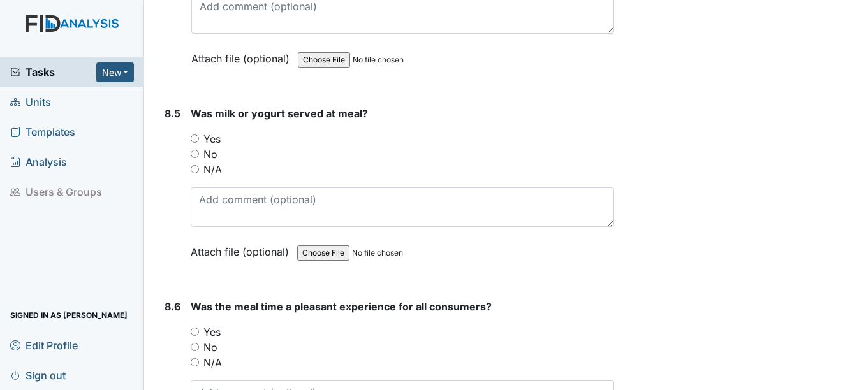
click at [205, 137] on label "Yes" at bounding box center [212, 138] width 17 height 15
click at [199, 137] on input "Yes" at bounding box center [195, 139] width 8 height 8
radio input "true"
click at [235, 185] on div "Was milk or yogurt served at meal? You must select one of the below options. Ye…" at bounding box center [402, 187] width 423 height 163
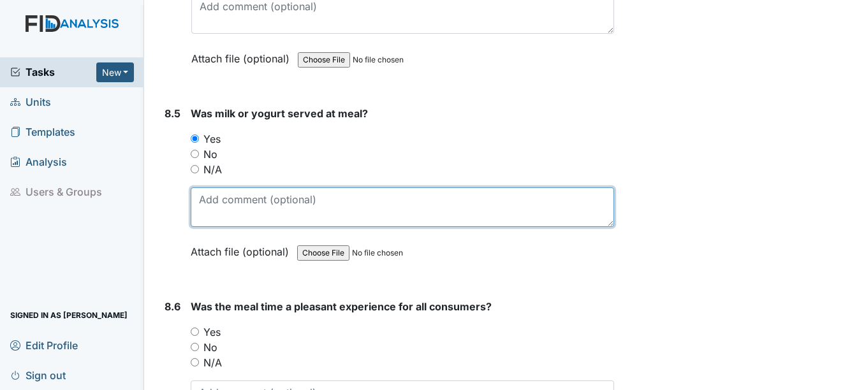
click at [237, 191] on textarea at bounding box center [402, 208] width 423 height 40
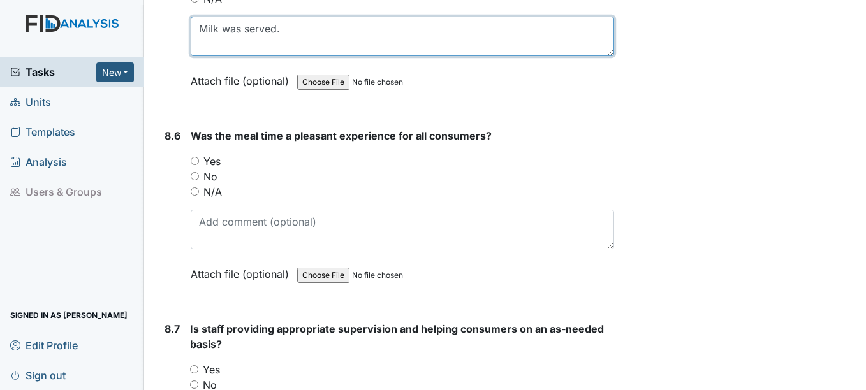
scroll to position [10656, 0]
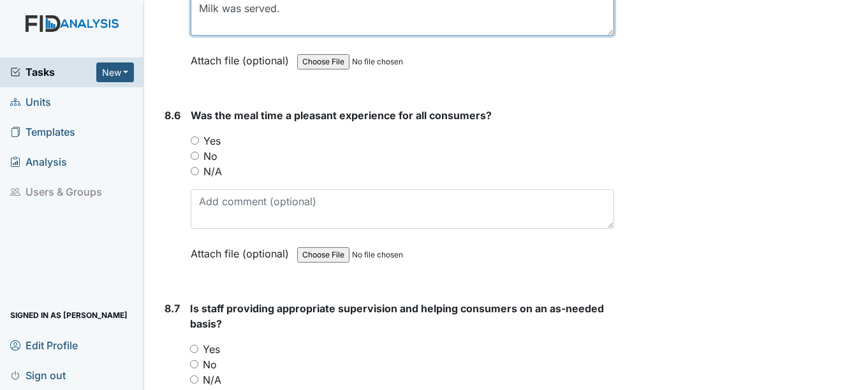
type textarea "Milk was served."
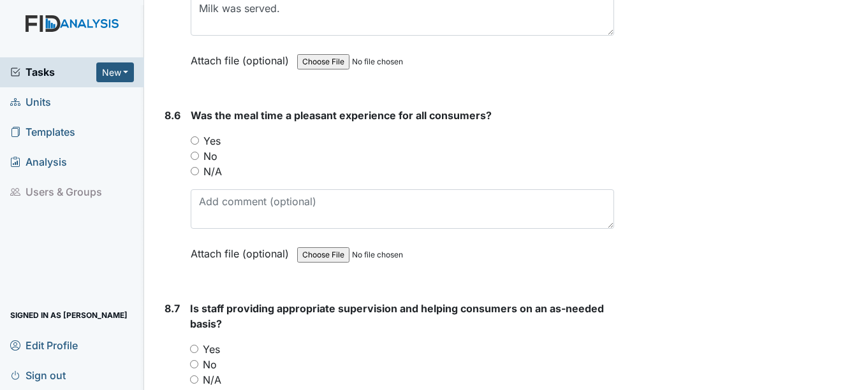
click at [214, 138] on label "Yes" at bounding box center [212, 140] width 17 height 15
click at [199, 138] on input "Yes" at bounding box center [195, 141] width 8 height 8
radio input "true"
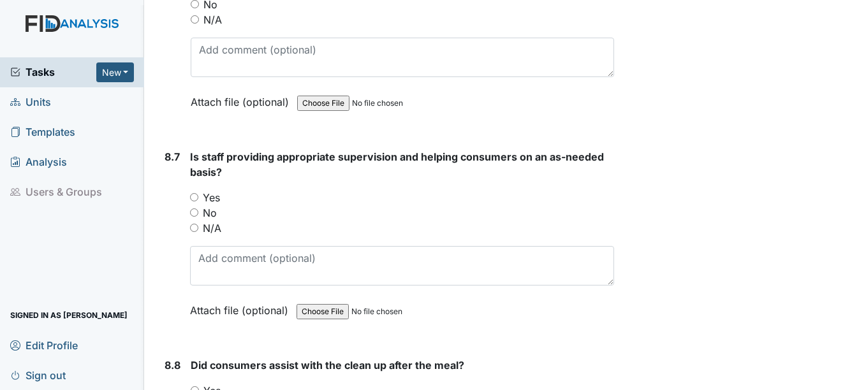
scroll to position [10847, 0]
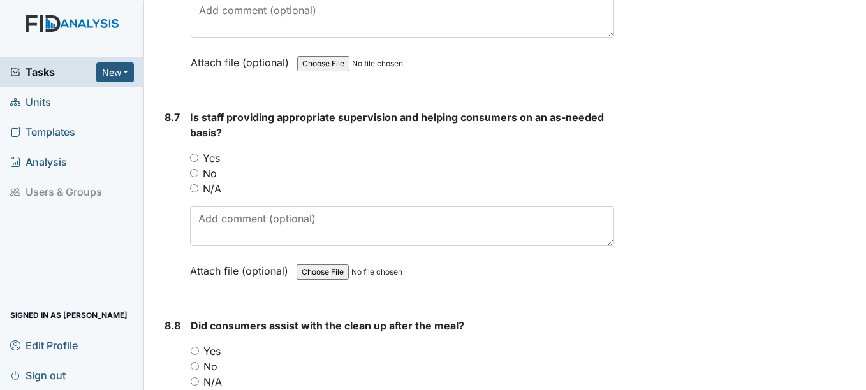
click at [212, 158] on label "Yes" at bounding box center [211, 158] width 17 height 15
click at [198, 158] on input "Yes" at bounding box center [194, 158] width 8 height 8
radio input "true"
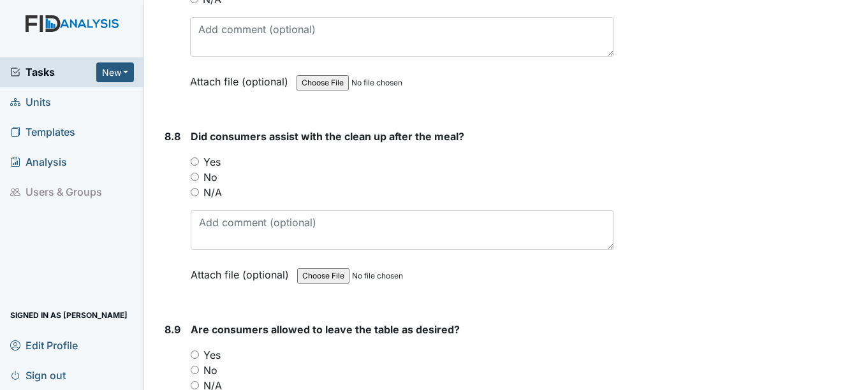
scroll to position [11038, 0]
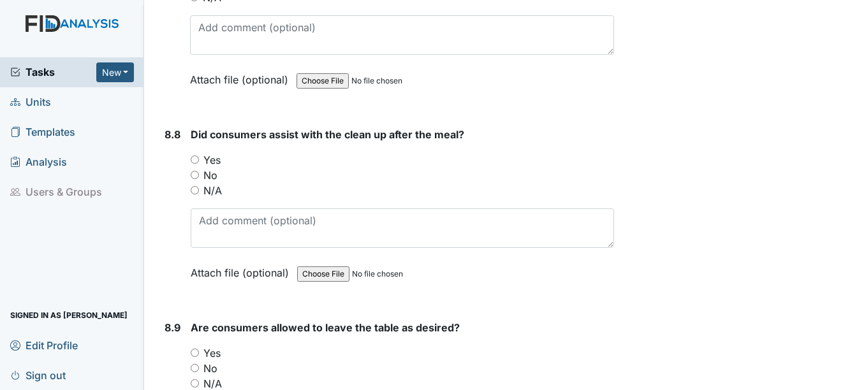
click at [225, 157] on div "Yes" at bounding box center [402, 159] width 423 height 15
click at [221, 156] on label "Yes" at bounding box center [212, 159] width 17 height 15
click at [199, 156] on input "Yes" at bounding box center [195, 160] width 8 height 8
radio input "true"
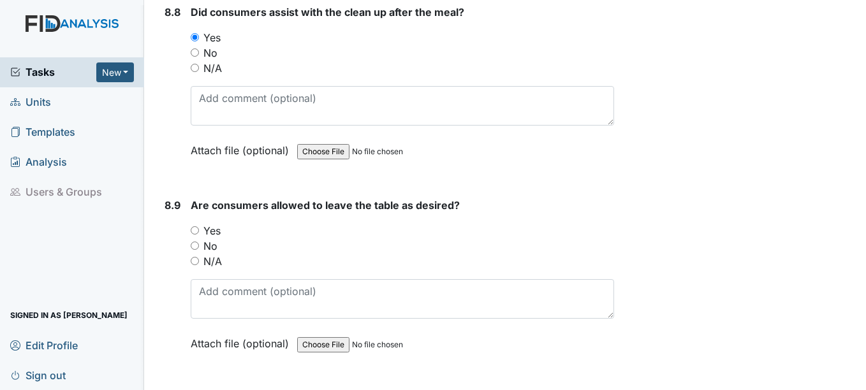
scroll to position [11230, 0]
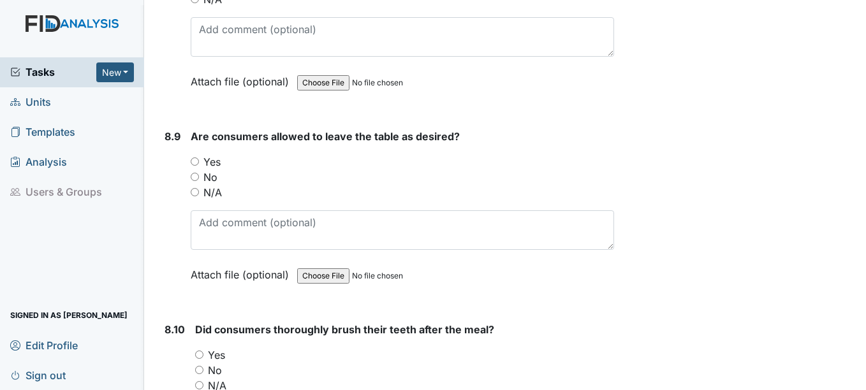
click at [211, 156] on label "Yes" at bounding box center [212, 161] width 17 height 15
click at [199, 158] on input "Yes" at bounding box center [195, 162] width 8 height 8
radio input "true"
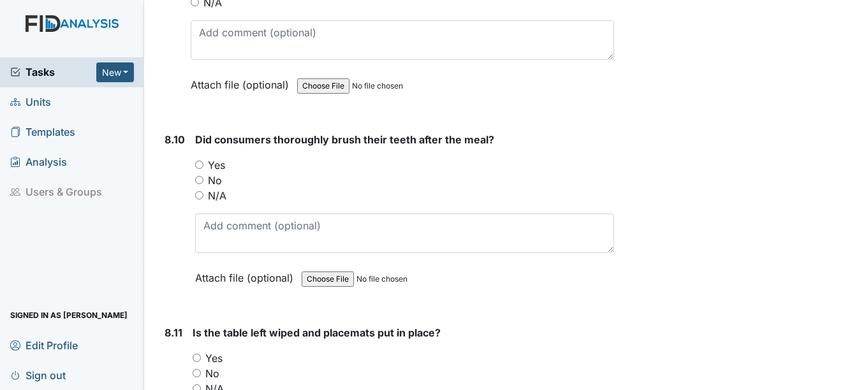
scroll to position [11421, 0]
click at [217, 164] on label "Yes" at bounding box center [216, 163] width 17 height 15
click at [204, 164] on input "Yes" at bounding box center [199, 164] width 8 height 8
radio input "true"
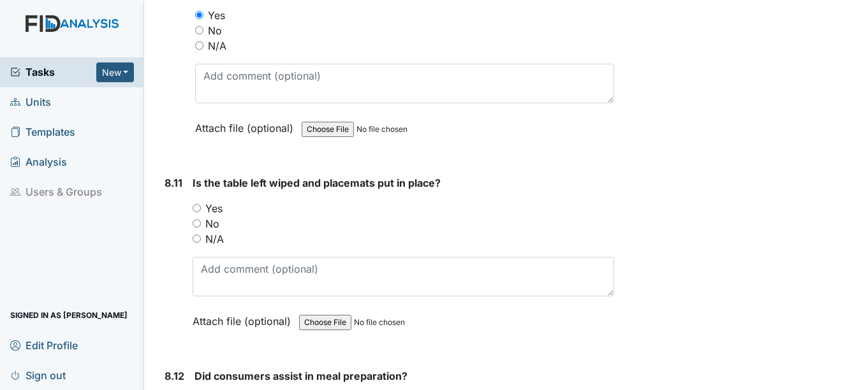
scroll to position [11613, 0]
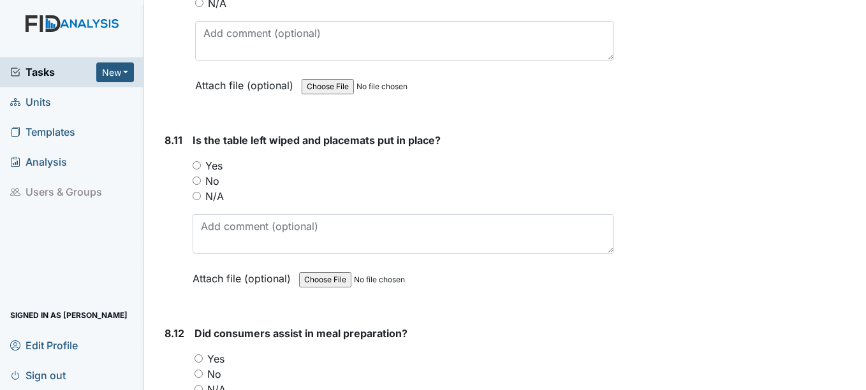
click at [216, 164] on label "Yes" at bounding box center [213, 165] width 17 height 15
click at [201, 164] on input "Yes" at bounding box center [197, 165] width 8 height 8
radio input "true"
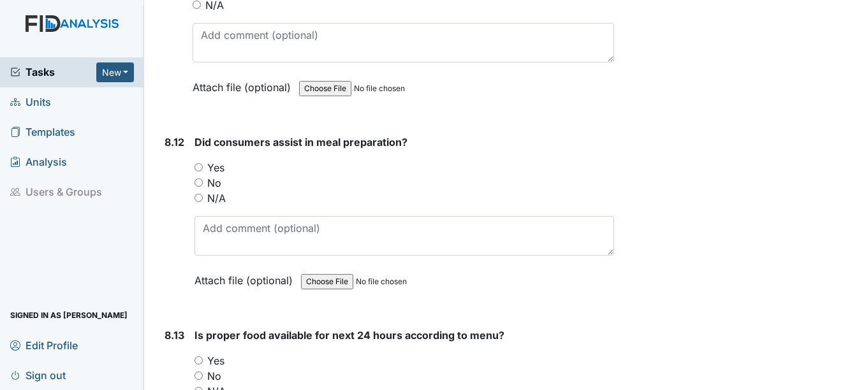
click at [216, 164] on label "Yes" at bounding box center [215, 167] width 17 height 15
click at [203, 164] on input "Yes" at bounding box center [199, 167] width 8 height 8
radio input "true"
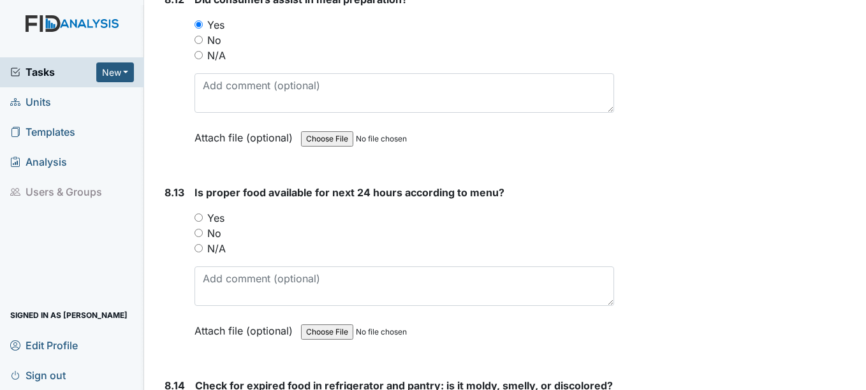
scroll to position [11996, 0]
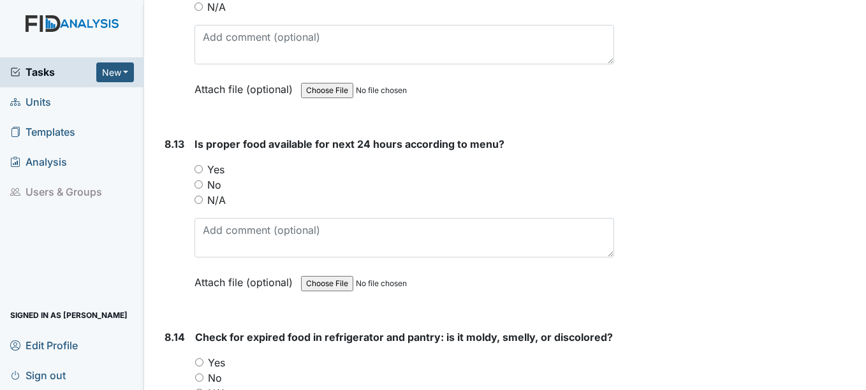
click at [219, 169] on label "Yes" at bounding box center [215, 169] width 17 height 15
click at [203, 169] on input "Yes" at bounding box center [199, 169] width 8 height 8
radio input "true"
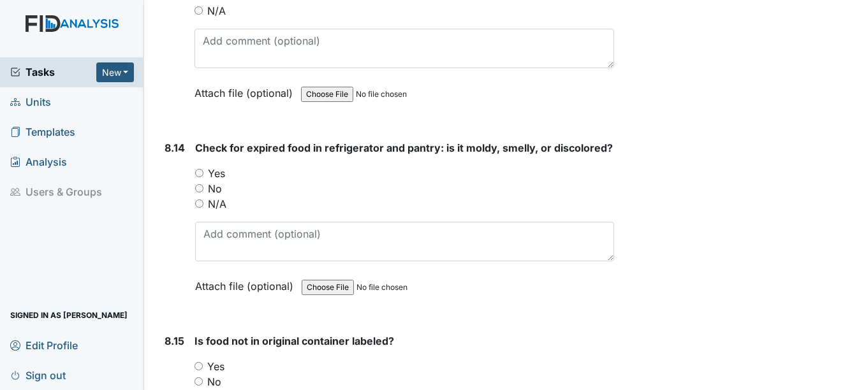
scroll to position [12187, 0]
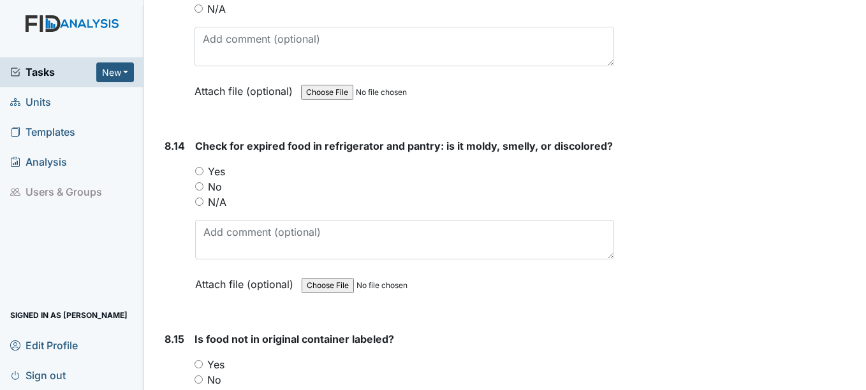
click at [217, 179] on label "Yes" at bounding box center [216, 171] width 17 height 15
click at [204, 175] on input "Yes" at bounding box center [199, 171] width 8 height 8
radio input "true"
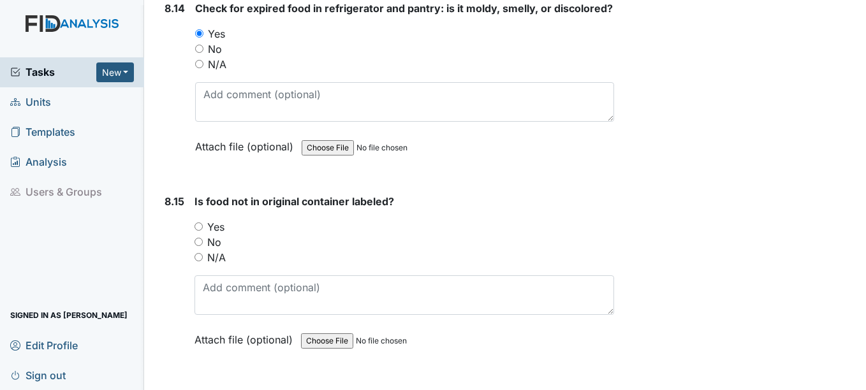
scroll to position [12378, 0]
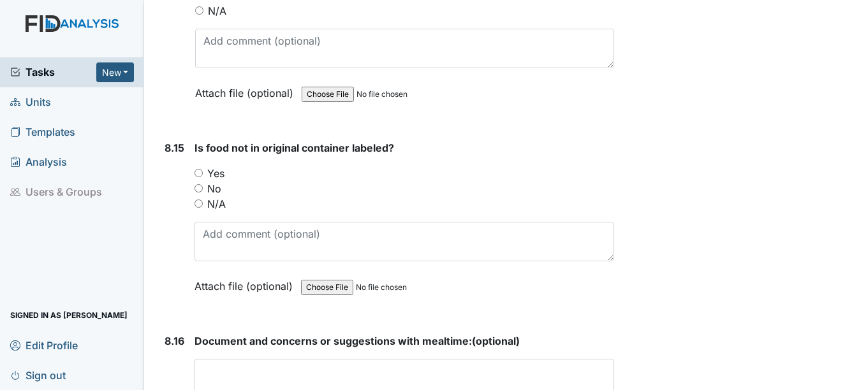
click at [218, 181] on label "Yes" at bounding box center [215, 173] width 17 height 15
click at [203, 177] on input "Yes" at bounding box center [199, 173] width 8 height 8
radio input "true"
click at [216, 212] on label "N/A" at bounding box center [216, 204] width 19 height 15
click at [203, 208] on input "N/A" at bounding box center [199, 204] width 8 height 8
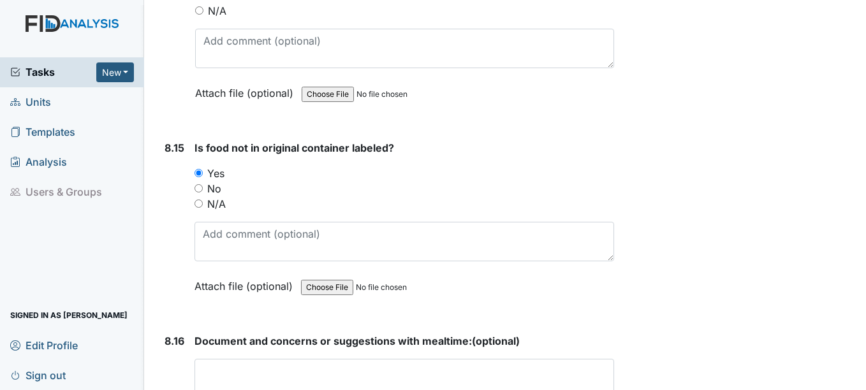
radio input "true"
click at [213, 197] on label "No" at bounding box center [214, 188] width 14 height 15
click at [203, 193] on input "No" at bounding box center [199, 188] width 8 height 8
radio input "true"
click at [220, 212] on label "N/A" at bounding box center [216, 204] width 19 height 15
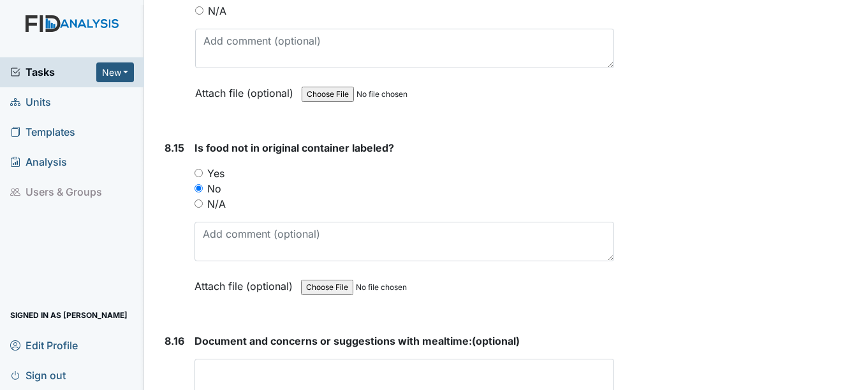
click at [203, 208] on input "N/A" at bounding box center [199, 204] width 8 height 8
radio input "true"
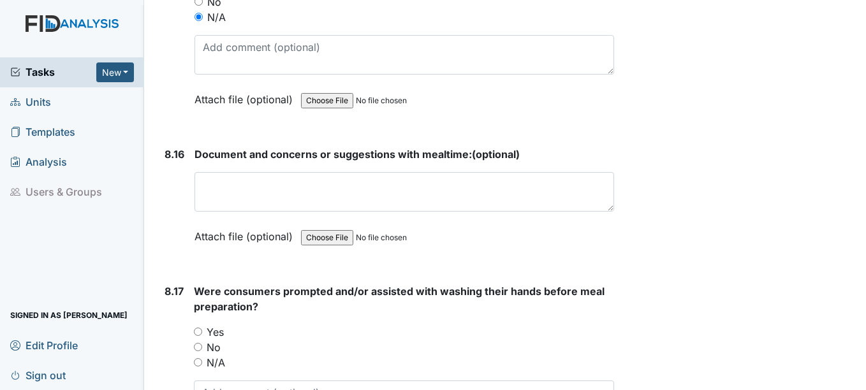
scroll to position [12570, 0]
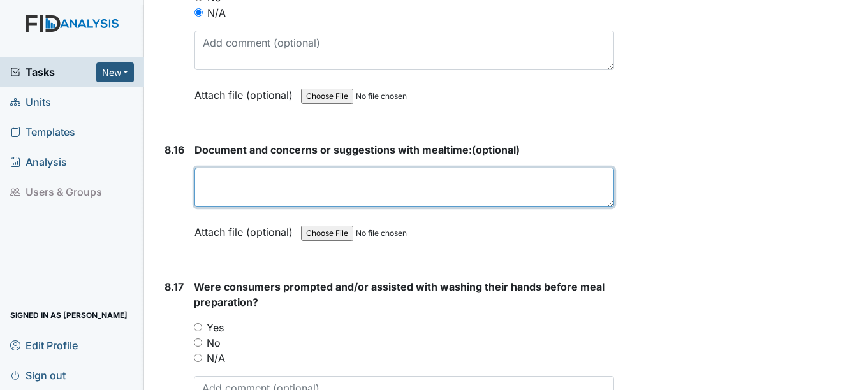
click at [250, 195] on textarea at bounding box center [404, 188] width 419 height 40
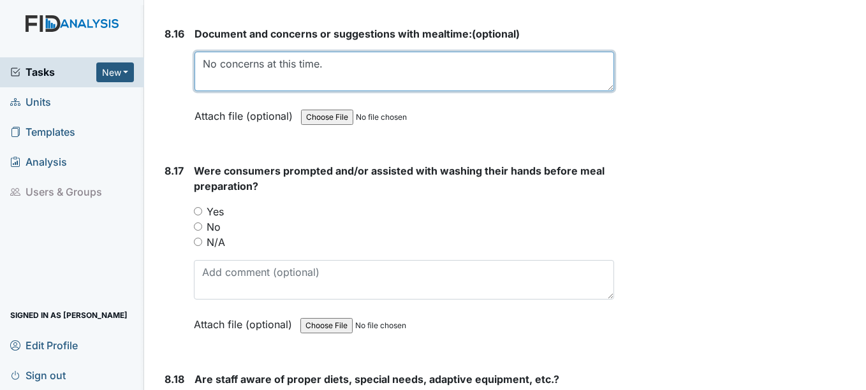
scroll to position [12697, 0]
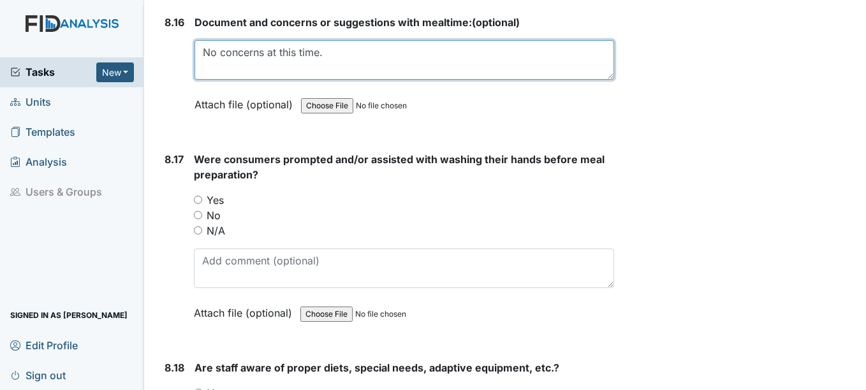
type textarea "No concerns at this time."
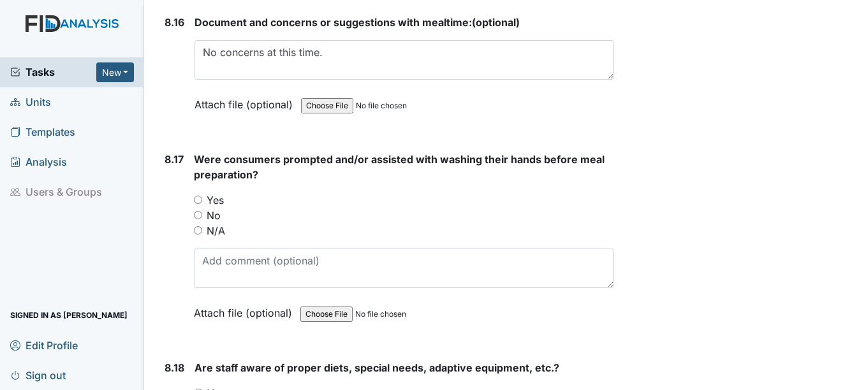
click at [209, 208] on label "Yes" at bounding box center [215, 200] width 17 height 15
click at [202, 204] on input "Yes" at bounding box center [198, 200] width 8 height 8
radio input "true"
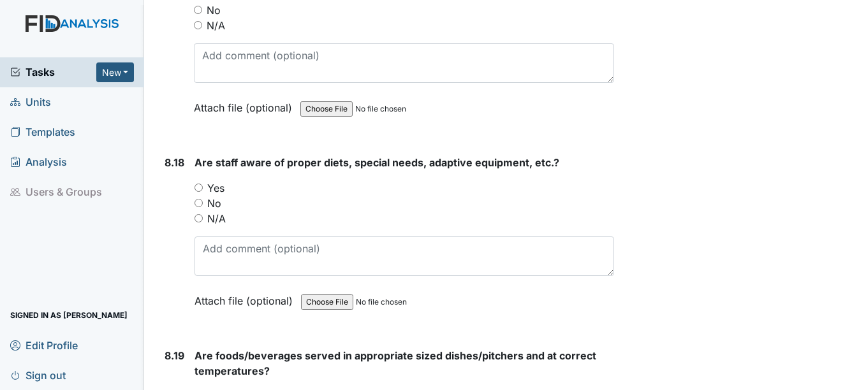
scroll to position [12953, 0]
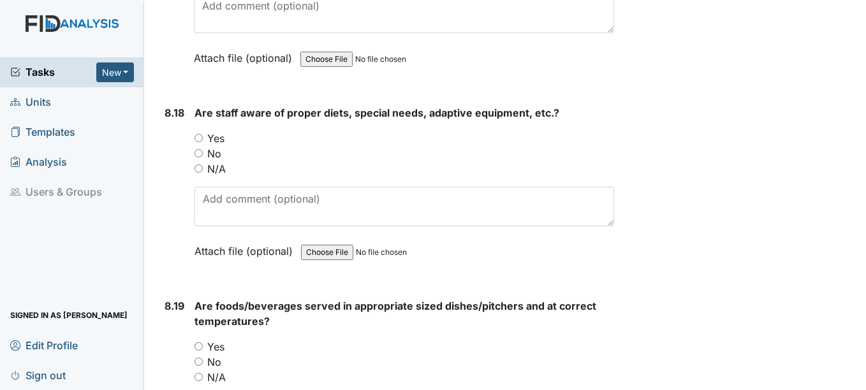
click at [218, 146] on label "Yes" at bounding box center [215, 138] width 17 height 15
click at [203, 142] on input "Yes" at bounding box center [199, 138] width 8 height 8
radio input "true"
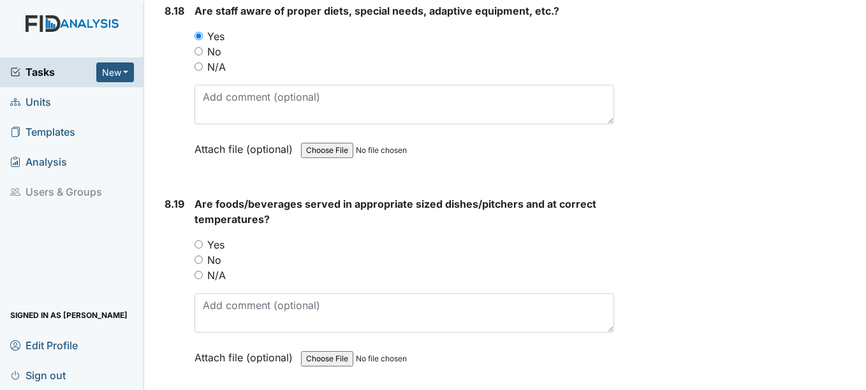
scroll to position [13144, 0]
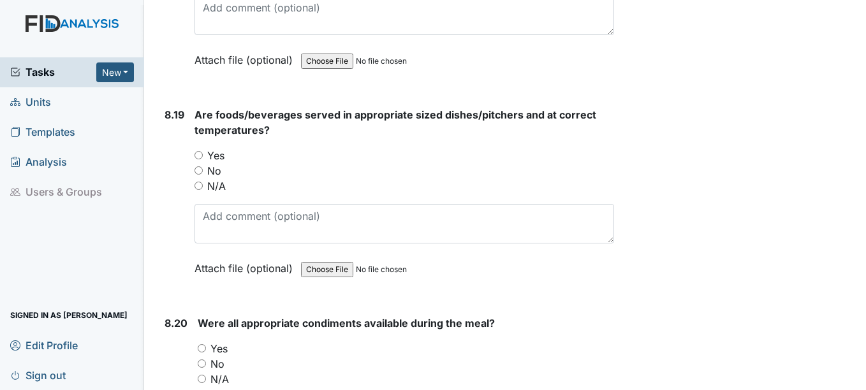
click at [213, 163] on label "Yes" at bounding box center [215, 155] width 17 height 15
click at [203, 160] on input "Yes" at bounding box center [199, 155] width 8 height 8
radio input "true"
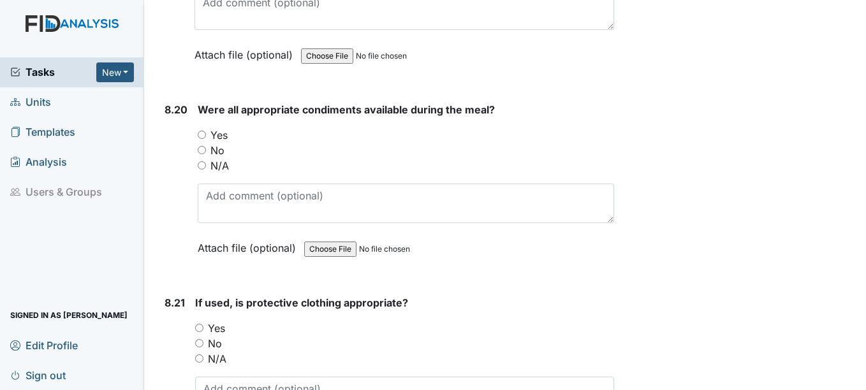
scroll to position [13399, 0]
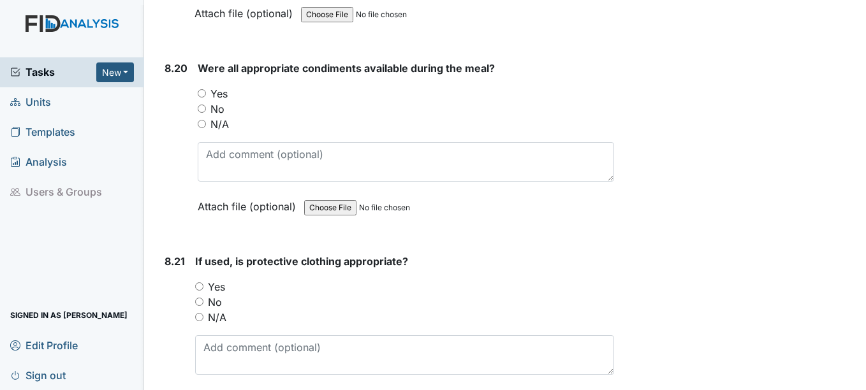
click at [232, 101] on div "Yes" at bounding box center [406, 93] width 416 height 15
click at [215, 101] on label "Yes" at bounding box center [219, 93] width 17 height 15
click at [206, 98] on input "Yes" at bounding box center [202, 93] width 8 height 8
radio input "true"
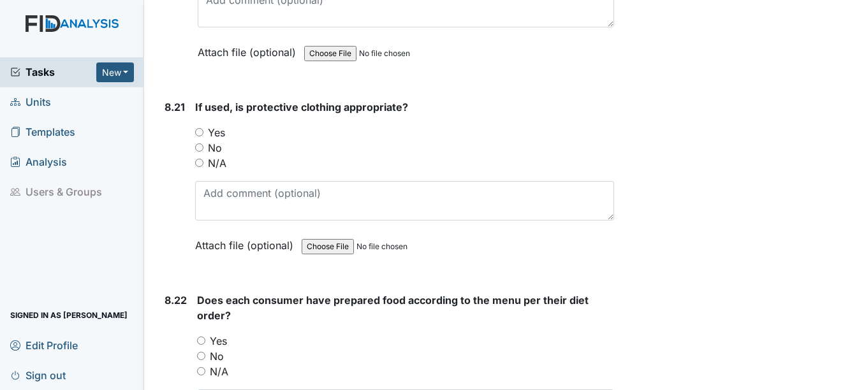
scroll to position [13591, 0]
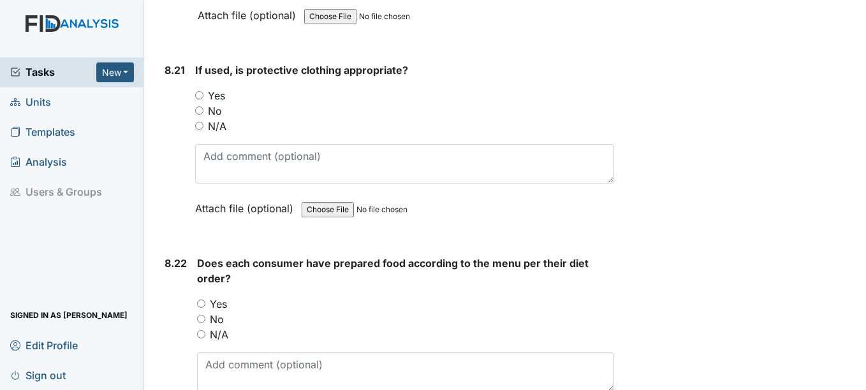
click at [211, 103] on label "Yes" at bounding box center [216, 95] width 17 height 15
click at [204, 100] on input "Yes" at bounding box center [199, 95] width 8 height 8
radio input "true"
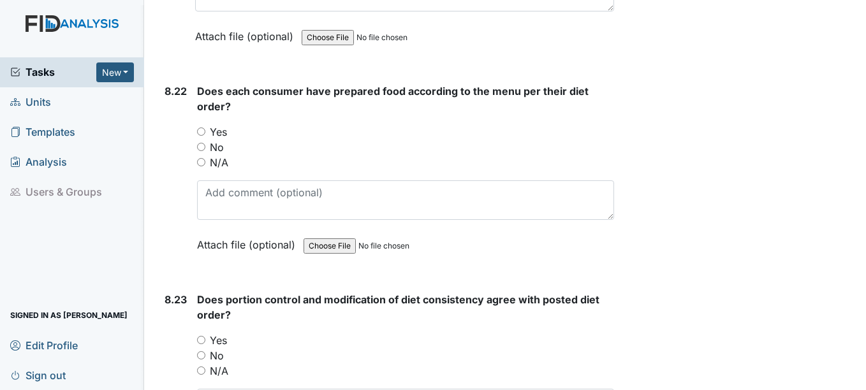
scroll to position [13782, 0]
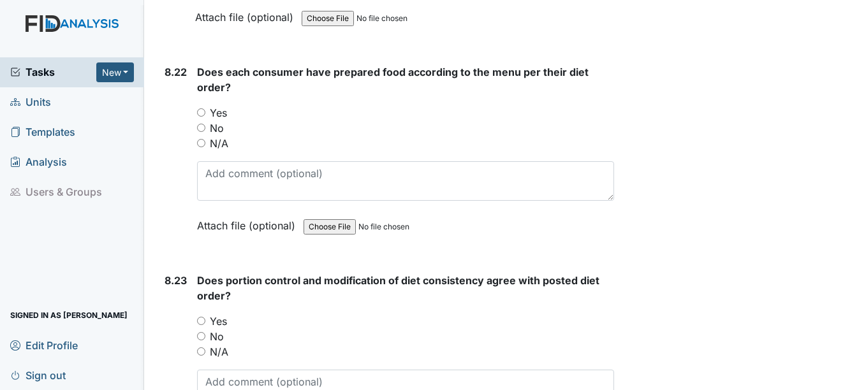
click at [218, 121] on label "Yes" at bounding box center [218, 112] width 17 height 15
click at [205, 117] on input "Yes" at bounding box center [201, 112] width 8 height 8
radio input "true"
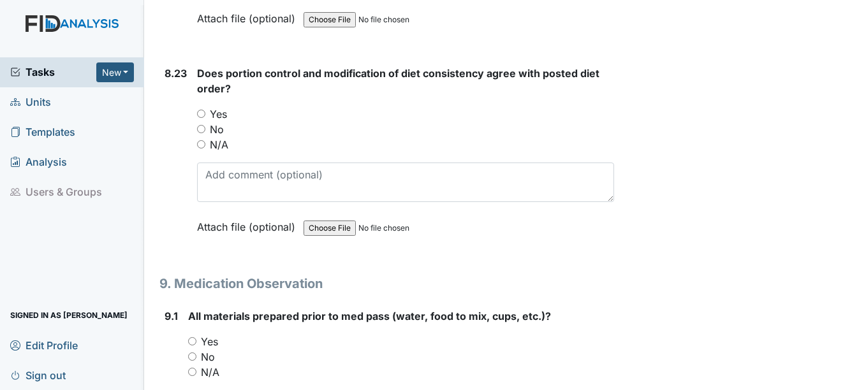
scroll to position [14037, 0]
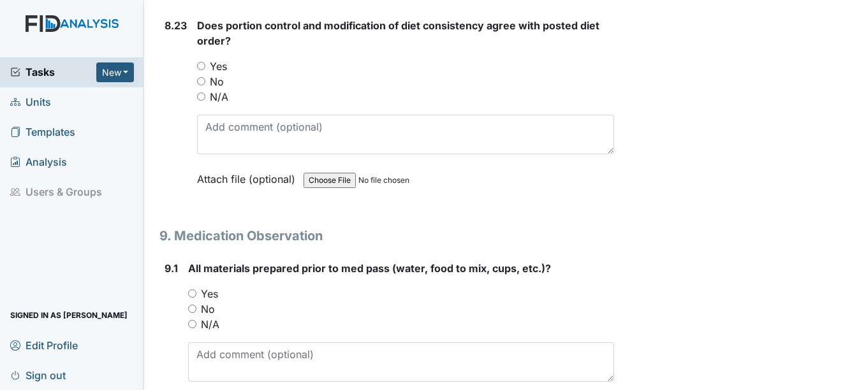
click at [197, 77] on div "8.23 Does portion control and modification of diet consistency agree with poste…" at bounding box center [387, 112] width 454 height 188
click at [204, 70] on input "Yes" at bounding box center [201, 66] width 8 height 8
radio input "true"
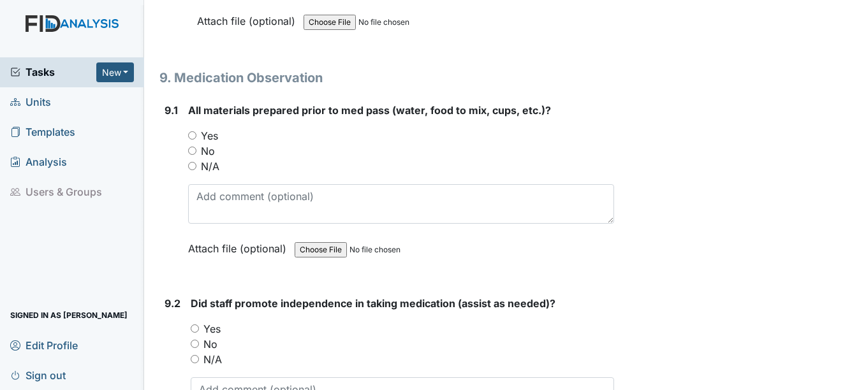
scroll to position [14229, 0]
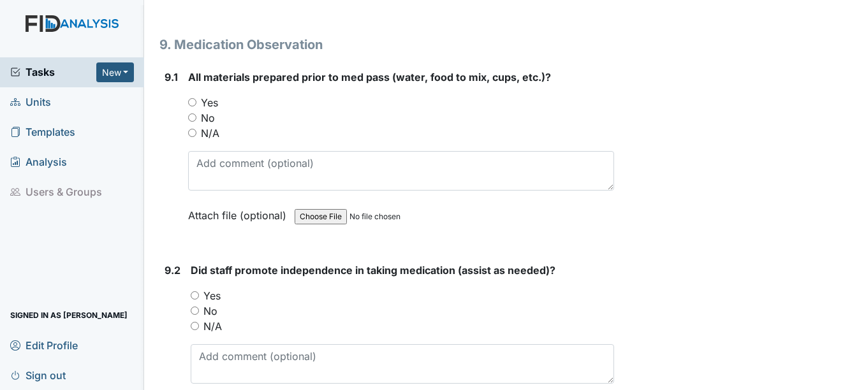
click at [216, 110] on label "Yes" at bounding box center [209, 102] width 17 height 15
click at [197, 107] on input "Yes" at bounding box center [192, 102] width 8 height 8
radio input "true"
click at [213, 110] on label "Yes" at bounding box center [209, 102] width 17 height 15
click at [197, 107] on input "Yes" at bounding box center [192, 102] width 8 height 8
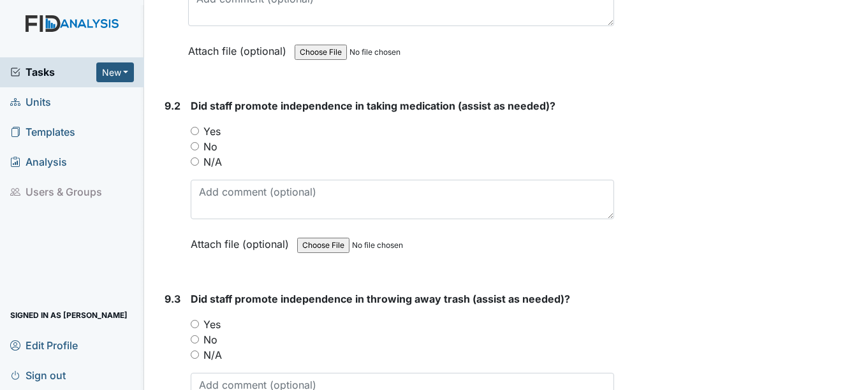
scroll to position [14420, 0]
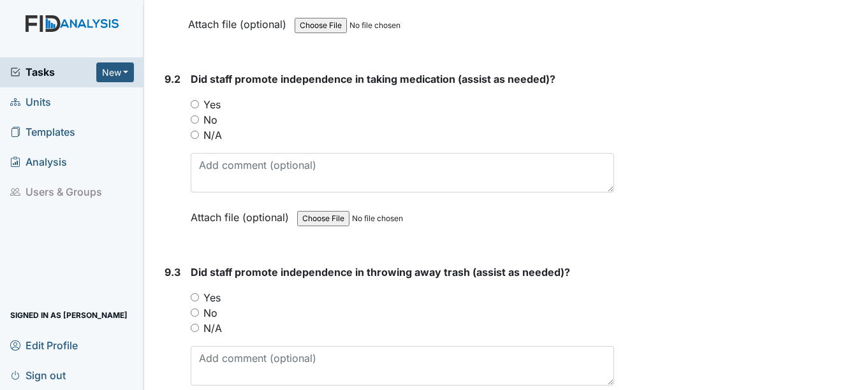
click at [215, 112] on label "Yes" at bounding box center [212, 104] width 17 height 15
click at [199, 108] on input "Yes" at bounding box center [195, 104] width 8 height 8
radio input "true"
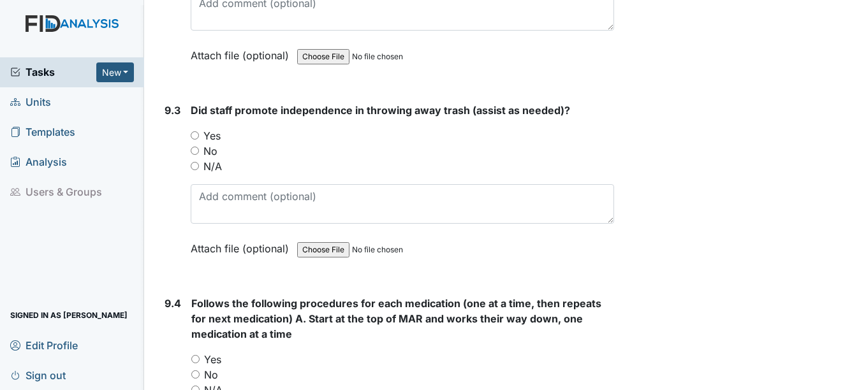
scroll to position [14612, 0]
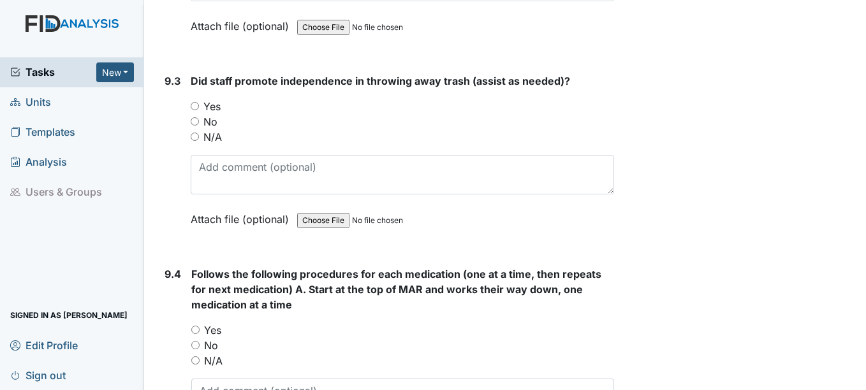
click at [218, 114] on label "Yes" at bounding box center [212, 106] width 17 height 15
click at [199, 110] on input "Yes" at bounding box center [195, 106] width 8 height 8
radio input "true"
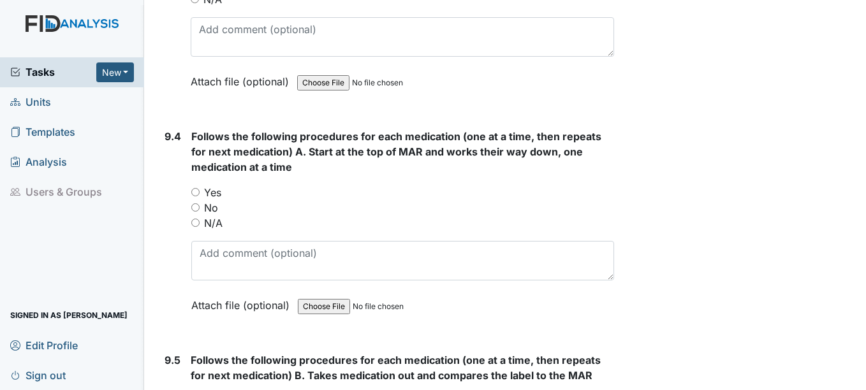
scroll to position [14803, 0]
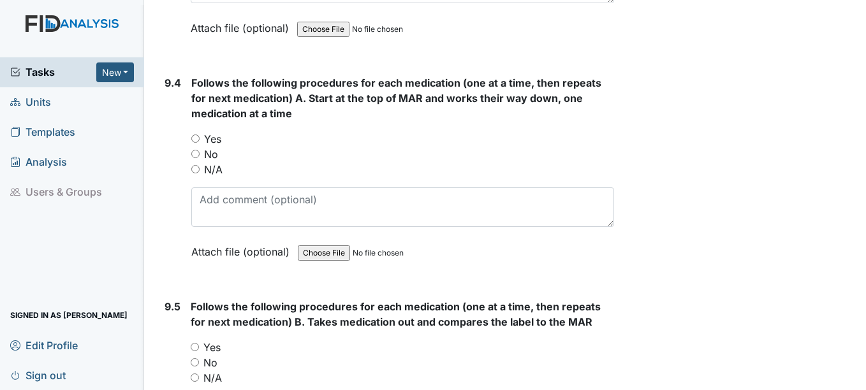
click at [212, 147] on label "Yes" at bounding box center [212, 138] width 17 height 15
click at [200, 143] on input "Yes" at bounding box center [195, 139] width 8 height 8
radio input "true"
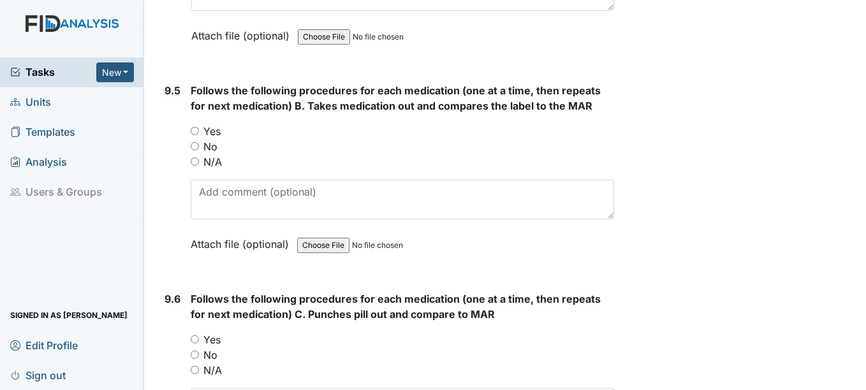
scroll to position [15058, 0]
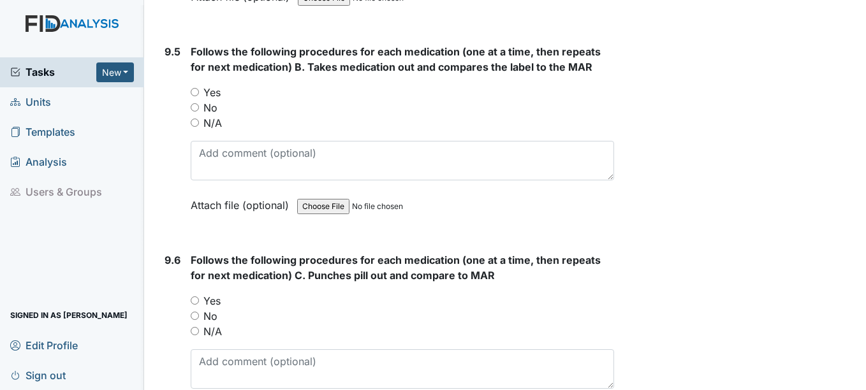
click at [206, 100] on label "Yes" at bounding box center [212, 92] width 17 height 15
click at [199, 96] on input "Yes" at bounding box center [195, 92] width 8 height 8
radio input "true"
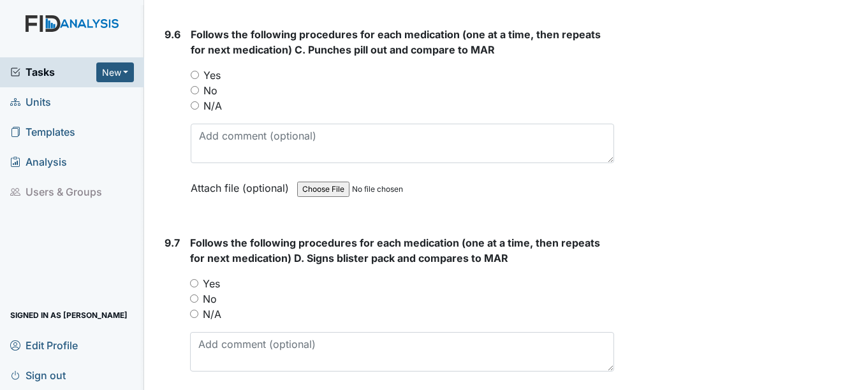
scroll to position [15313, 0]
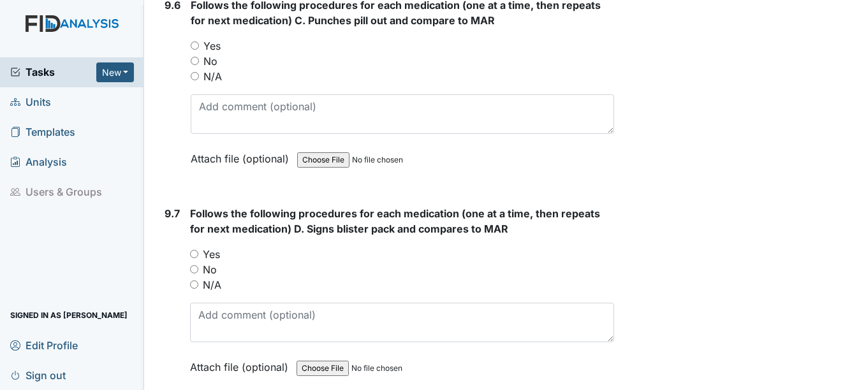
click at [210, 69] on label "No" at bounding box center [211, 61] width 14 height 15
click at [199, 65] on input "No" at bounding box center [195, 61] width 8 height 8
radio input "true"
click at [210, 54] on label "Yes" at bounding box center [212, 45] width 17 height 15
click at [199, 50] on input "Yes" at bounding box center [195, 45] width 8 height 8
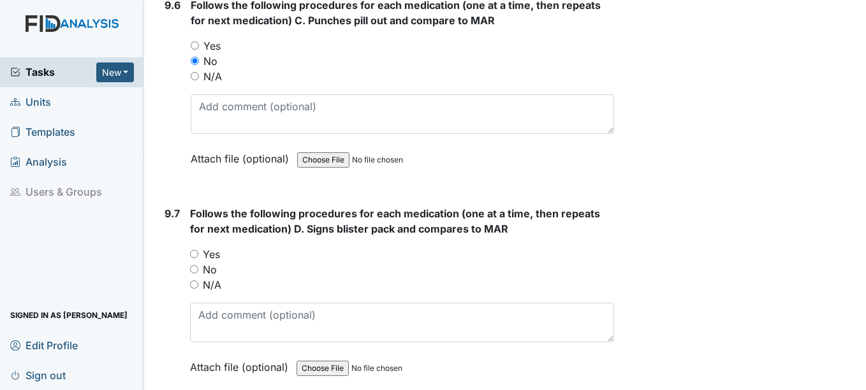
radio input "true"
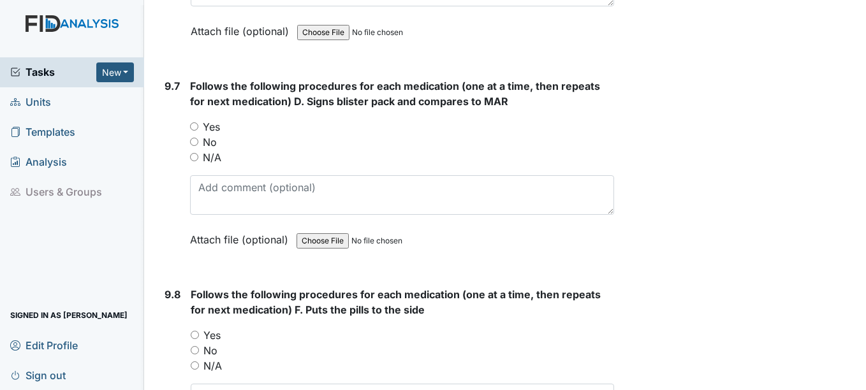
click at [206, 135] on label "Yes" at bounding box center [211, 126] width 17 height 15
click at [198, 131] on input "Yes" at bounding box center [194, 127] width 8 height 8
radio input "true"
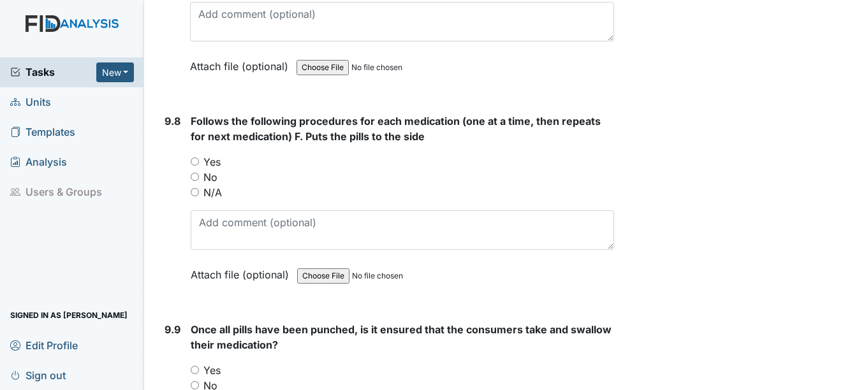
scroll to position [15633, 0]
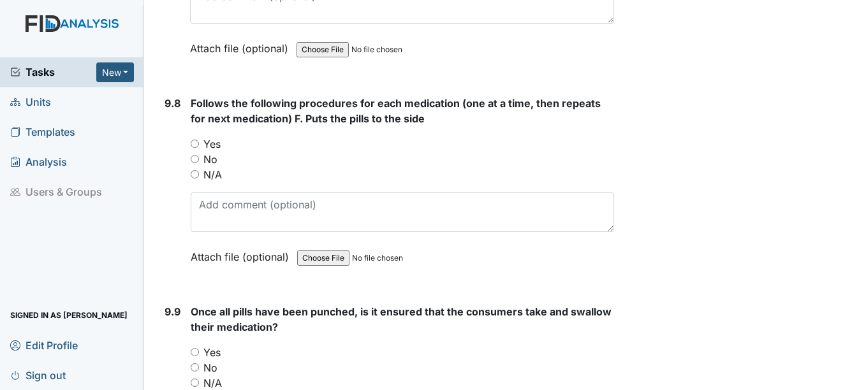
click at [213, 152] on label "Yes" at bounding box center [212, 144] width 17 height 15
click at [199, 148] on input "Yes" at bounding box center [195, 144] width 8 height 8
radio input "true"
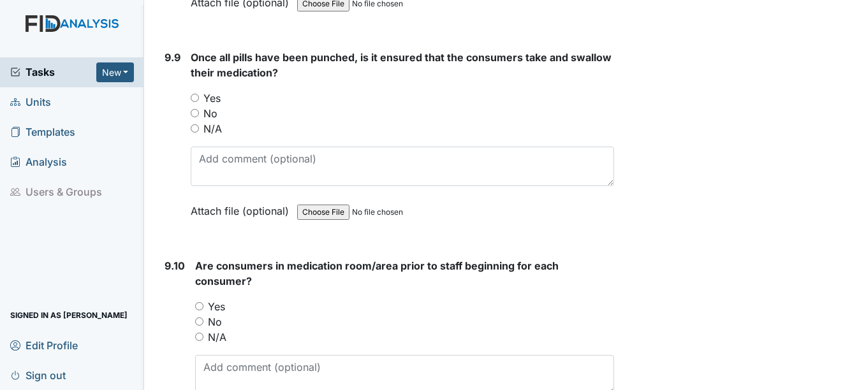
scroll to position [15888, 0]
click at [214, 105] on label "Yes" at bounding box center [212, 97] width 17 height 15
click at [199, 101] on input "Yes" at bounding box center [195, 97] width 8 height 8
radio input "true"
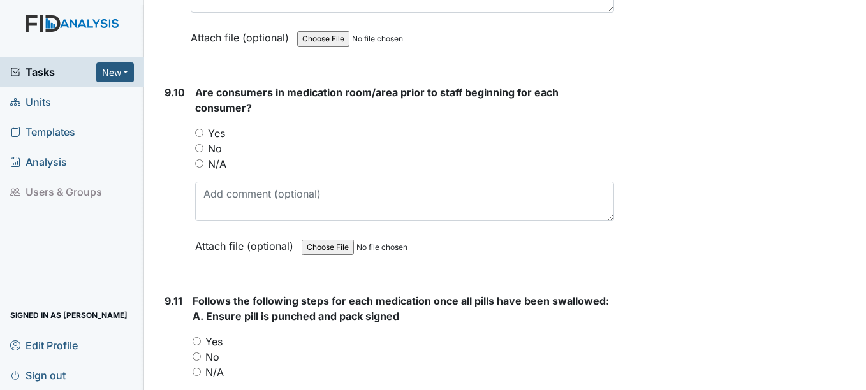
scroll to position [16079, 0]
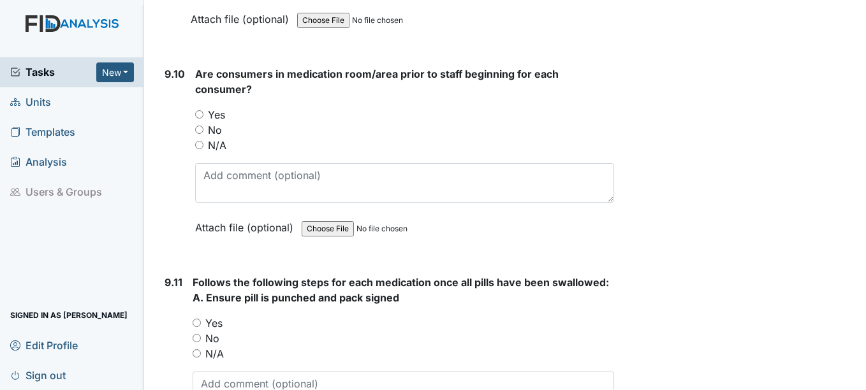
click at [212, 123] on label "Yes" at bounding box center [216, 114] width 17 height 15
click at [204, 119] on input "Yes" at bounding box center [199, 114] width 8 height 8
radio input "true"
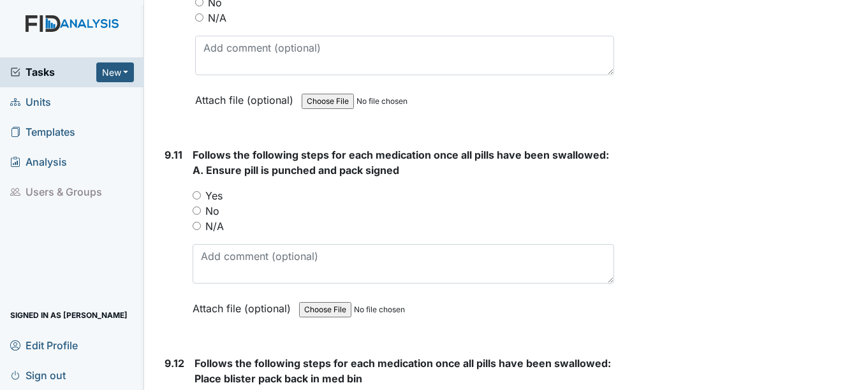
scroll to position [16271, 0]
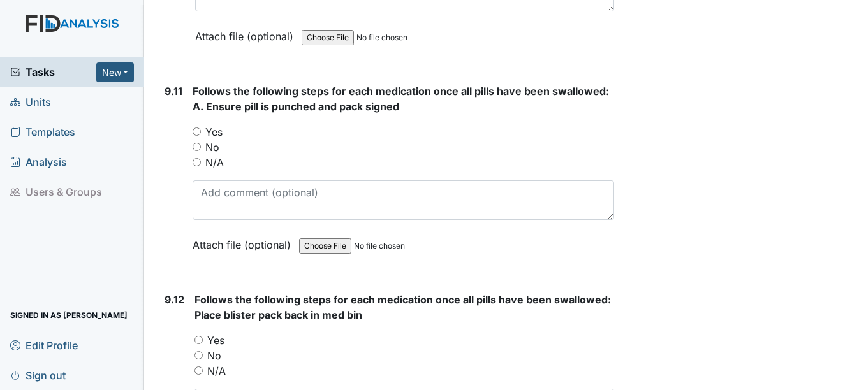
click at [200, 136] on input "Yes" at bounding box center [197, 132] width 8 height 8
radio input "true"
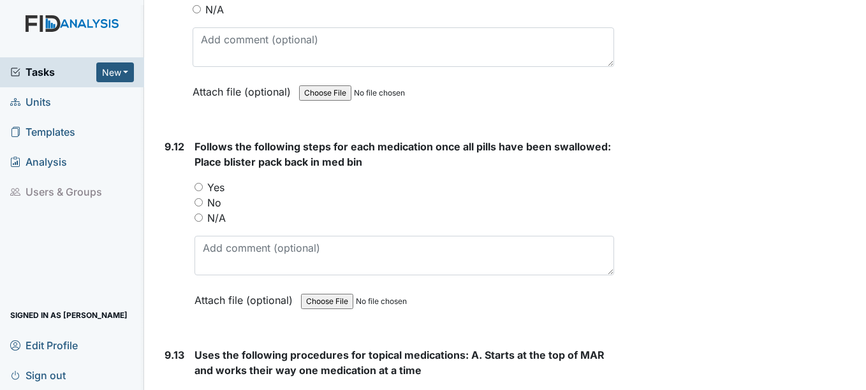
scroll to position [16462, 0]
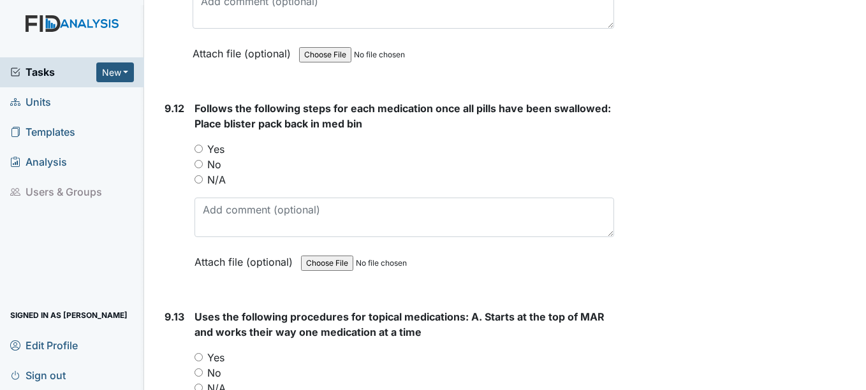
click at [224, 157] on label "Yes" at bounding box center [215, 149] width 17 height 15
click at [203, 153] on input "Yes" at bounding box center [199, 149] width 8 height 8
radio input "true"
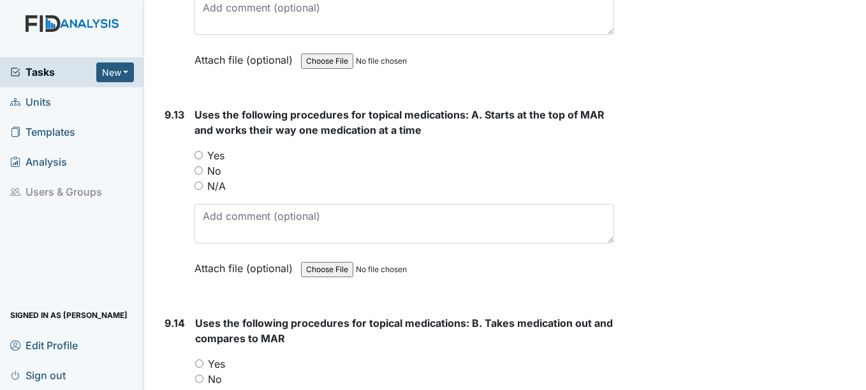
scroll to position [16717, 0]
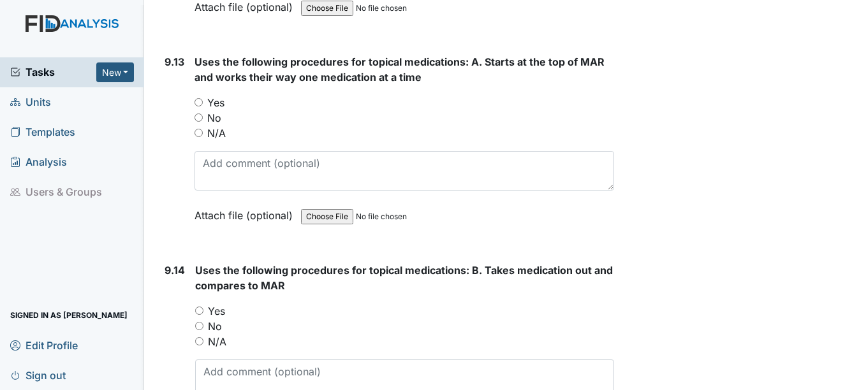
click at [214, 110] on label "Yes" at bounding box center [215, 102] width 17 height 15
click at [203, 107] on input "Yes" at bounding box center [199, 102] width 8 height 8
radio input "true"
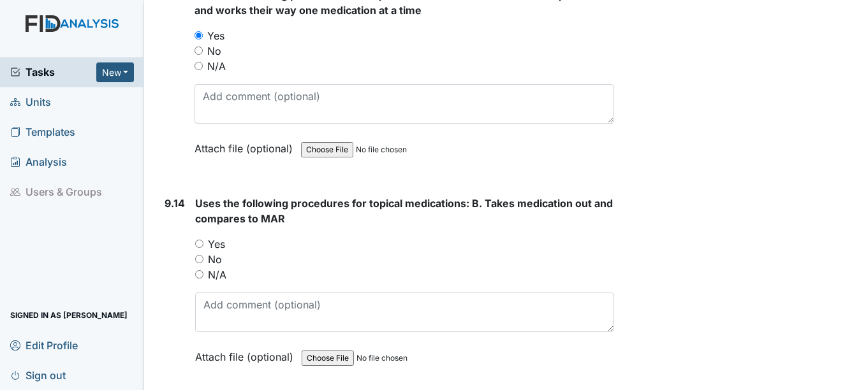
scroll to position [16909, 0]
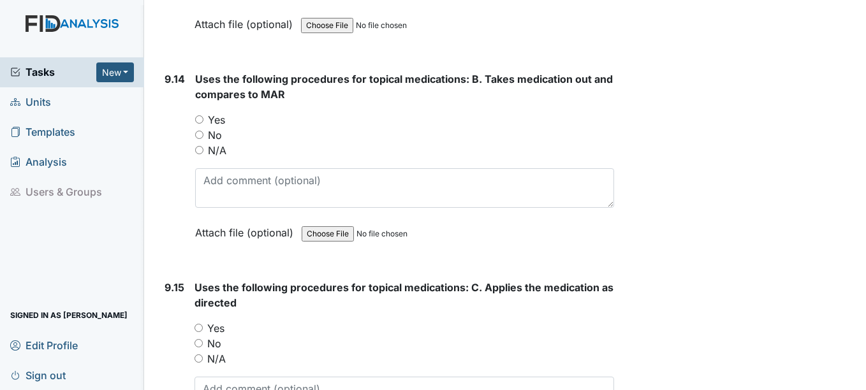
click at [219, 128] on label "Yes" at bounding box center [216, 119] width 17 height 15
click at [204, 124] on input "Yes" at bounding box center [199, 119] width 8 height 8
radio input "true"
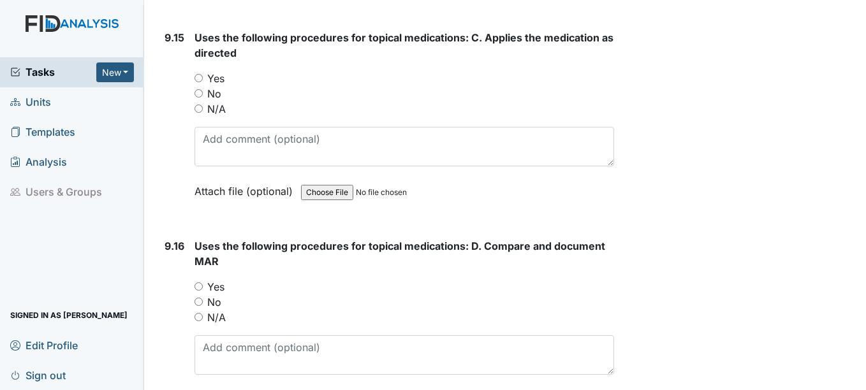
scroll to position [17164, 0]
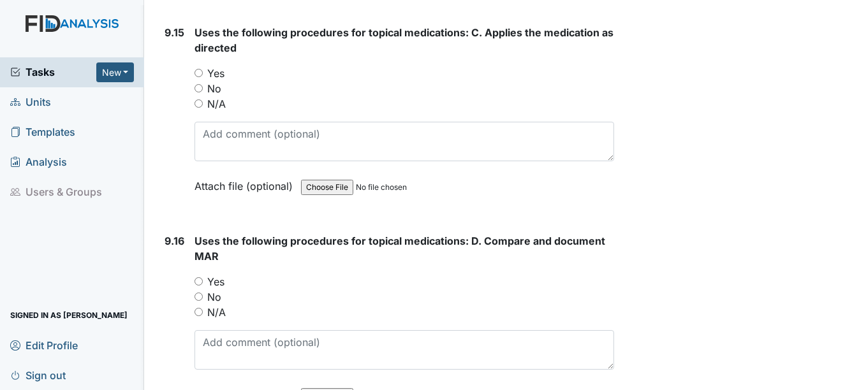
click at [221, 81] on label "Yes" at bounding box center [215, 73] width 17 height 15
click at [203, 77] on input "Yes" at bounding box center [199, 73] width 8 height 8
radio input "true"
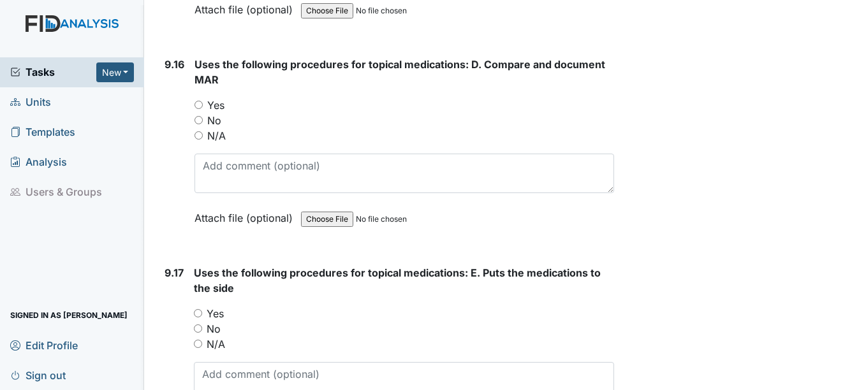
scroll to position [17355, 0]
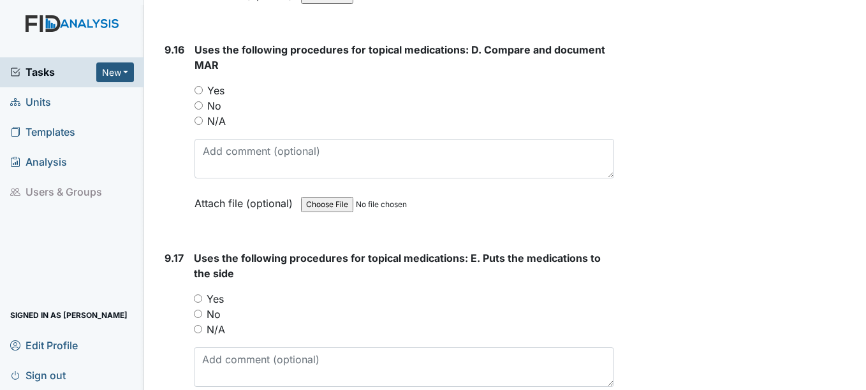
click at [221, 95] on div "Uses the following procedures for topical medications: D. Compare and document …" at bounding box center [404, 131] width 419 height 178
click at [221, 98] on label "Yes" at bounding box center [215, 90] width 17 height 15
click at [203, 94] on input "Yes" at bounding box center [199, 90] width 8 height 8
radio input "true"
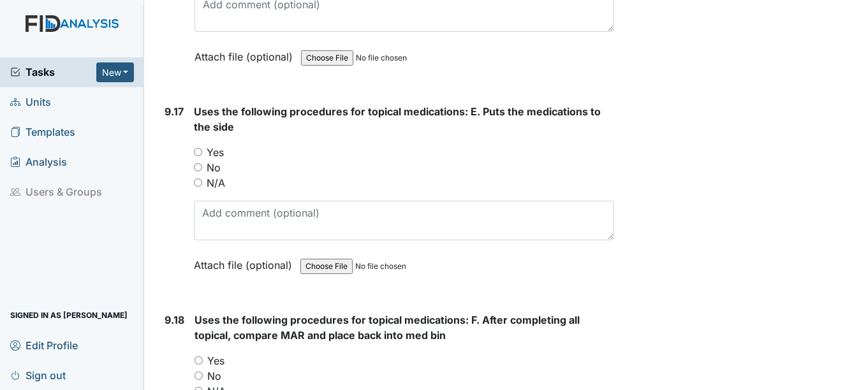
scroll to position [17547, 0]
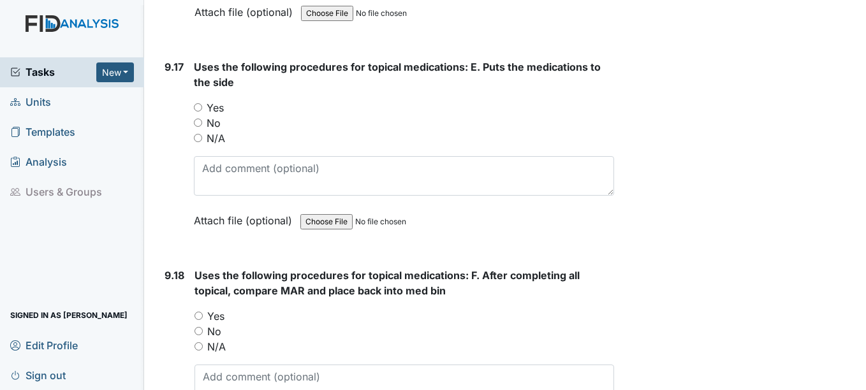
click at [218, 115] on label "Yes" at bounding box center [215, 107] width 17 height 15
click at [202, 112] on input "Yes" at bounding box center [198, 107] width 8 height 8
radio input "true"
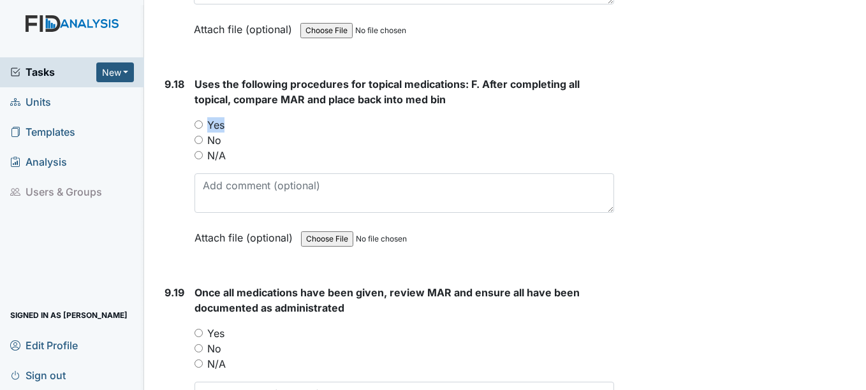
click at [218, 133] on label "Yes" at bounding box center [215, 124] width 17 height 15
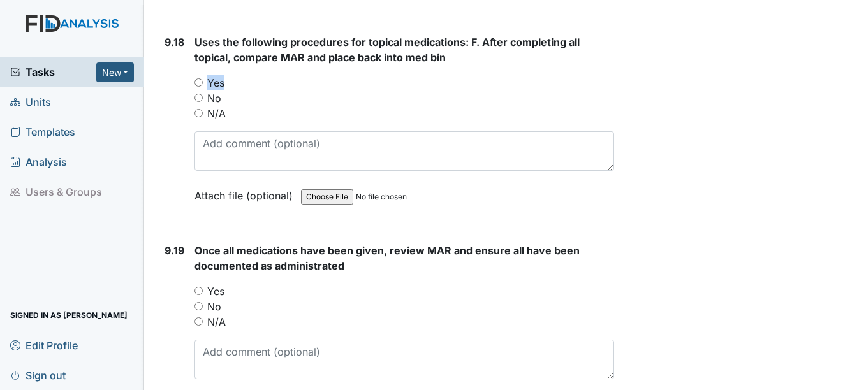
scroll to position [17802, 0]
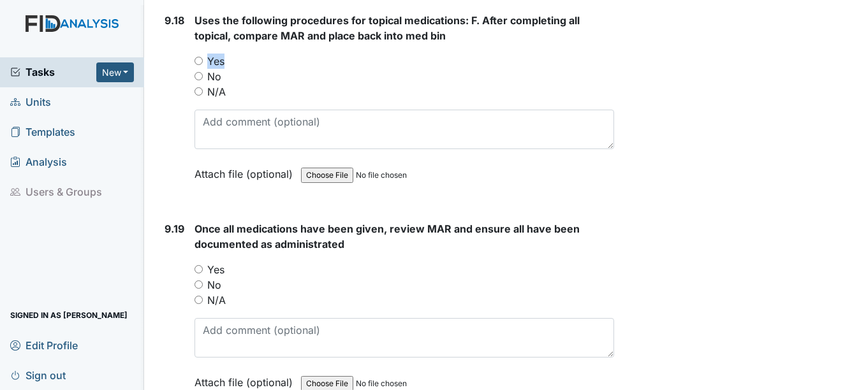
click at [221, 69] on label "Yes" at bounding box center [215, 61] width 17 height 15
click at [203, 65] on input "Yes" at bounding box center [199, 61] width 8 height 8
radio input "true"
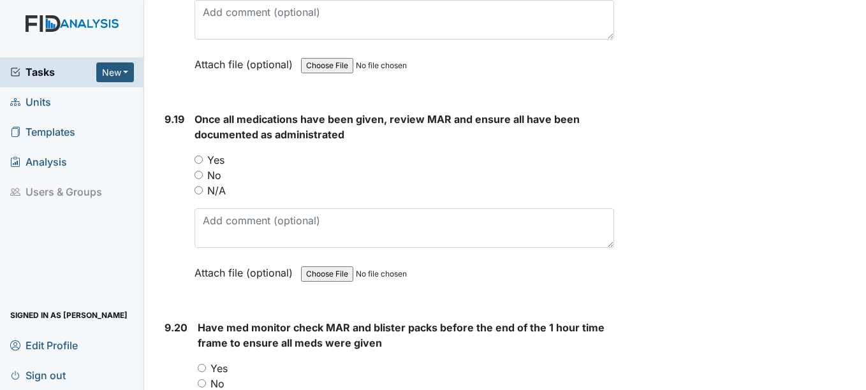
scroll to position [17930, 0]
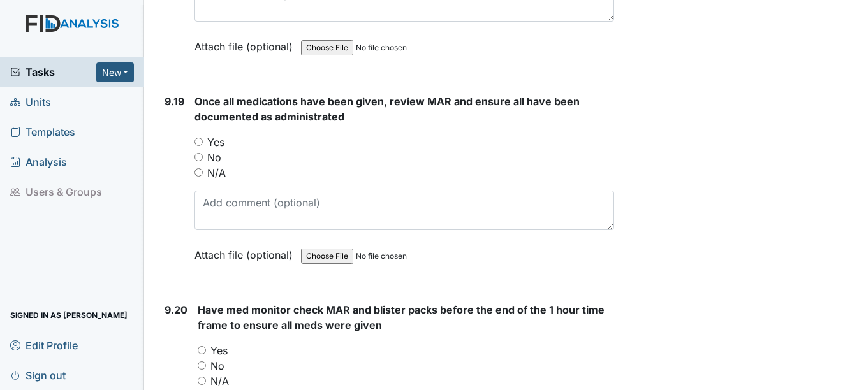
click at [204, 150] on div "Yes" at bounding box center [404, 142] width 419 height 15
click at [219, 150] on label "Yes" at bounding box center [215, 142] width 17 height 15
click at [203, 146] on input "Yes" at bounding box center [199, 142] width 8 height 8
radio input "true"
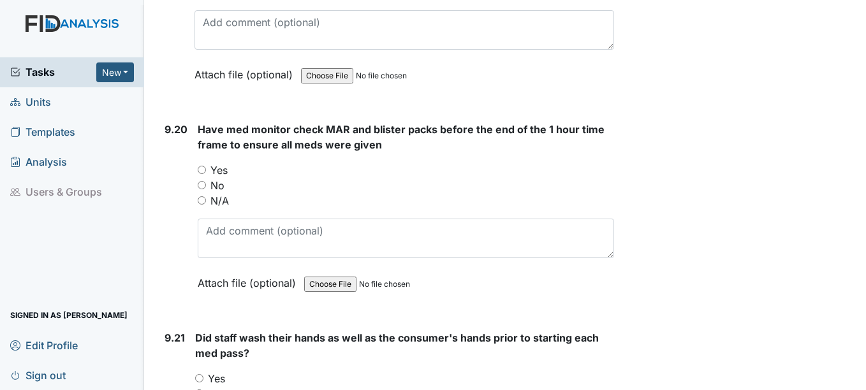
scroll to position [18185, 0]
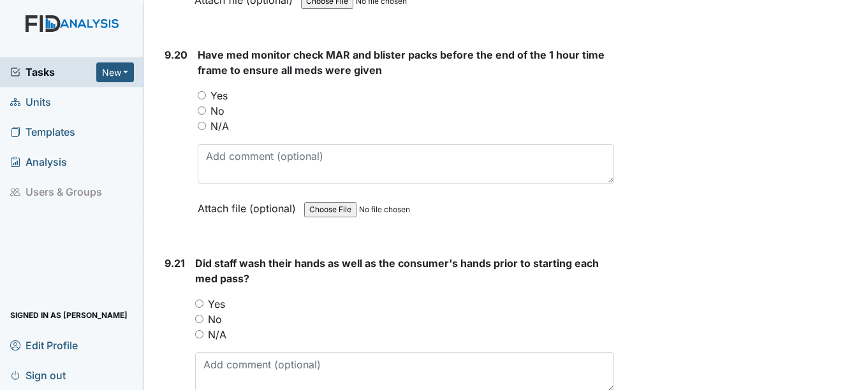
click at [223, 103] on label "Yes" at bounding box center [219, 95] width 17 height 15
click at [206, 100] on input "Yes" at bounding box center [202, 95] width 8 height 8
radio input "true"
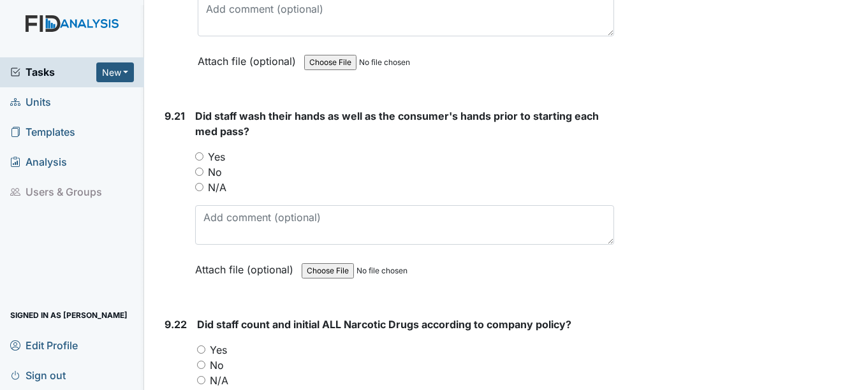
scroll to position [18376, 0]
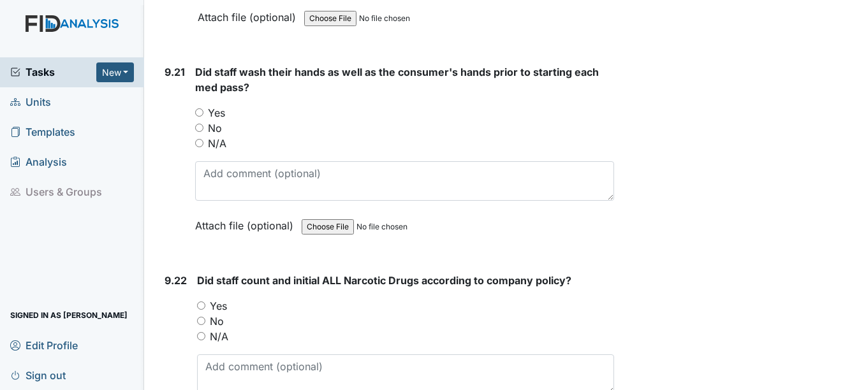
click at [225, 121] on label "Yes" at bounding box center [216, 112] width 17 height 15
click at [204, 117] on input "Yes" at bounding box center [199, 112] width 8 height 8
radio input "true"
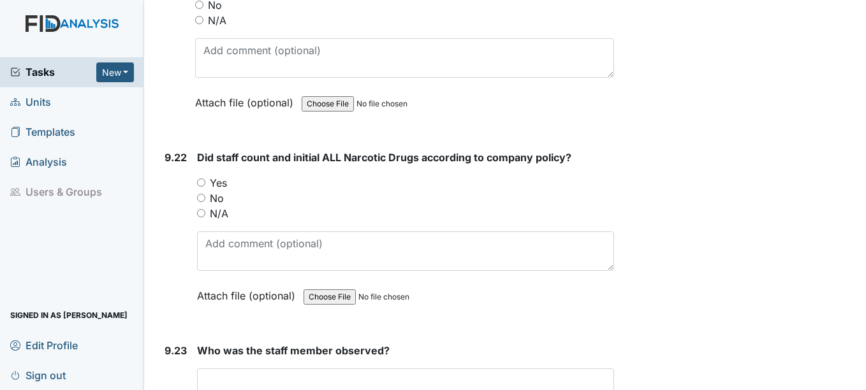
scroll to position [18568, 0]
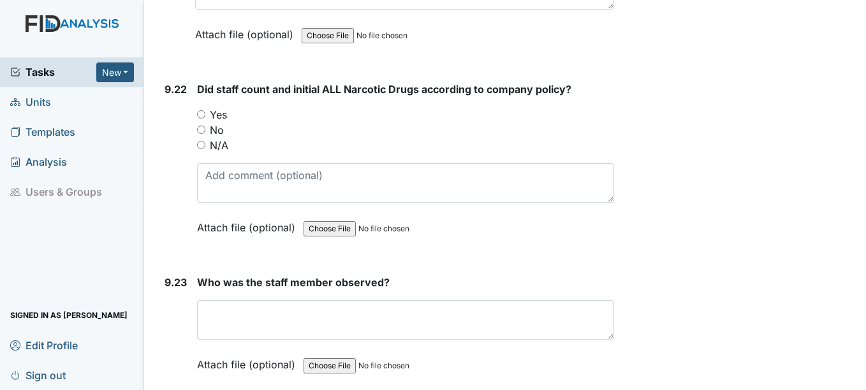
click at [223, 123] on label "Yes" at bounding box center [218, 114] width 17 height 15
click at [205, 119] on input "Yes" at bounding box center [201, 114] width 8 height 8
radio input "true"
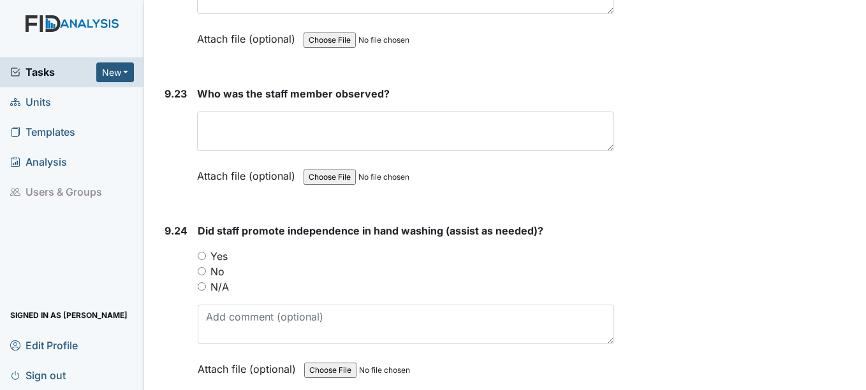
scroll to position [18759, 0]
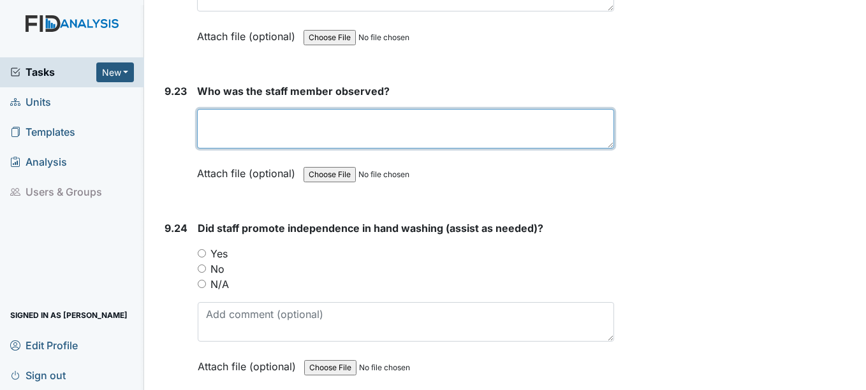
click at [282, 133] on textarea at bounding box center [405, 129] width 417 height 40
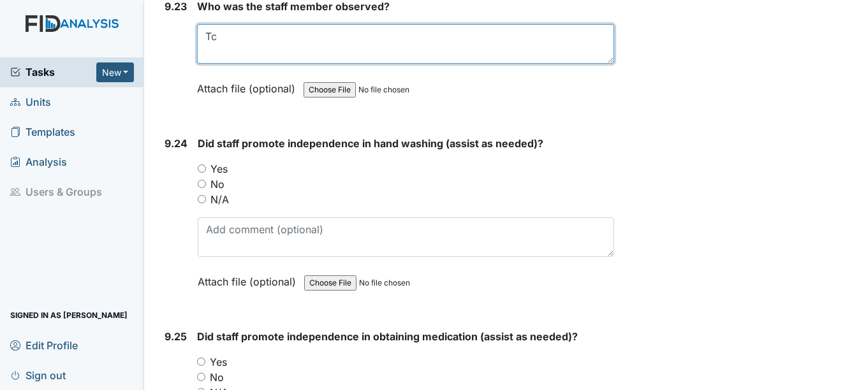
scroll to position [18887, 0]
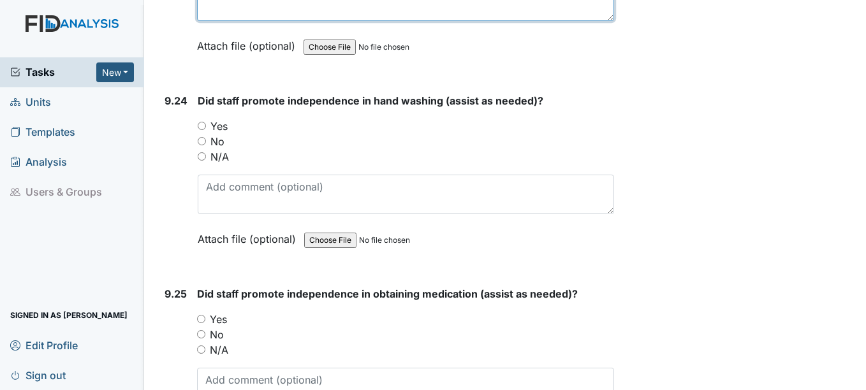
type textarea "Tc"
click at [223, 134] on label "Yes" at bounding box center [219, 126] width 17 height 15
click at [206, 130] on input "Yes" at bounding box center [202, 126] width 8 height 8
radio input "true"
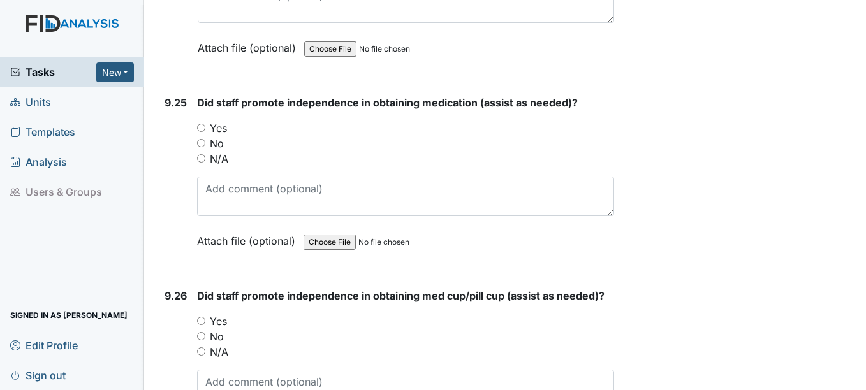
click at [225, 136] on label "Yes" at bounding box center [218, 128] width 17 height 15
click at [205, 132] on input "Yes" at bounding box center [201, 128] width 8 height 8
radio input "true"
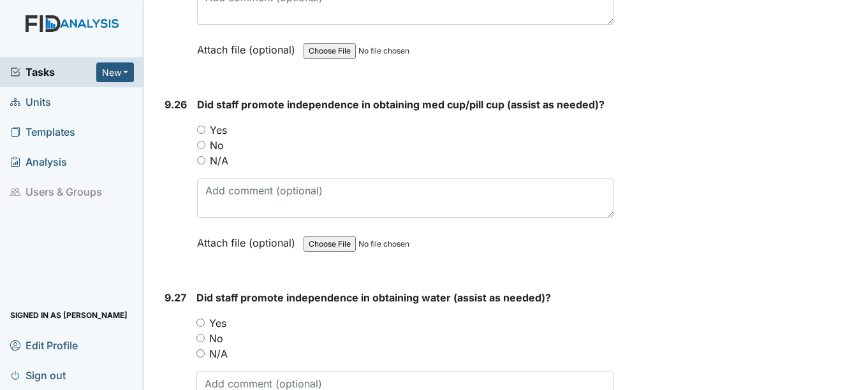
click at [225, 138] on label "Yes" at bounding box center [218, 130] width 17 height 15
click at [205, 134] on input "Yes" at bounding box center [201, 130] width 8 height 8
radio input "true"
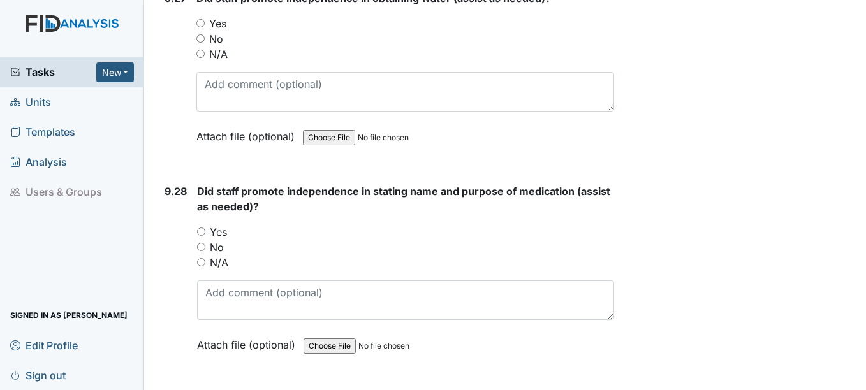
scroll to position [19525, 0]
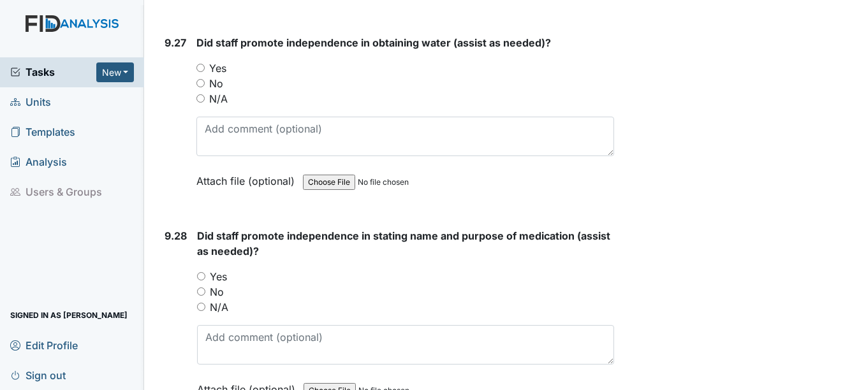
click at [214, 76] on label "Yes" at bounding box center [217, 68] width 17 height 15
click at [205, 72] on input "Yes" at bounding box center [201, 68] width 8 height 8
radio input "true"
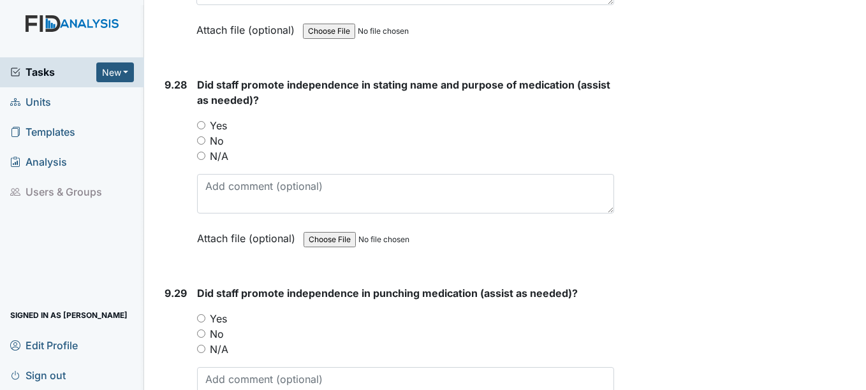
scroll to position [19716, 0]
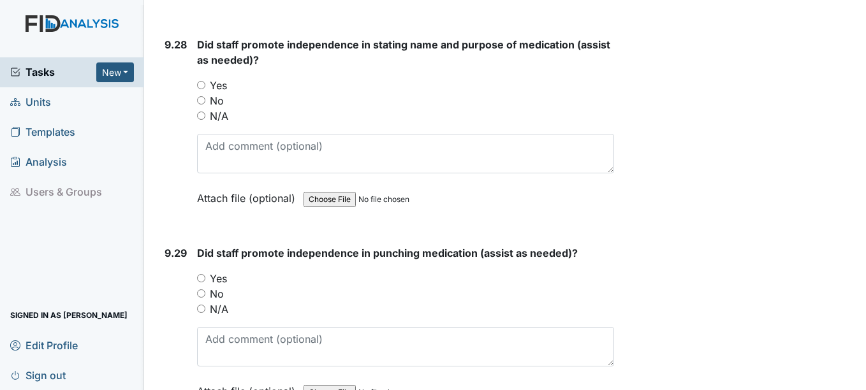
click at [212, 93] on label "Yes" at bounding box center [218, 85] width 17 height 15
click at [205, 89] on input "Yes" at bounding box center [201, 85] width 8 height 8
radio input "true"
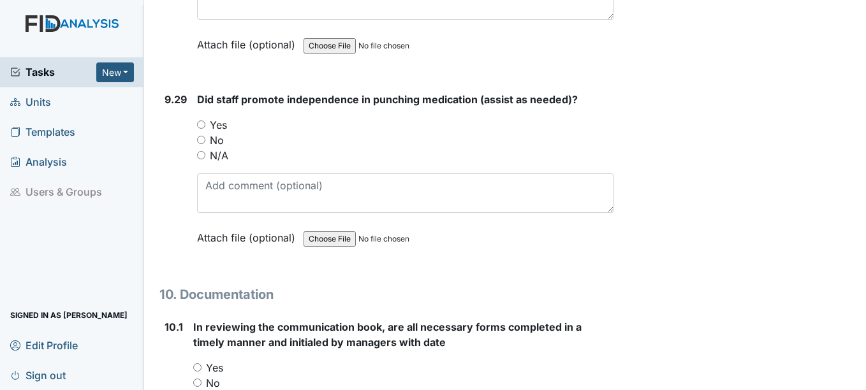
scroll to position [19908, 0]
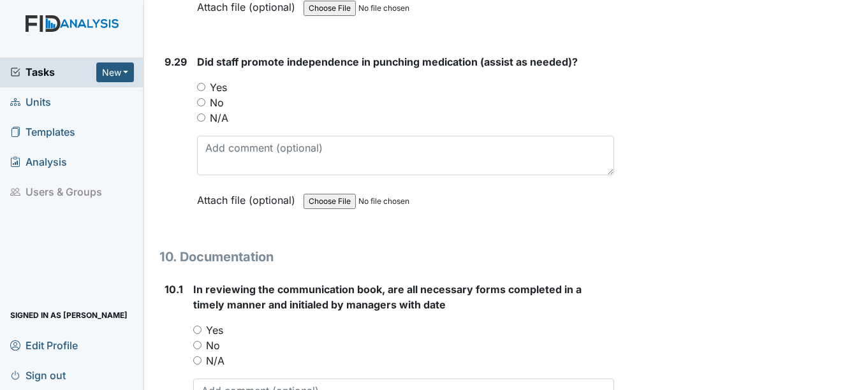
click at [214, 95] on label "Yes" at bounding box center [218, 87] width 17 height 15
click at [205, 91] on input "Yes" at bounding box center [201, 87] width 8 height 8
radio input "true"
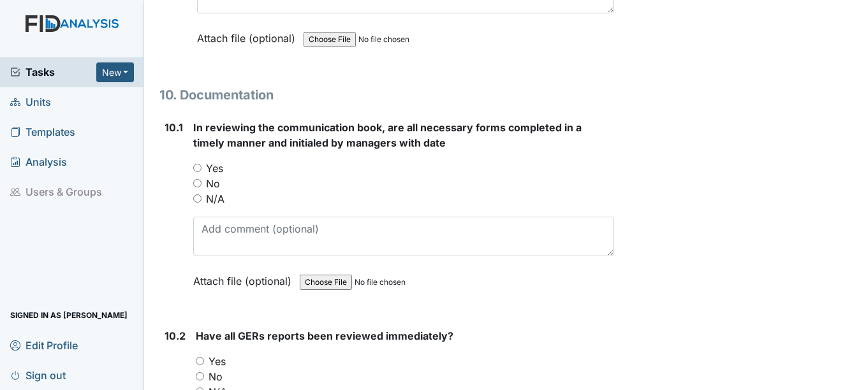
scroll to position [20099, 0]
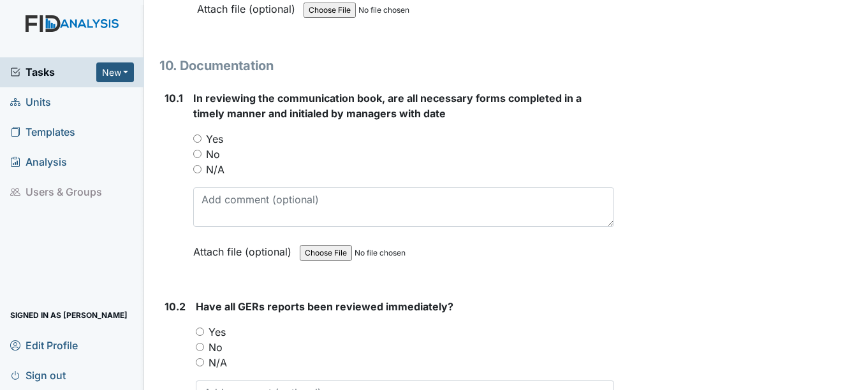
click at [218, 147] on label "Yes" at bounding box center [214, 138] width 17 height 15
click at [202, 143] on input "Yes" at bounding box center [197, 139] width 8 height 8
radio input "true"
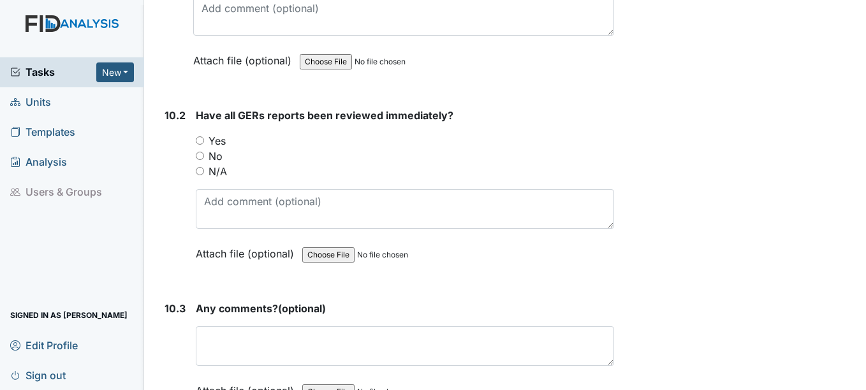
click at [215, 149] on label "Yes" at bounding box center [217, 140] width 17 height 15
click at [204, 145] on input "Yes" at bounding box center [200, 141] width 8 height 8
radio input "true"
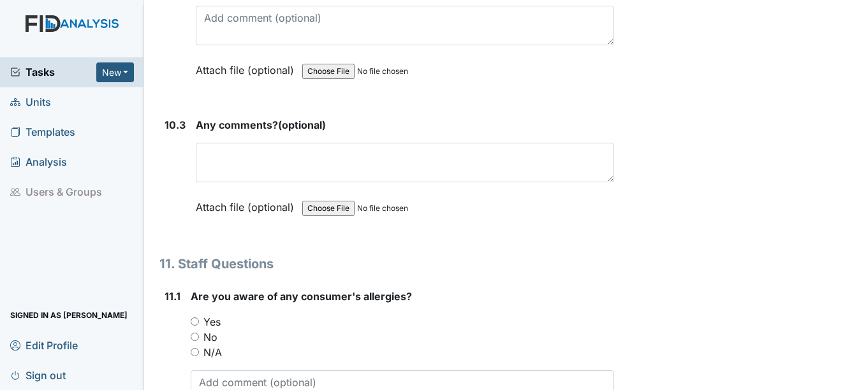
scroll to position [20482, 0]
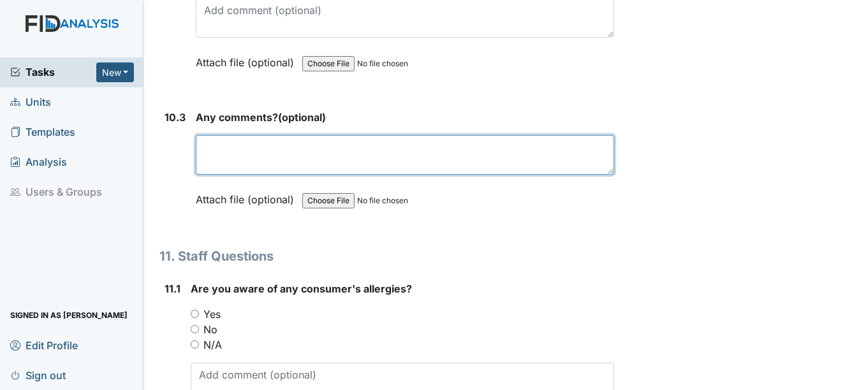
click at [216, 158] on textarea at bounding box center [405, 155] width 418 height 40
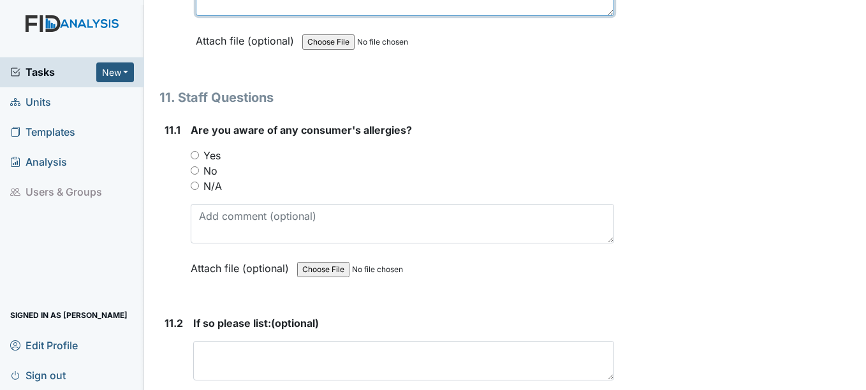
scroll to position [20673, 0]
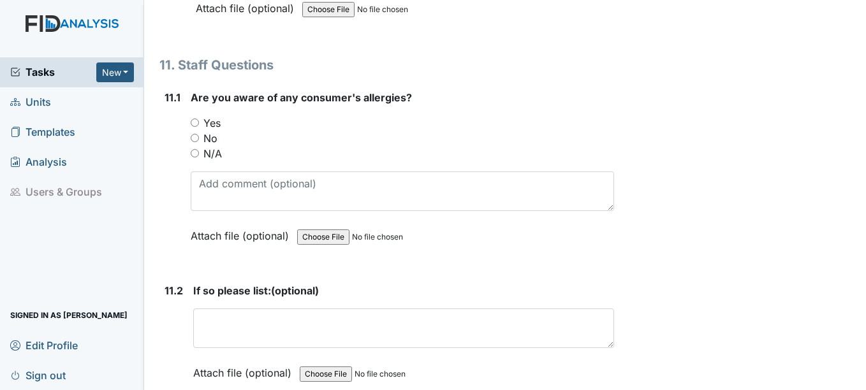
type textarea "N/A"
click at [213, 161] on label "N/A" at bounding box center [213, 153] width 19 height 15
click at [219, 161] on label "N/A" at bounding box center [213, 153] width 19 height 15
click at [199, 158] on input "N/A" at bounding box center [195, 153] width 8 height 8
radio input "true"
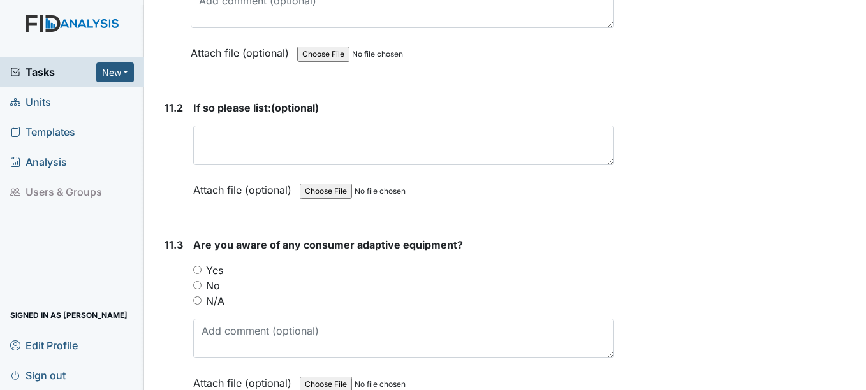
scroll to position [20865, 0]
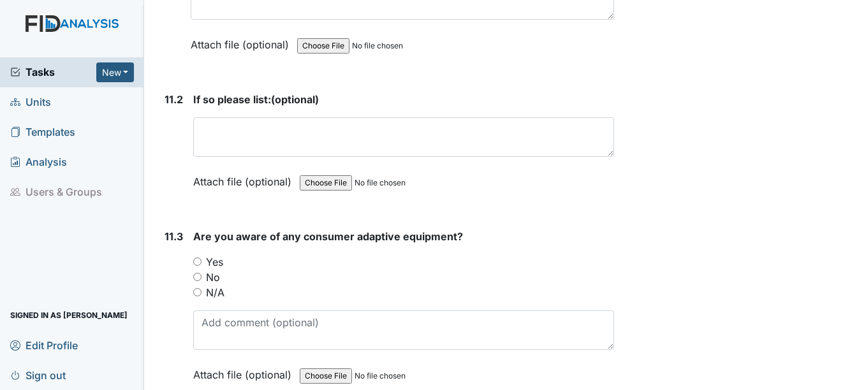
click at [229, 182] on div "If so please list: (optional) This field is required. Attach file (optional) Yo…" at bounding box center [403, 145] width 420 height 107
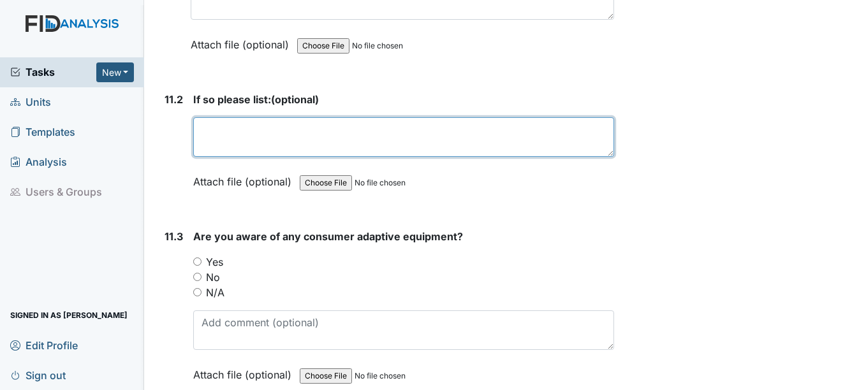
click at [242, 157] on textarea at bounding box center [403, 137] width 420 height 40
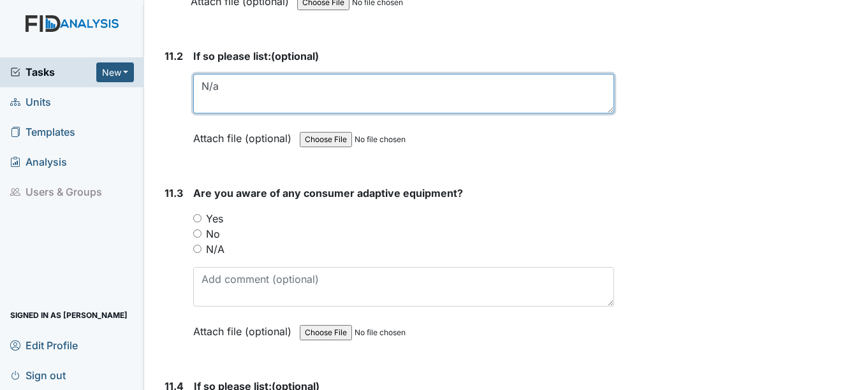
scroll to position [20992, 0]
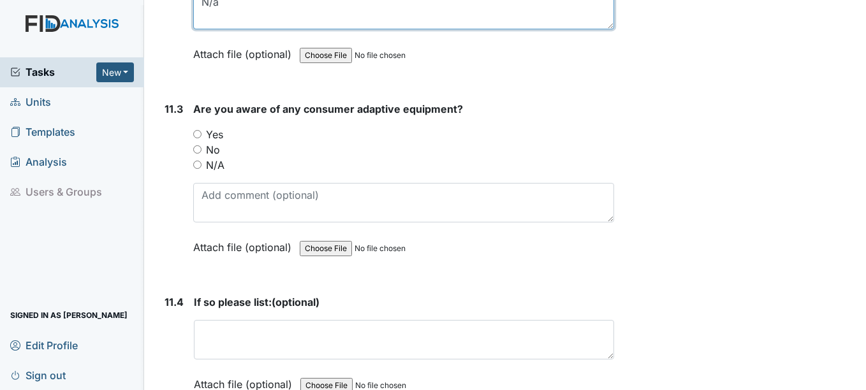
type textarea "N/a"
click at [214, 142] on label "Yes" at bounding box center [214, 134] width 17 height 15
click at [202, 138] on input "Yes" at bounding box center [197, 134] width 8 height 8
radio input "true"
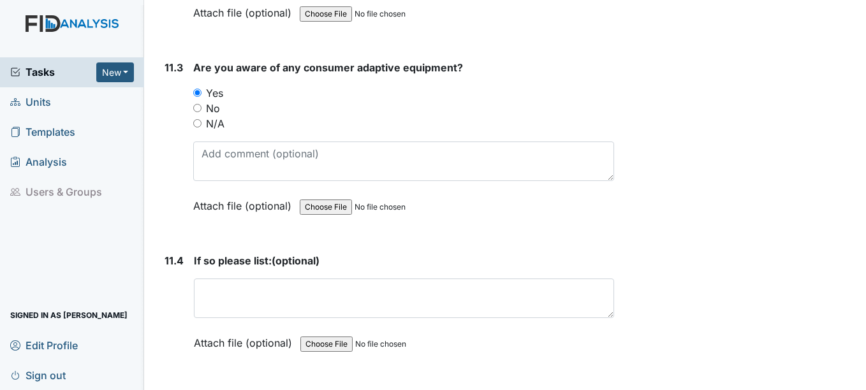
scroll to position [21056, 0]
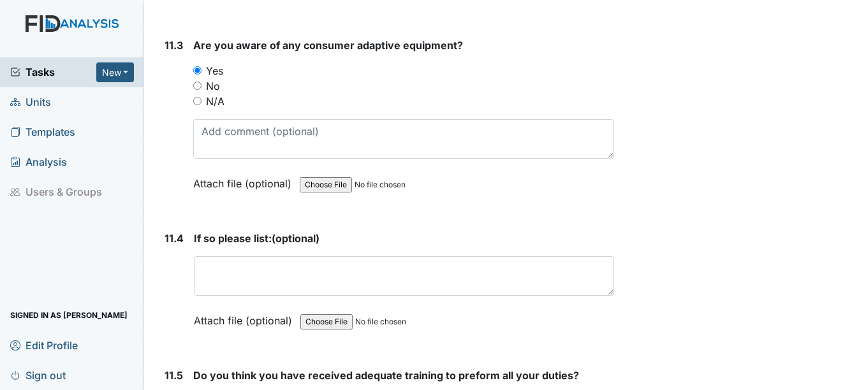
click at [219, 94] on label "No" at bounding box center [213, 85] width 14 height 15
click at [202, 90] on input "No" at bounding box center [197, 86] width 8 height 8
radio input "true"
click at [227, 265] on div "If so please list: (optional) This field is required. Attach file (optional) Yo…" at bounding box center [404, 284] width 420 height 107
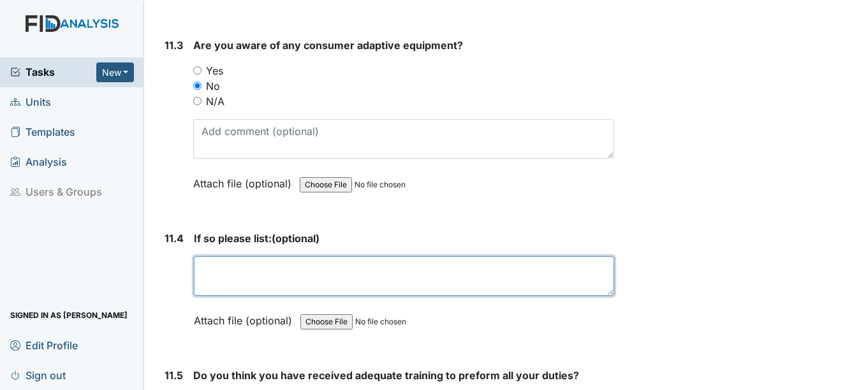
click at [231, 283] on textarea at bounding box center [404, 277] width 420 height 40
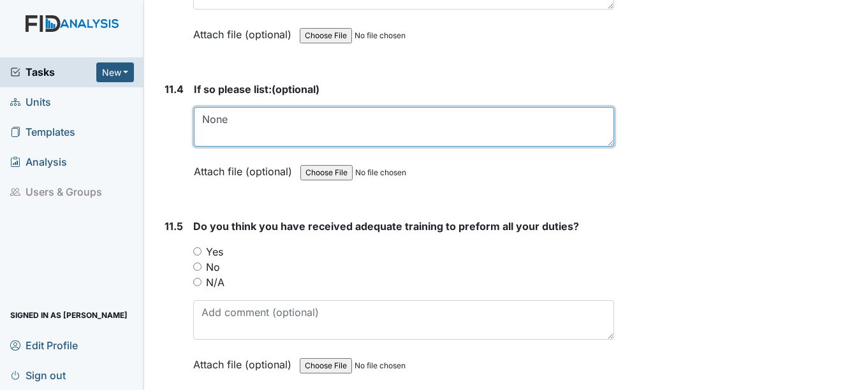
scroll to position [21247, 0]
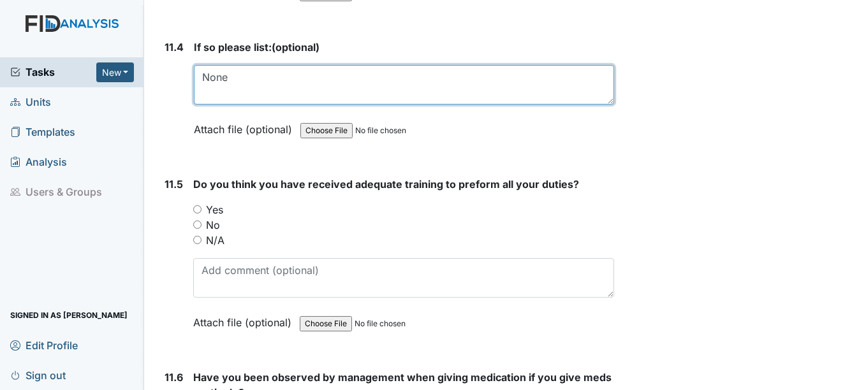
type textarea "None"
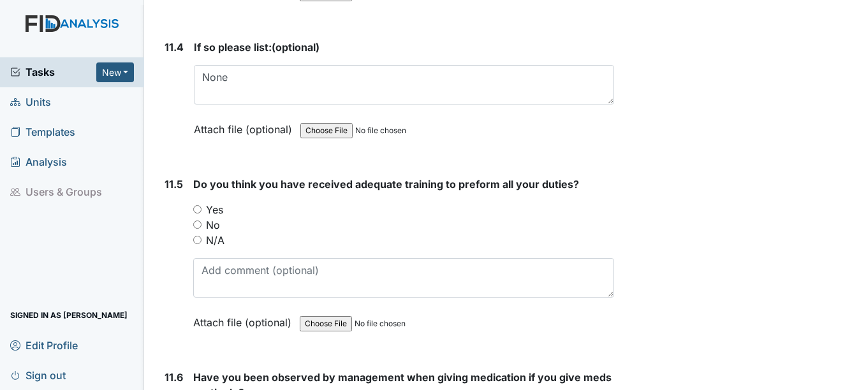
click at [214, 218] on label "Yes" at bounding box center [214, 209] width 17 height 15
click at [202, 214] on input "Yes" at bounding box center [197, 209] width 8 height 8
radio input "true"
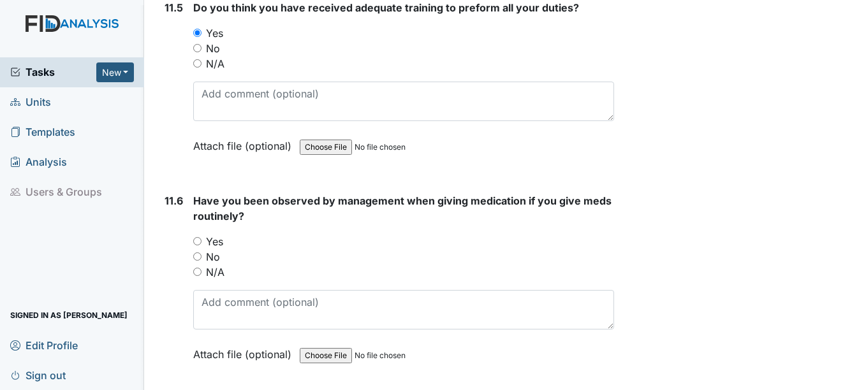
scroll to position [21503, 0]
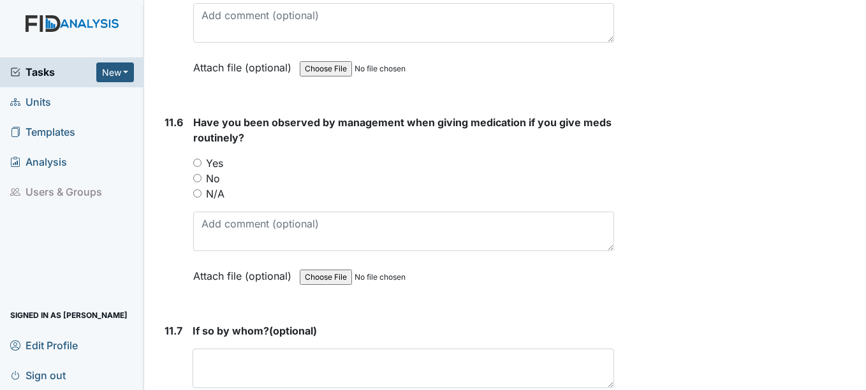
click at [223, 171] on label "Yes" at bounding box center [214, 163] width 17 height 15
click at [202, 167] on input "Yes" at bounding box center [197, 163] width 8 height 8
radio input "true"
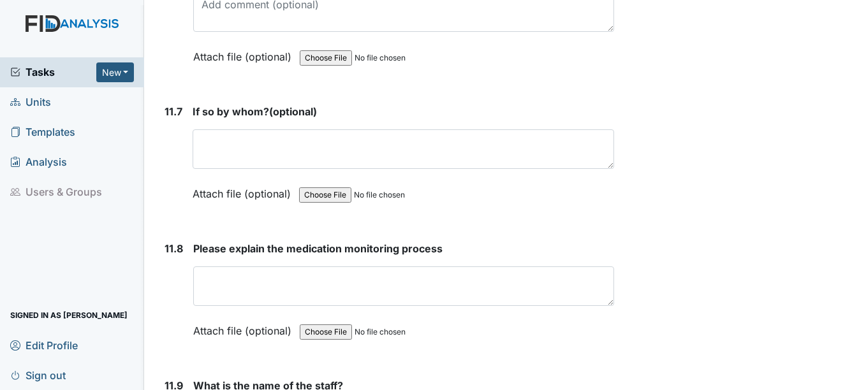
scroll to position [21694, 0]
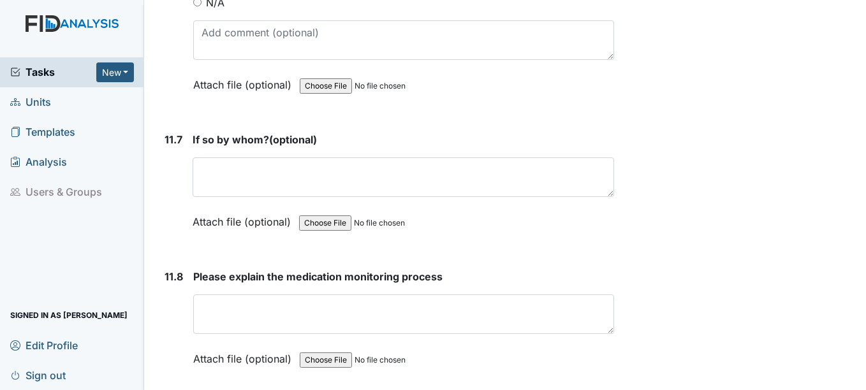
click at [278, 169] on div "If so by whom? (optional) This field is required. Attach file (optional) You ca…" at bounding box center [403, 185] width 421 height 107
click at [278, 172] on div "If so by whom? (optional) This field is required. Attach file (optional) You ca…" at bounding box center [403, 185] width 421 height 107
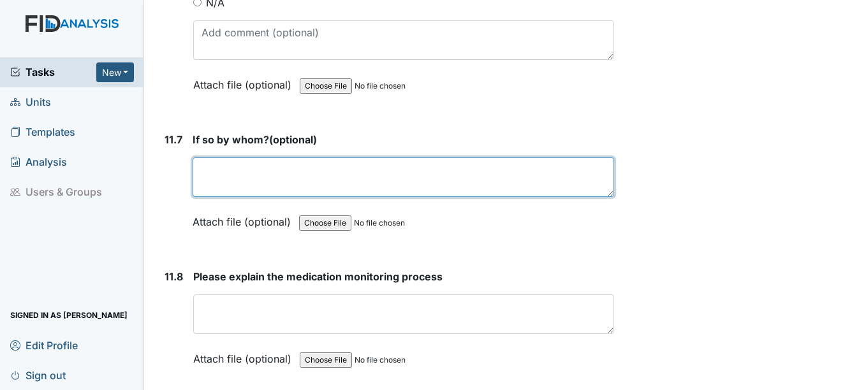
click at [279, 193] on textarea at bounding box center [403, 178] width 421 height 40
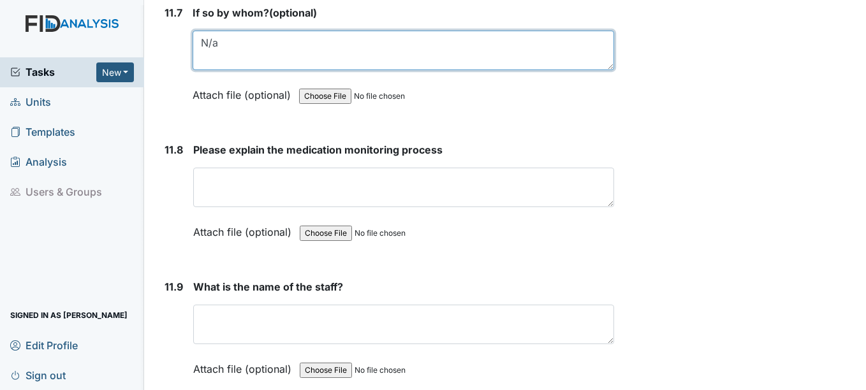
scroll to position [21822, 0]
type textarea "N/a"
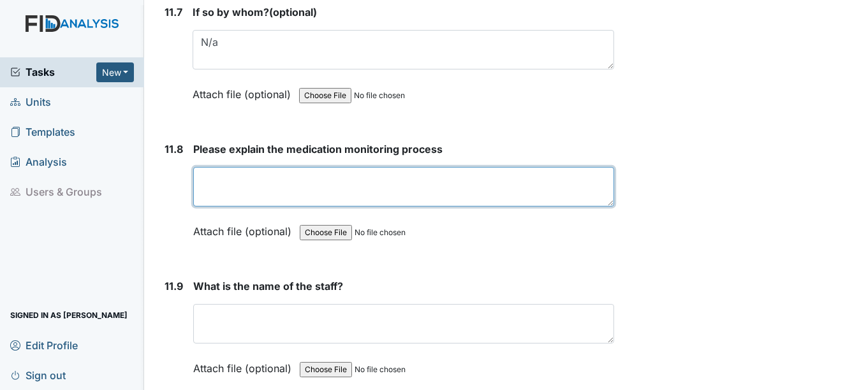
click at [279, 197] on textarea at bounding box center [403, 187] width 420 height 40
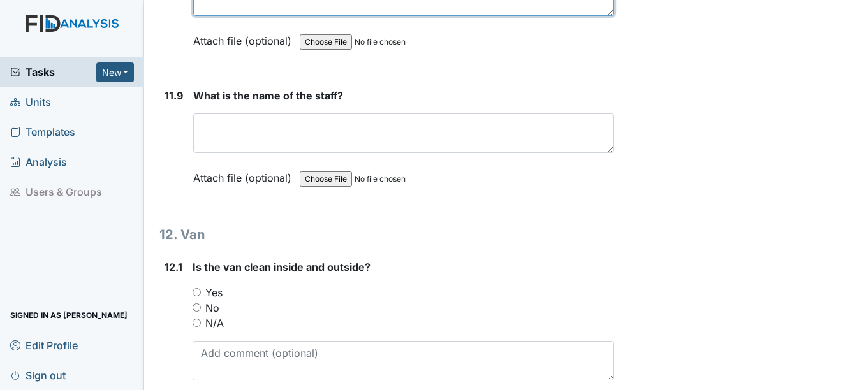
scroll to position [22013, 0]
type textarea "N.a"
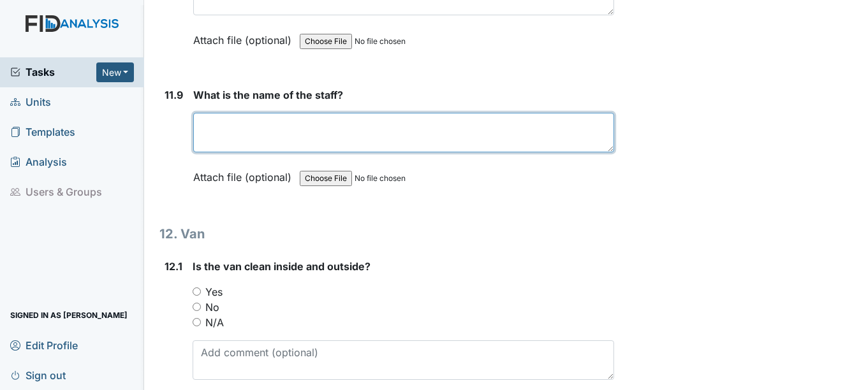
click at [283, 152] on textarea at bounding box center [403, 133] width 420 height 40
type textarea "t"
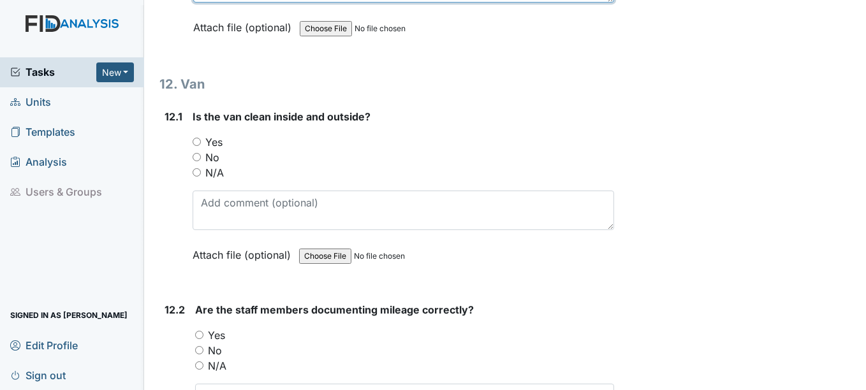
scroll to position [22205, 0]
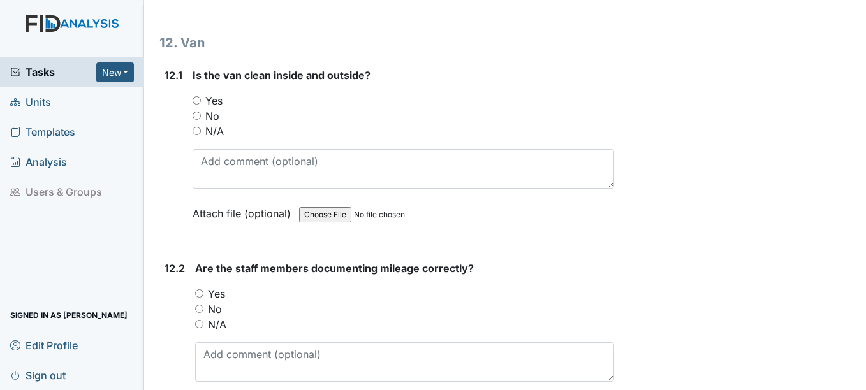
type textarea "Tc"
click at [214, 108] on label "Yes" at bounding box center [213, 100] width 17 height 15
click at [201, 105] on input "Yes" at bounding box center [197, 100] width 8 height 8
radio input "true"
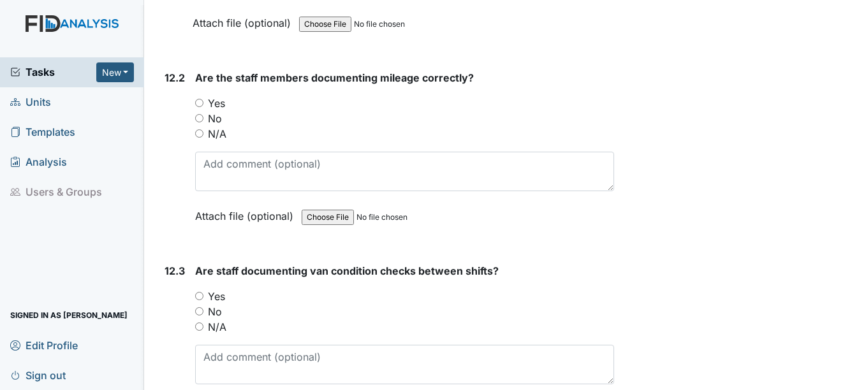
scroll to position [22396, 0]
click at [219, 110] on label "Yes" at bounding box center [216, 102] width 17 height 15
click at [204, 107] on input "Yes" at bounding box center [199, 102] width 8 height 8
radio input "true"
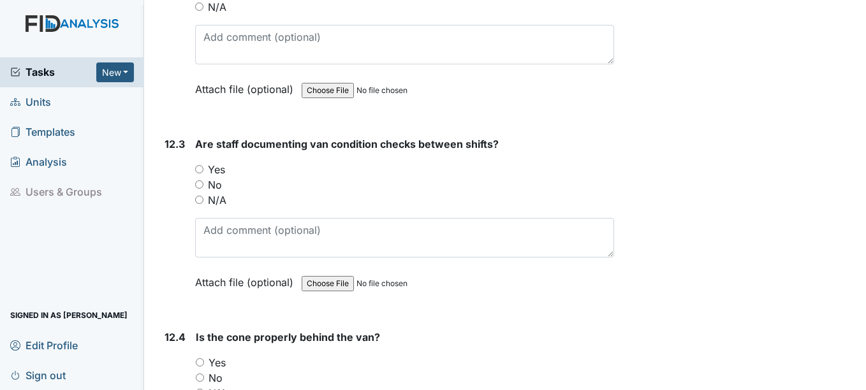
scroll to position [22524, 0]
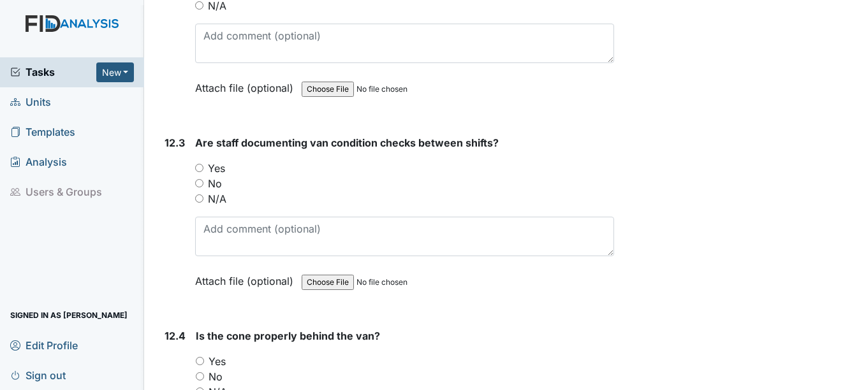
click at [218, 176] on label "Yes" at bounding box center [216, 168] width 17 height 15
click at [204, 172] on input "Yes" at bounding box center [199, 168] width 8 height 8
radio input "true"
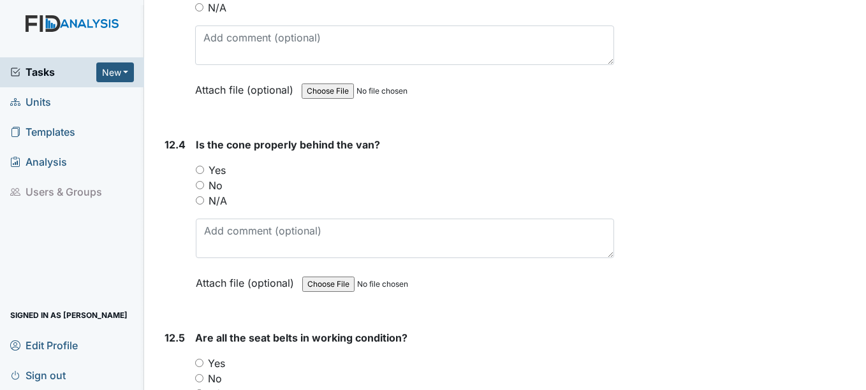
click at [218, 178] on label "Yes" at bounding box center [217, 170] width 17 height 15
click at [204, 174] on input "Yes" at bounding box center [200, 170] width 8 height 8
radio input "true"
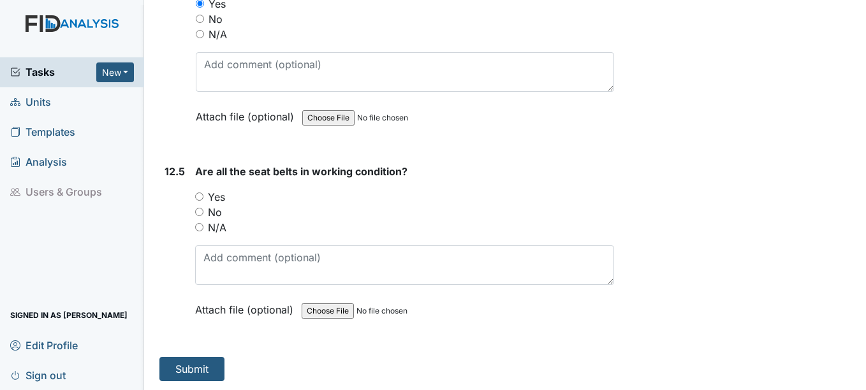
scroll to position [22898, 0]
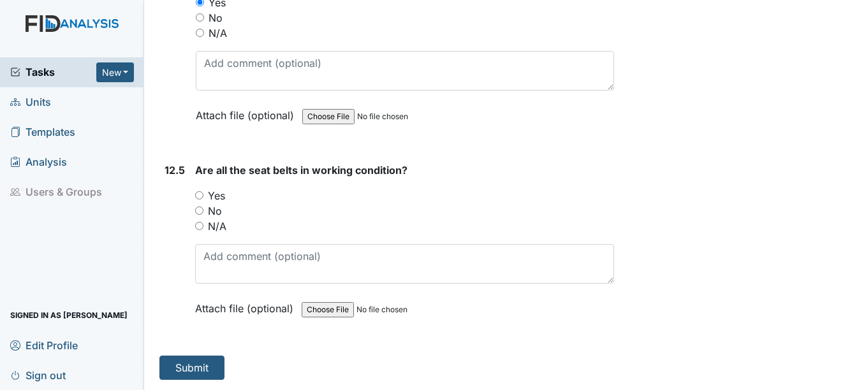
click at [216, 190] on label "Yes" at bounding box center [216, 195] width 17 height 15
click at [204, 191] on input "Yes" at bounding box center [199, 195] width 8 height 8
radio input "true"
click at [194, 376] on button "Submit" at bounding box center [192, 368] width 65 height 24
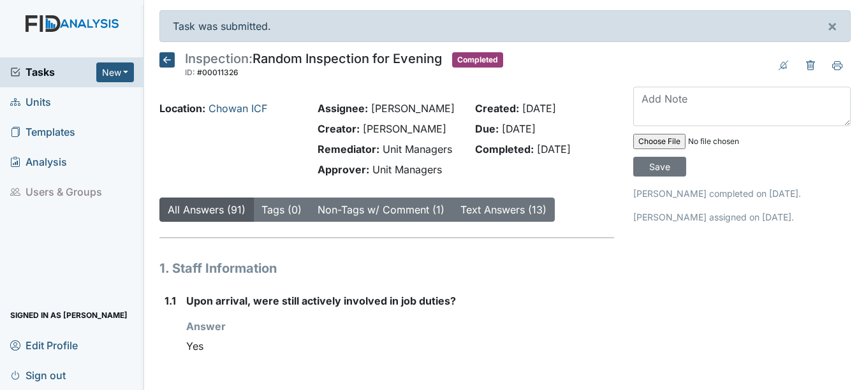
click at [86, 132] on link "Templates" at bounding box center [72, 132] width 144 height 30
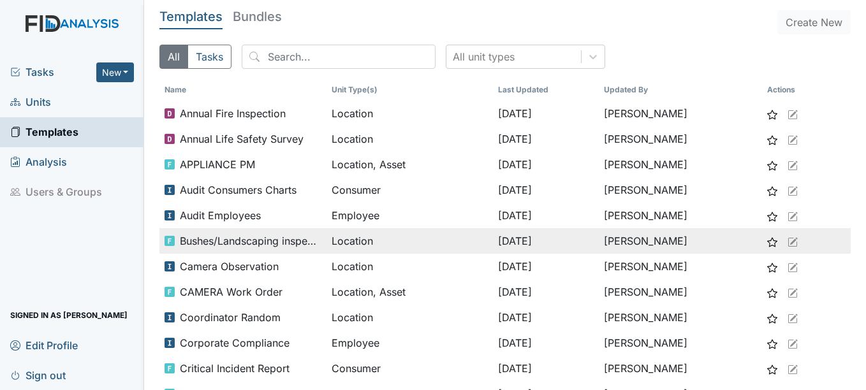
scroll to position [64, 0]
